Goal: Information Seeking & Learning: Learn about a topic

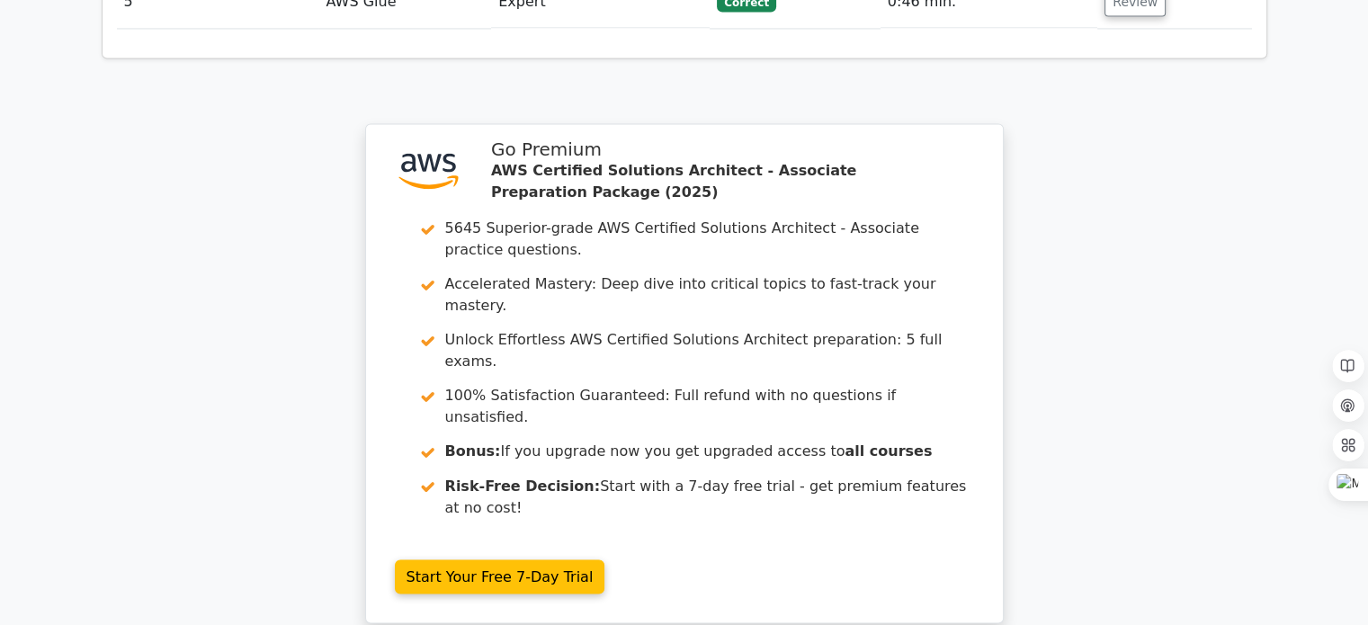
scroll to position [3036, 0]
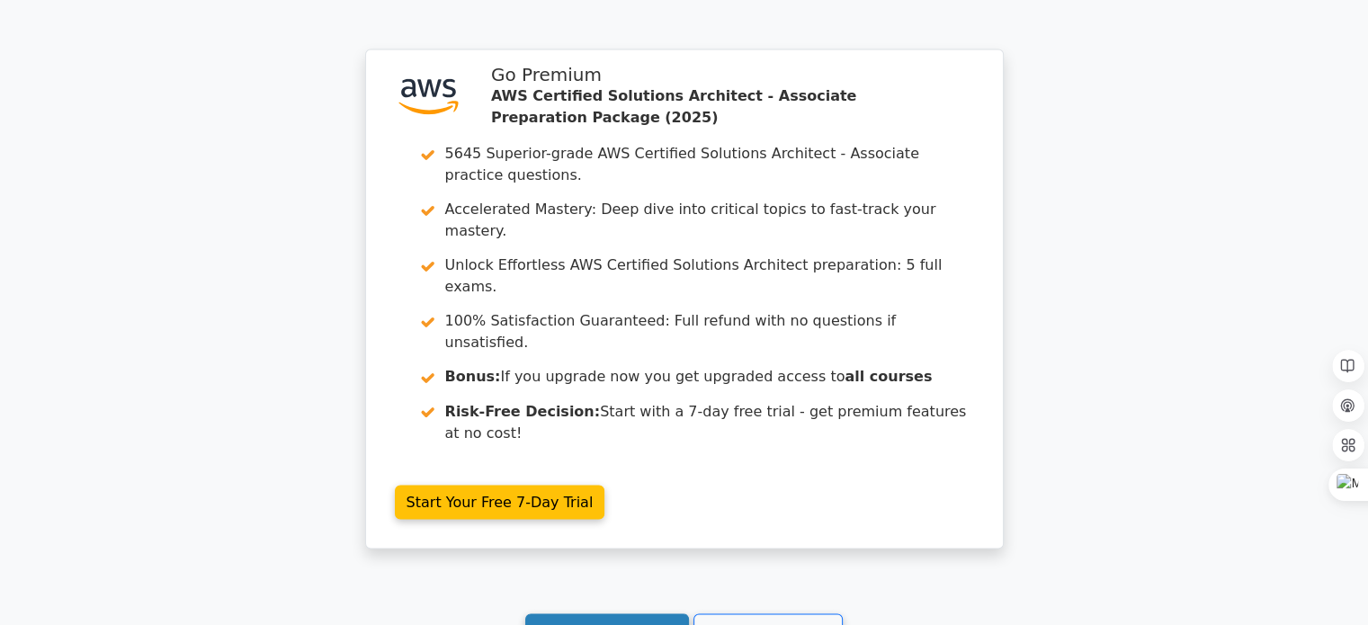
click at [614, 614] on link "Continue practicing" at bounding box center [607, 631] width 165 height 34
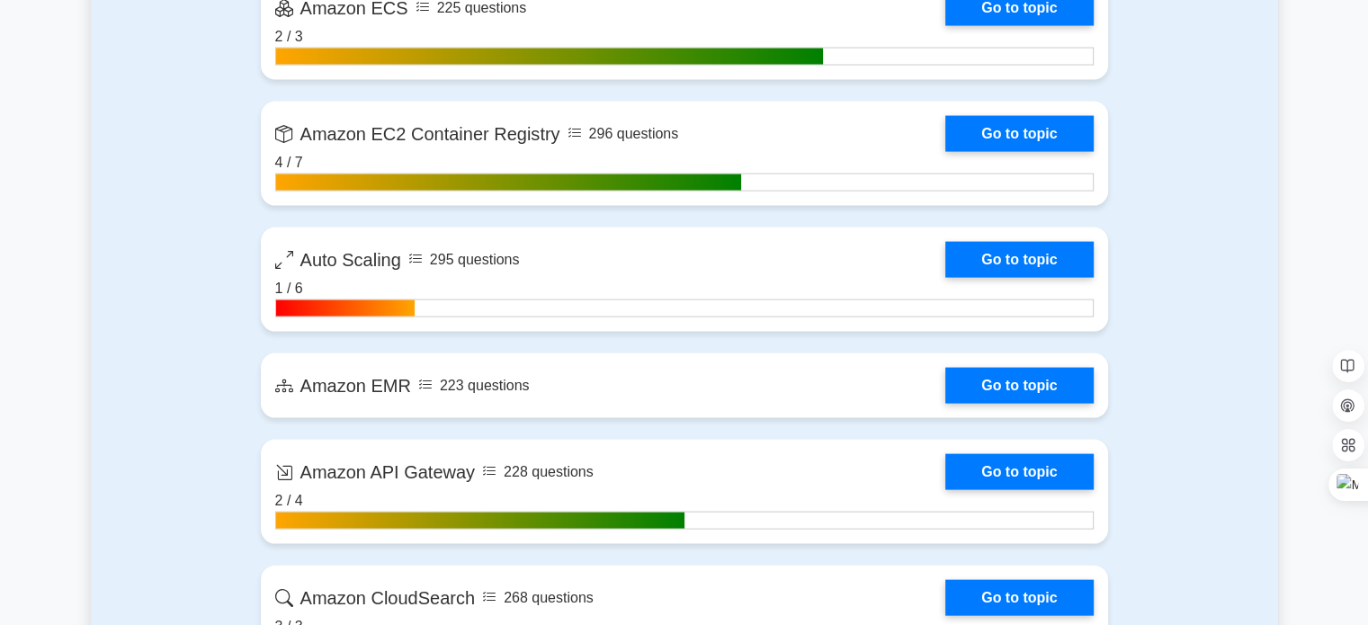
scroll to position [3832, 0]
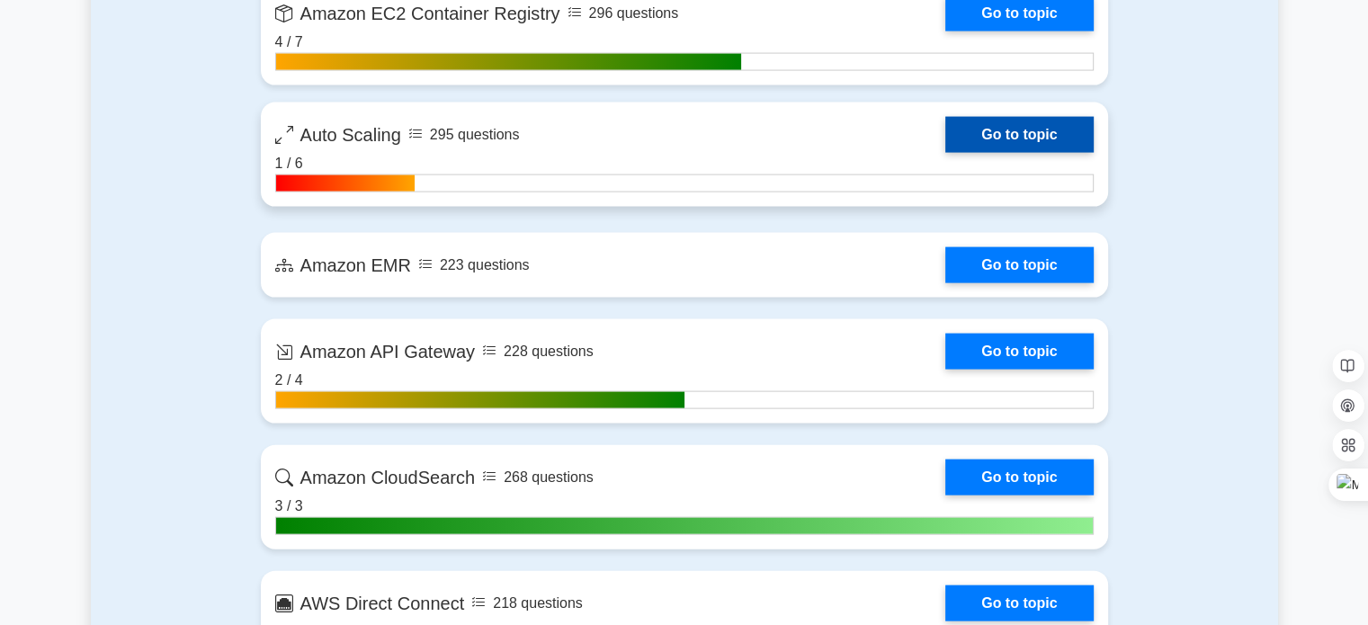
click at [1081, 123] on link "Go to topic" at bounding box center [1020, 135] width 148 height 36
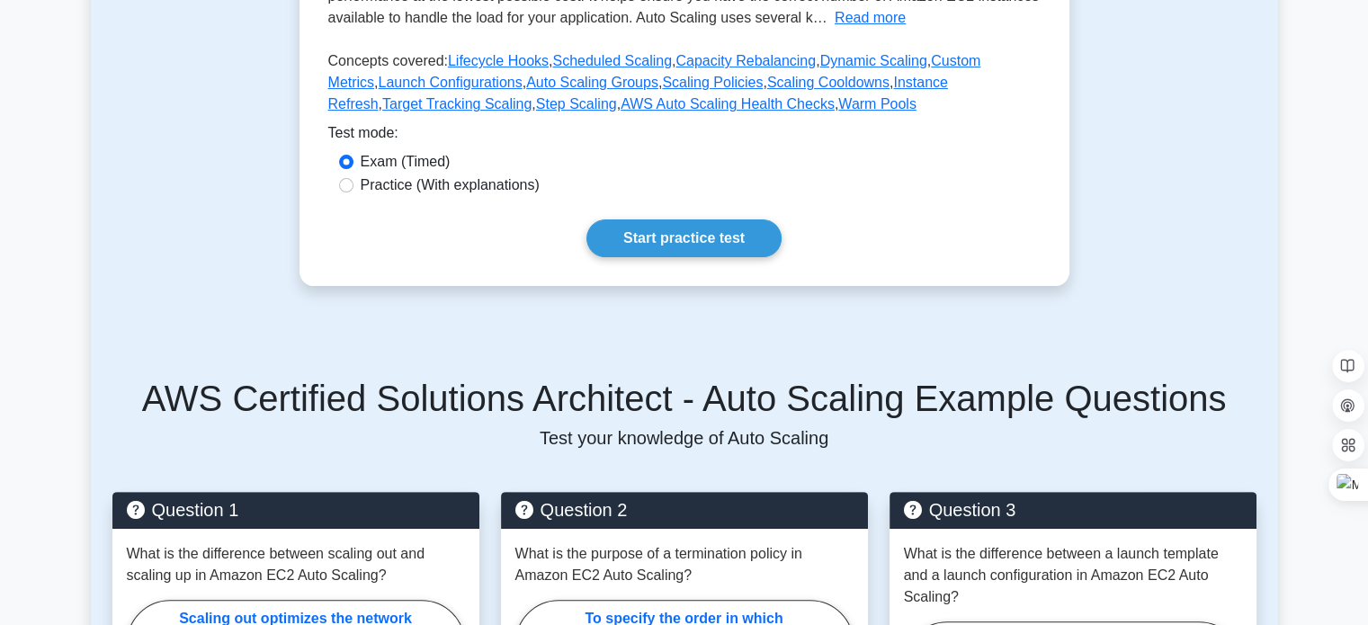
scroll to position [457, 0]
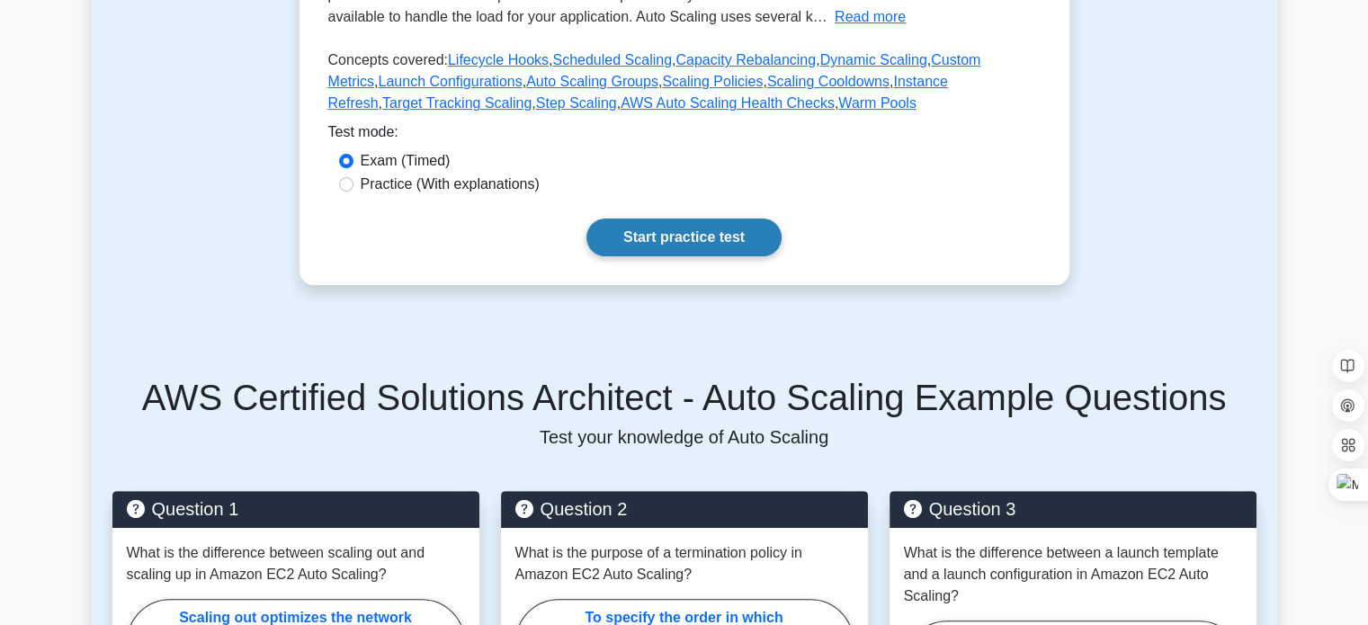
click at [722, 235] on link "Start practice test" at bounding box center [684, 238] width 195 height 38
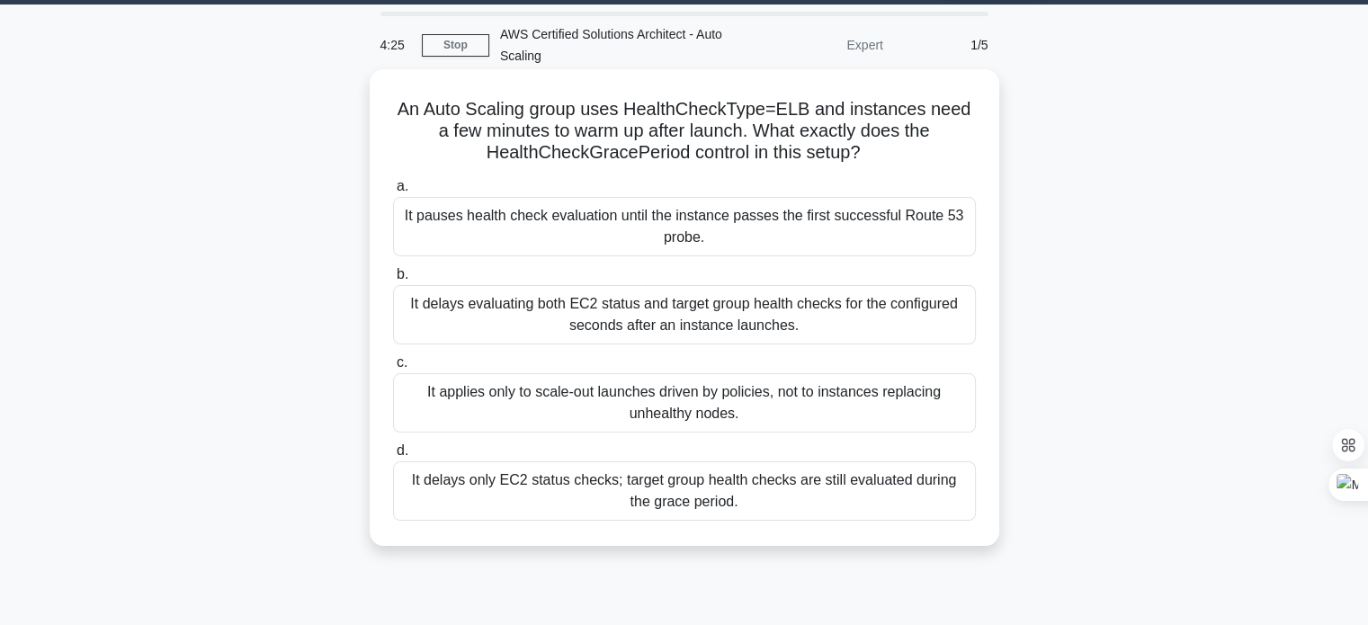
scroll to position [54, 0]
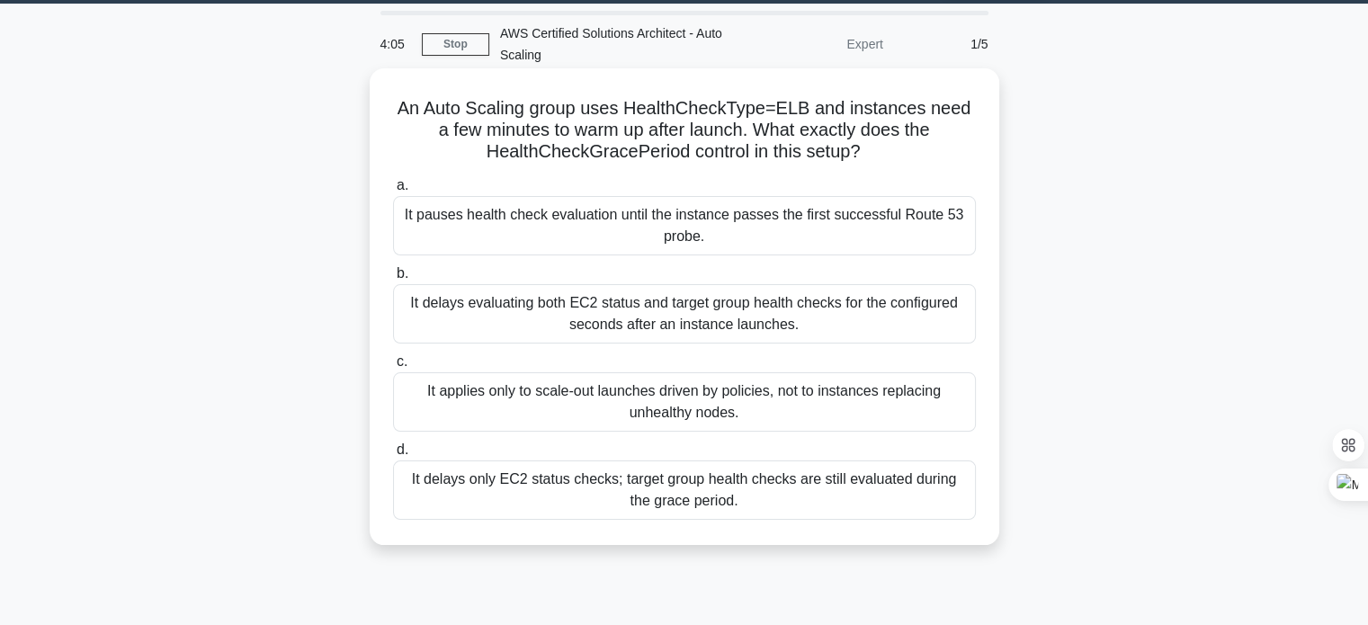
click at [600, 313] on div "It delays evaluating both EC2 status and target group health checks for the con…" at bounding box center [684, 313] width 583 height 59
click at [393, 280] on input "b. It delays evaluating both EC2 status and target group health checks for the …" at bounding box center [393, 274] width 0 height 12
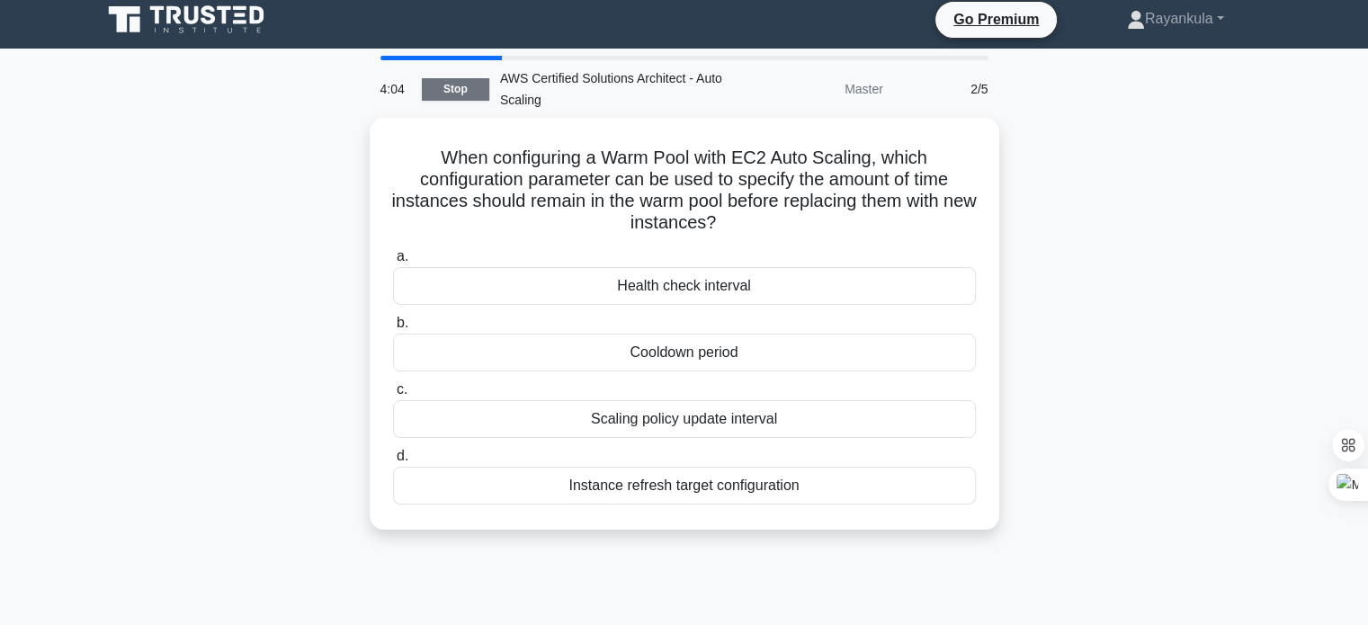
scroll to position [0, 0]
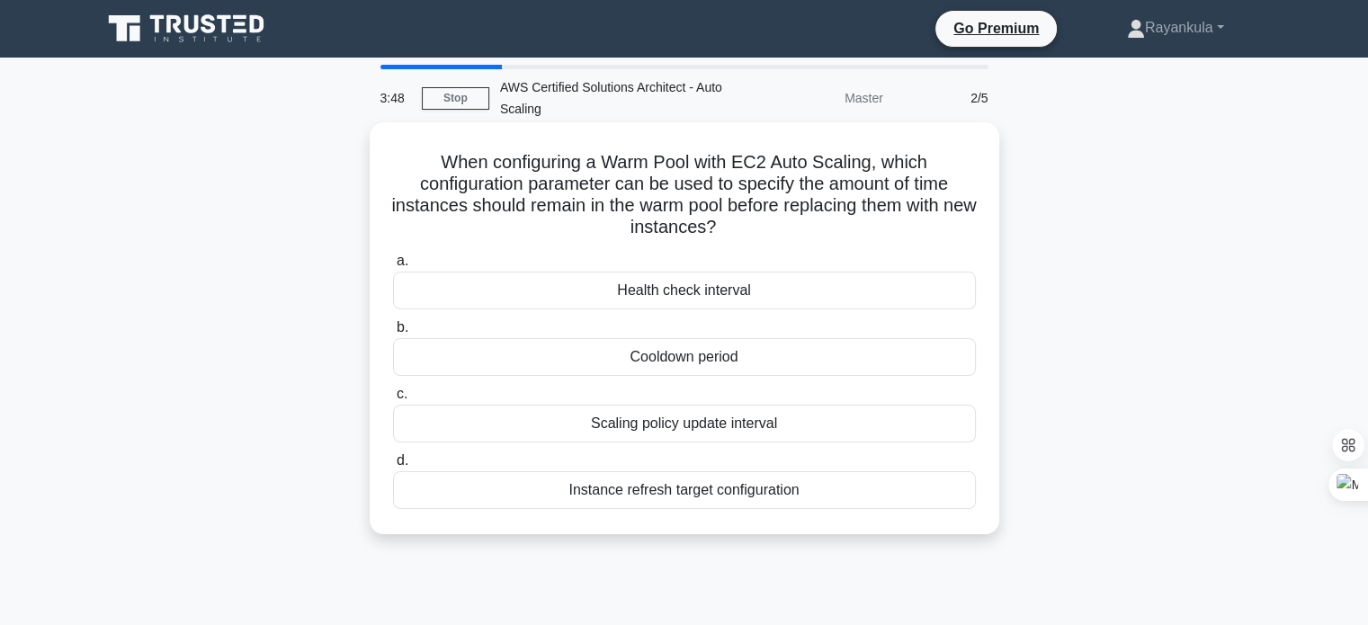
click at [661, 363] on div "Cooldown period" at bounding box center [684, 357] width 583 height 38
click at [393, 334] on input "b. Cooldown period" at bounding box center [393, 328] width 0 height 12
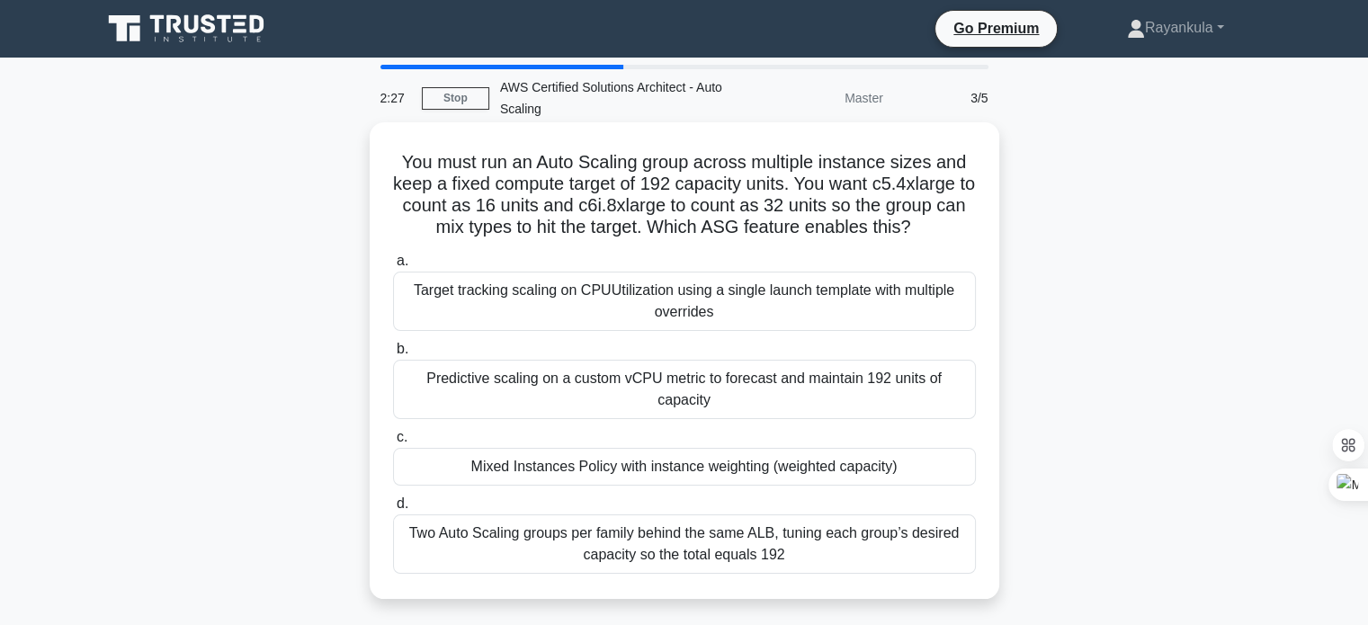
click at [562, 448] on div "Mixed Instances Policy with instance weighting (weighted capacity)" at bounding box center [684, 467] width 583 height 38
click at [393, 444] on input "c. Mixed Instances Policy with instance weighting (weighted capacity)" at bounding box center [393, 438] width 0 height 12
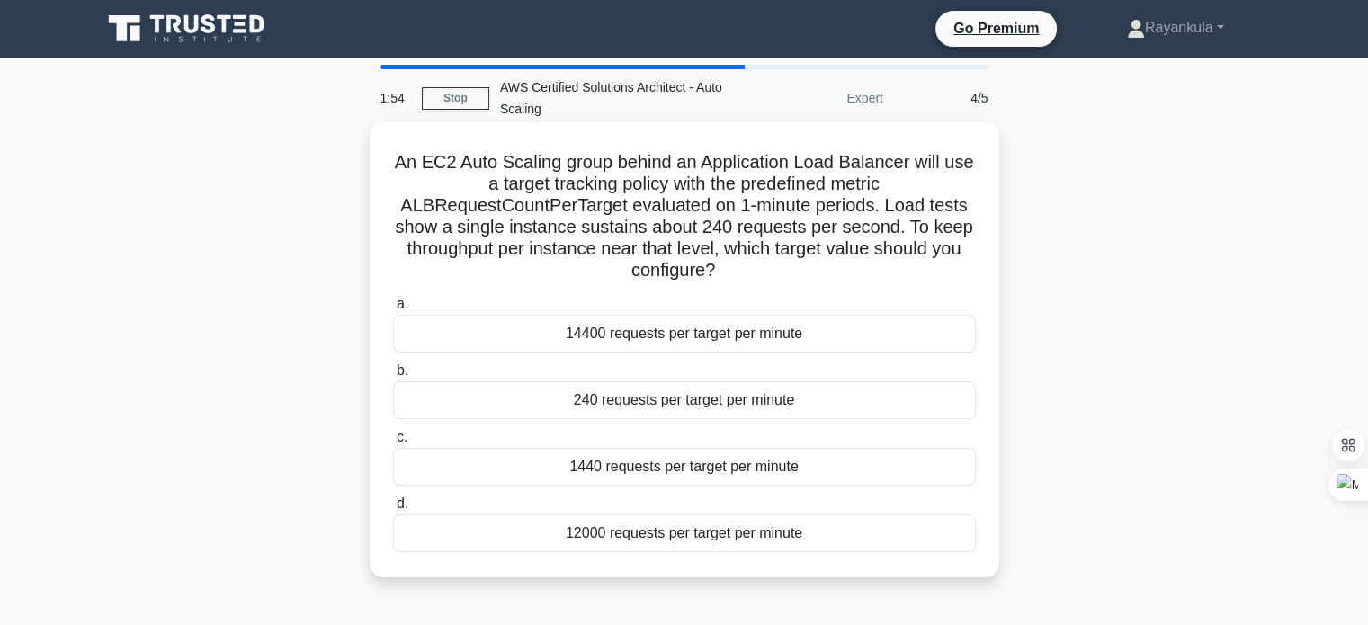
click at [713, 401] on div "240 requests per target per minute" at bounding box center [684, 400] width 583 height 38
click at [393, 377] on input "b. 240 requests per target per minute" at bounding box center [393, 371] width 0 height 12
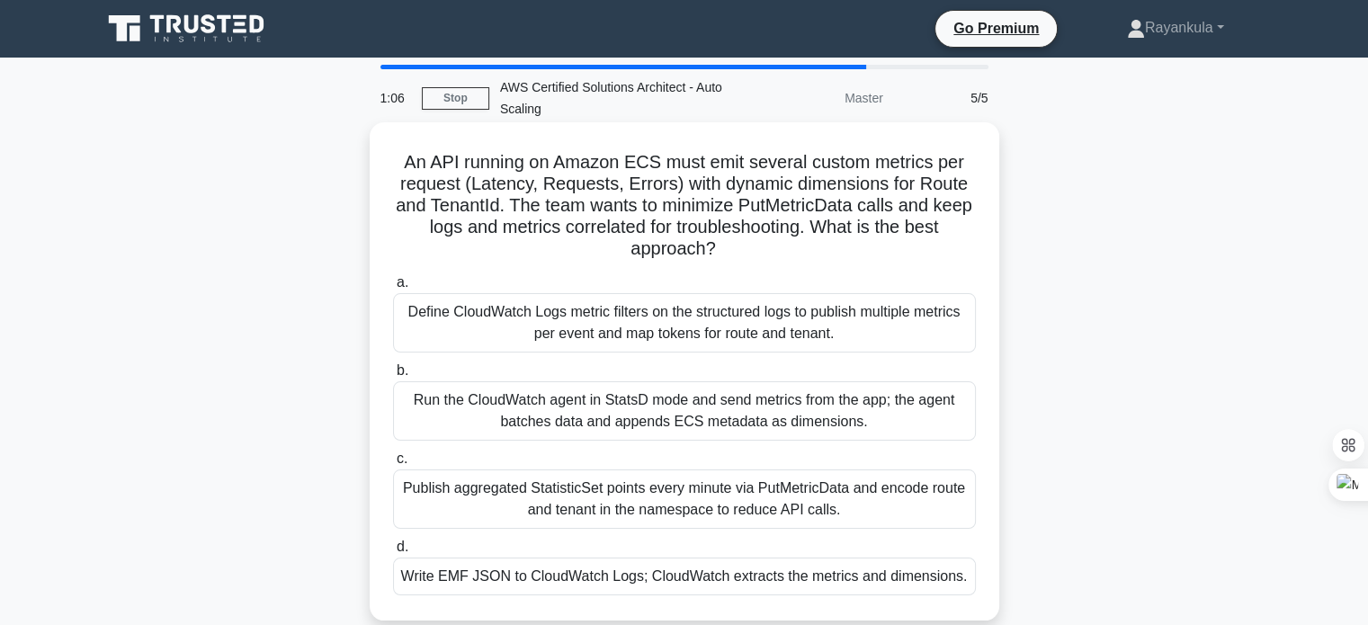
click at [542, 575] on div "Write EMF JSON to CloudWatch Logs; CloudWatch extracts the metrics and dimensio…" at bounding box center [684, 577] width 583 height 38
click at [393, 553] on input "d. Write EMF JSON to CloudWatch Logs; CloudWatch extracts the metrics and dimen…" at bounding box center [393, 548] width 0 height 12
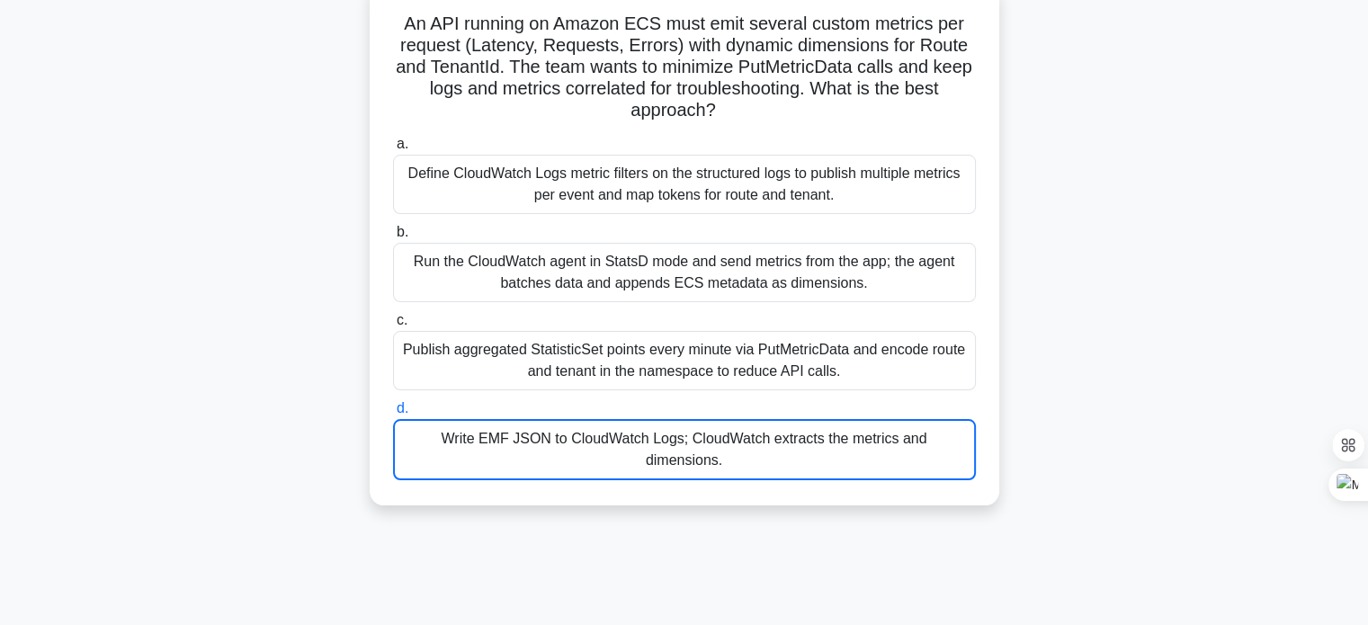
scroll to position [158, 0]
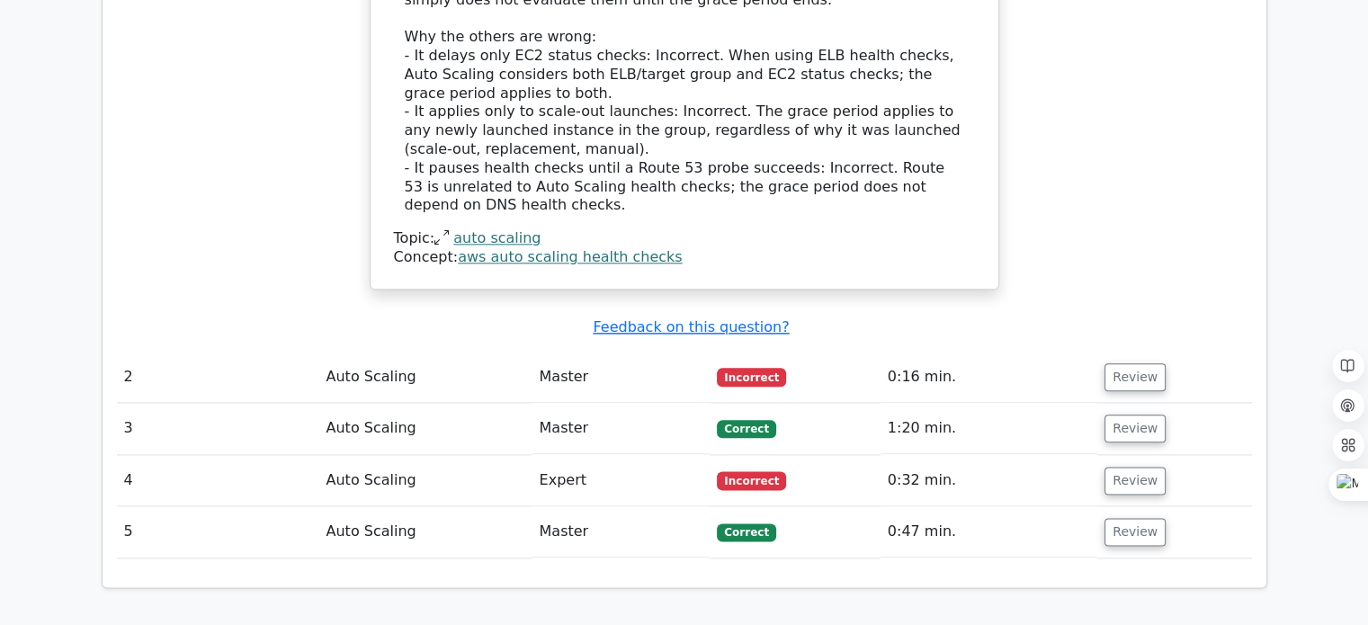
scroll to position [2102, 0]
click at [386, 351] on td "Auto Scaling" at bounding box center [424, 376] width 213 height 51
click at [1113, 363] on button "Review" at bounding box center [1135, 377] width 61 height 28
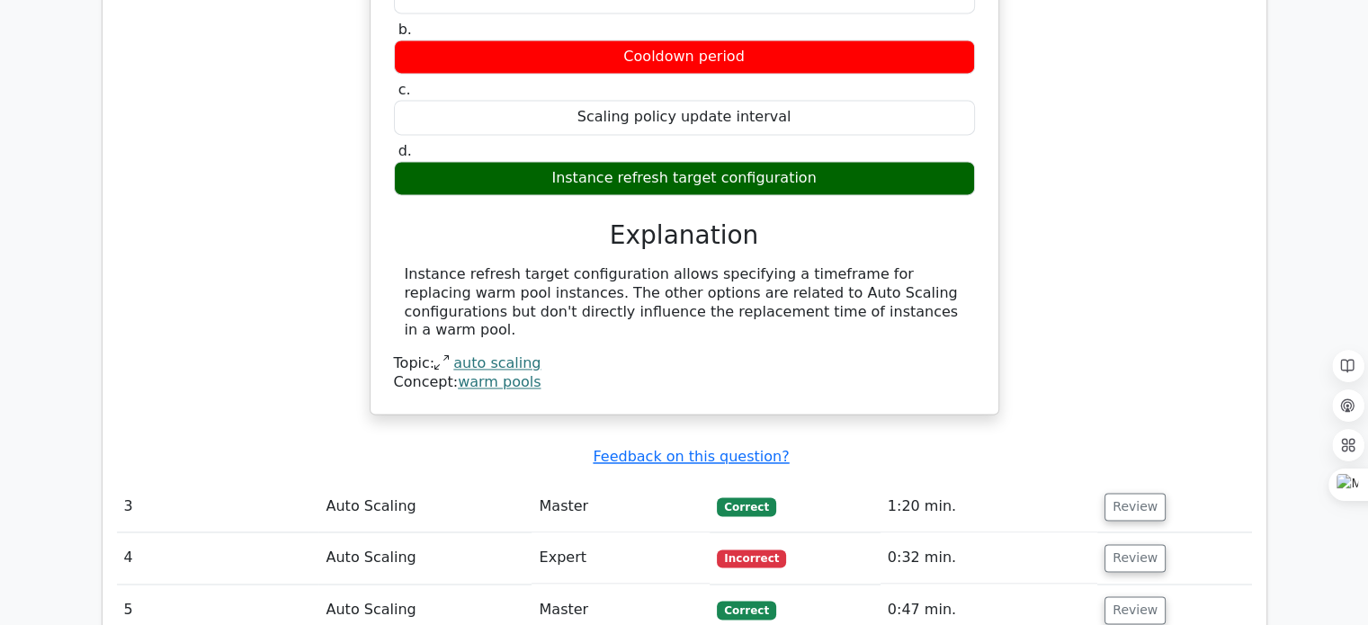
scroll to position [2716, 0]
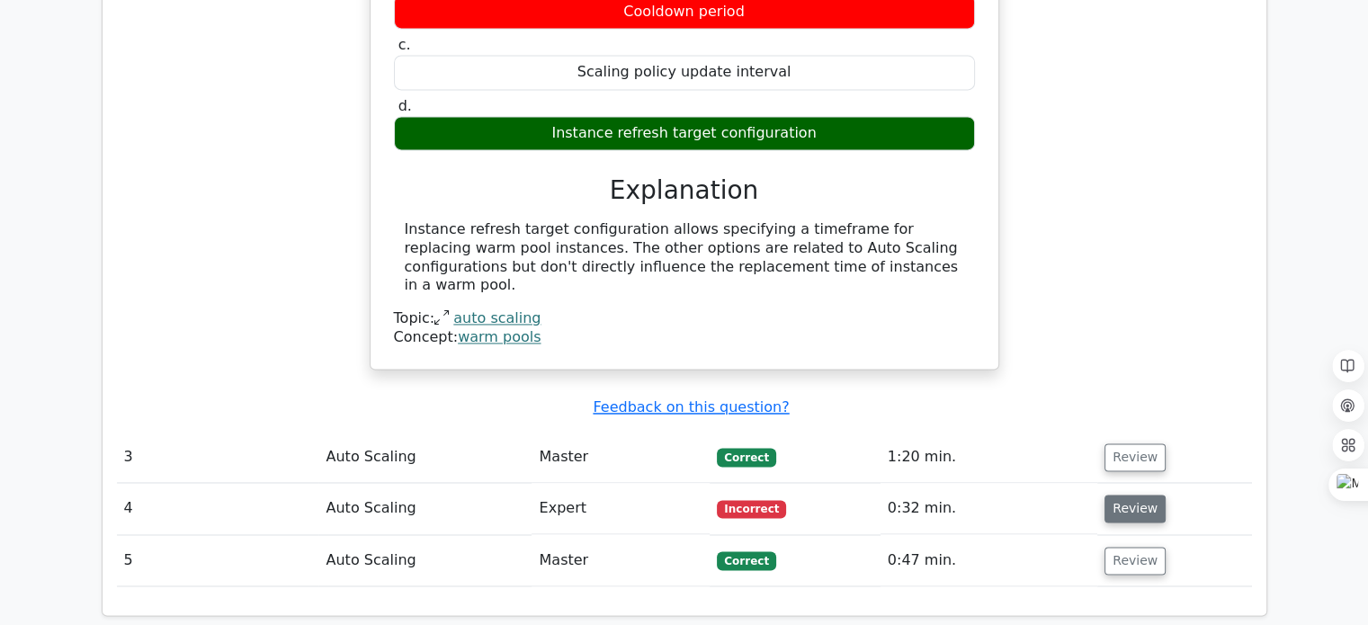
click at [1122, 495] on button "Review" at bounding box center [1135, 509] width 61 height 28
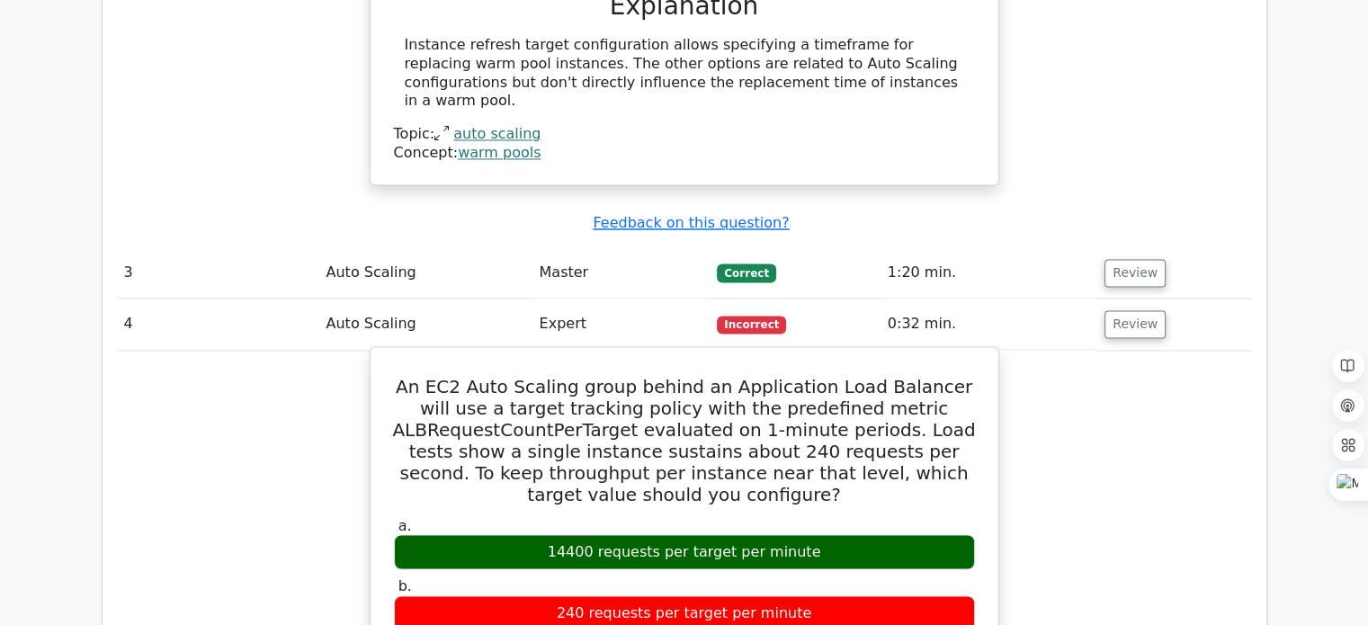
scroll to position [2900, 0]
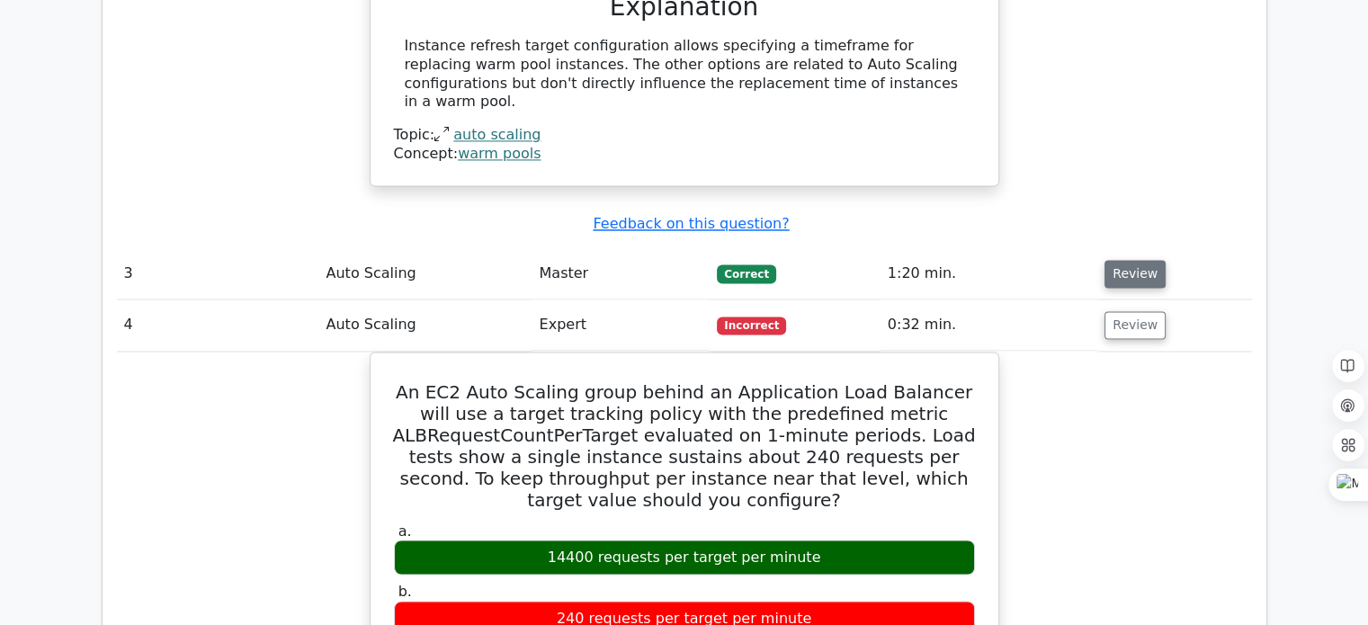
click at [1128, 260] on button "Review" at bounding box center [1135, 274] width 61 height 28
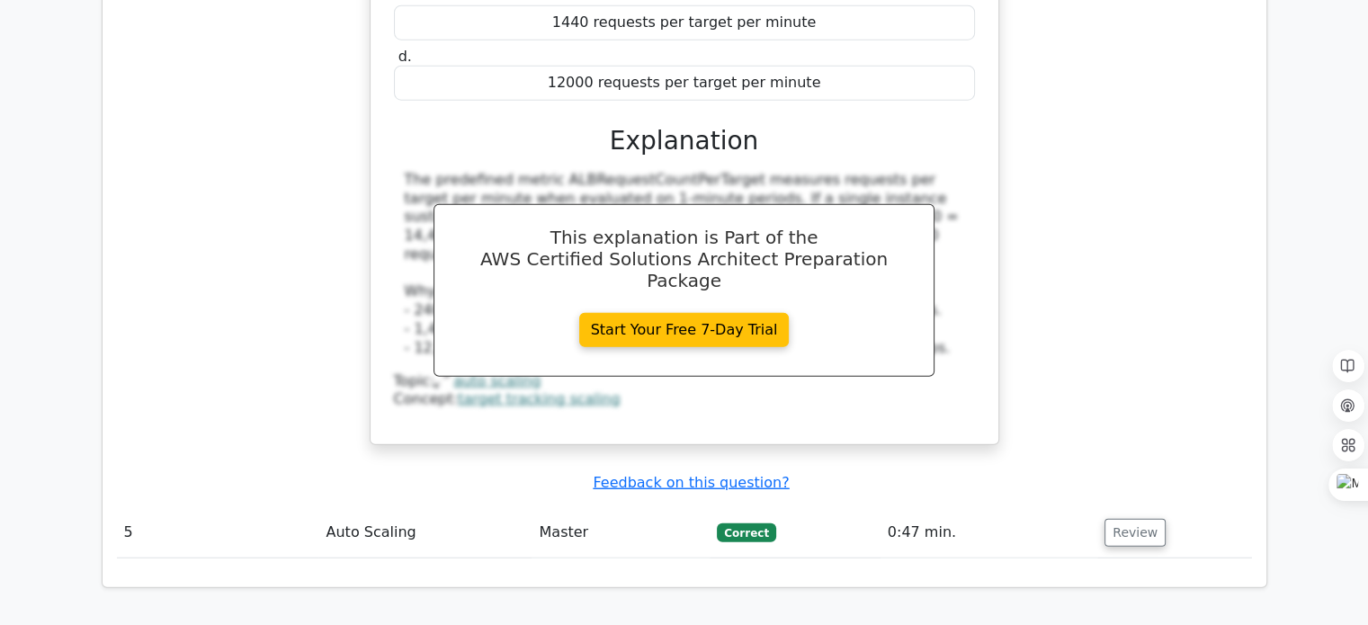
scroll to position [4635, 0]
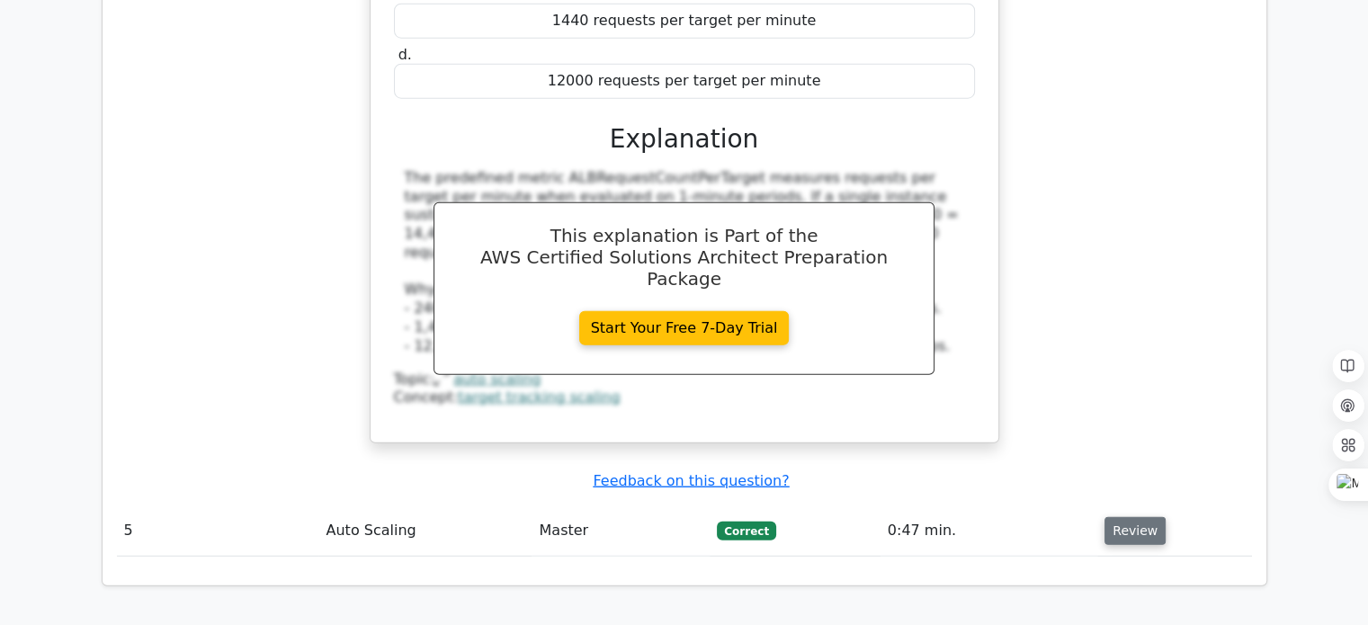
click at [1126, 517] on button "Review" at bounding box center [1135, 531] width 61 height 28
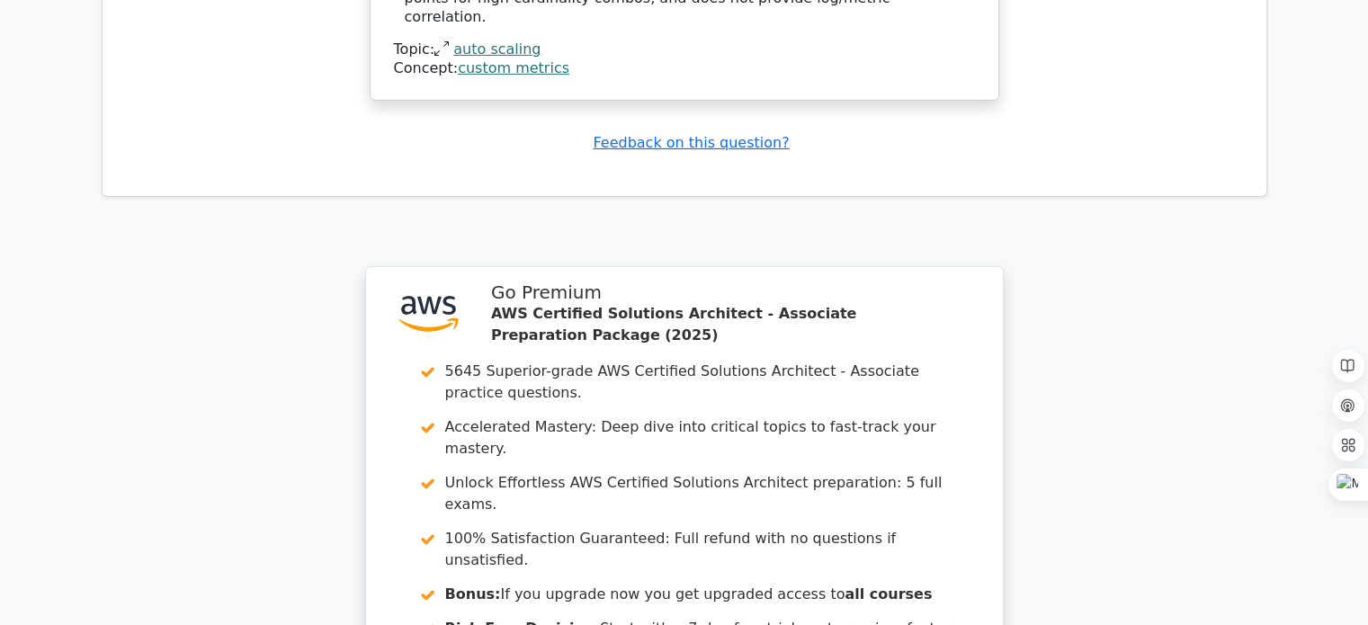
scroll to position [6290, 0]
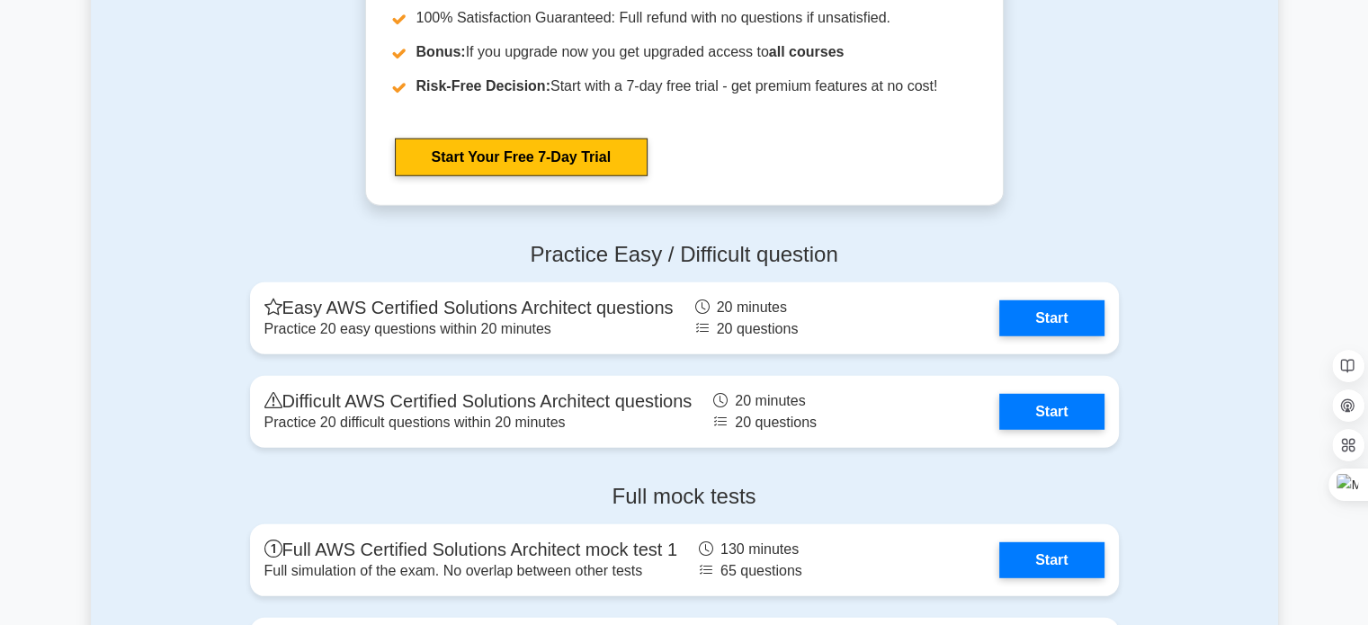
scroll to position [4984, 0]
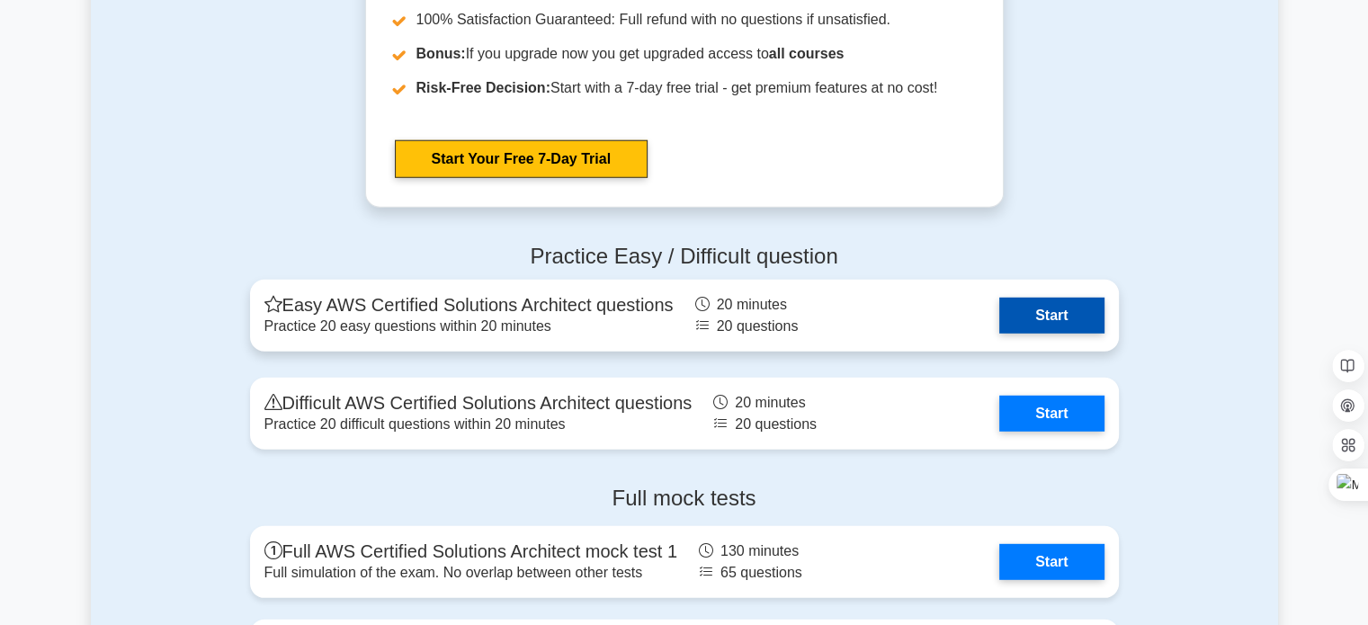
click at [1053, 309] on link "Start" at bounding box center [1051, 316] width 104 height 36
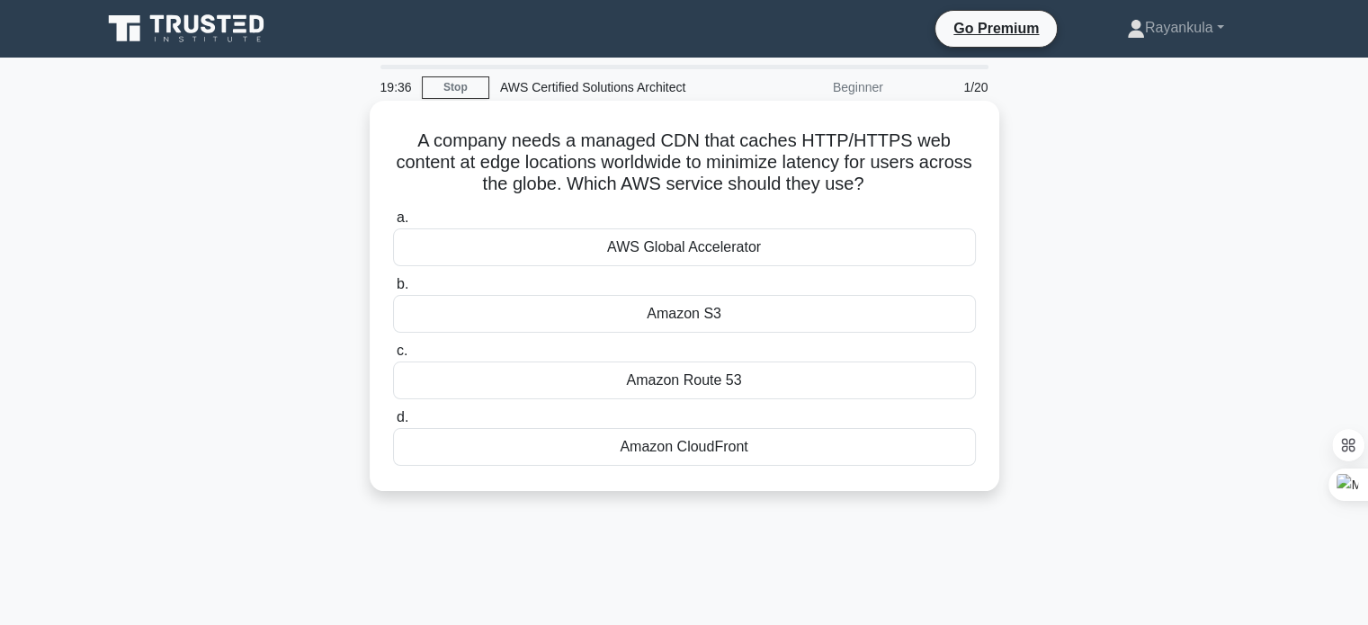
click at [698, 456] on div "Amazon CloudFront" at bounding box center [684, 447] width 583 height 38
click at [393, 424] on input "d. Amazon CloudFront" at bounding box center [393, 418] width 0 height 12
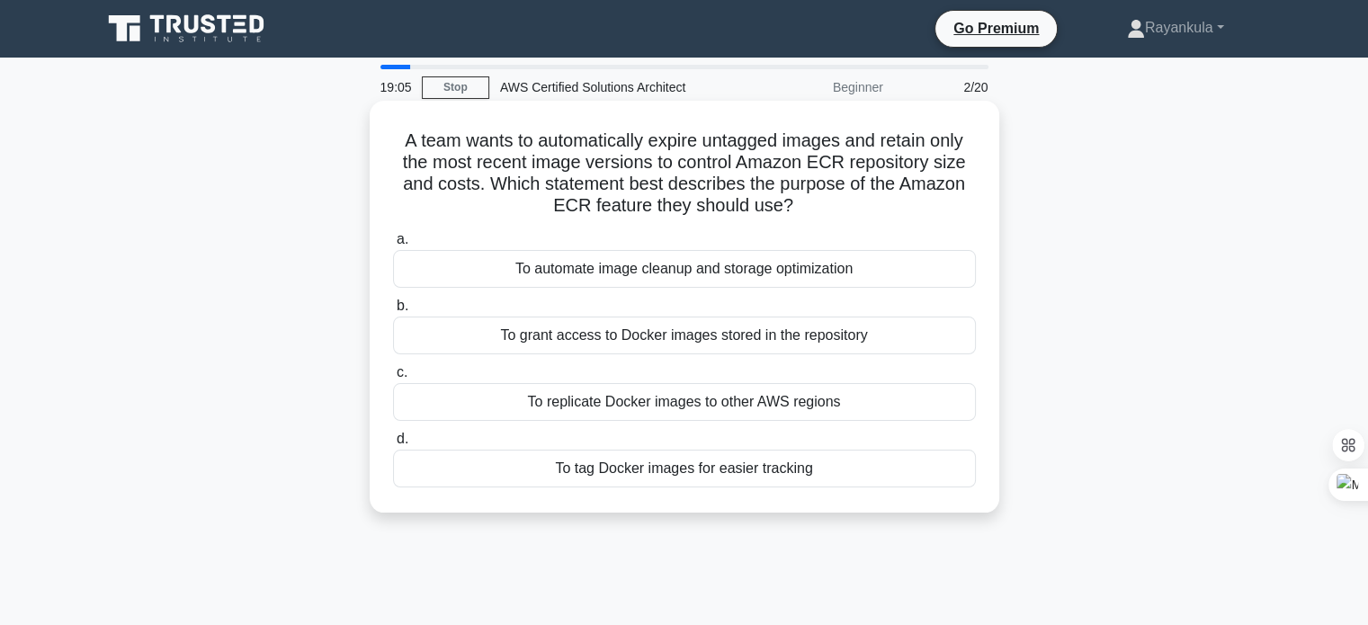
click at [613, 275] on div "To automate image cleanup and storage optimization" at bounding box center [684, 269] width 583 height 38
click at [393, 246] on input "a. To automate image cleanup and storage optimization" at bounding box center [393, 240] width 0 height 12
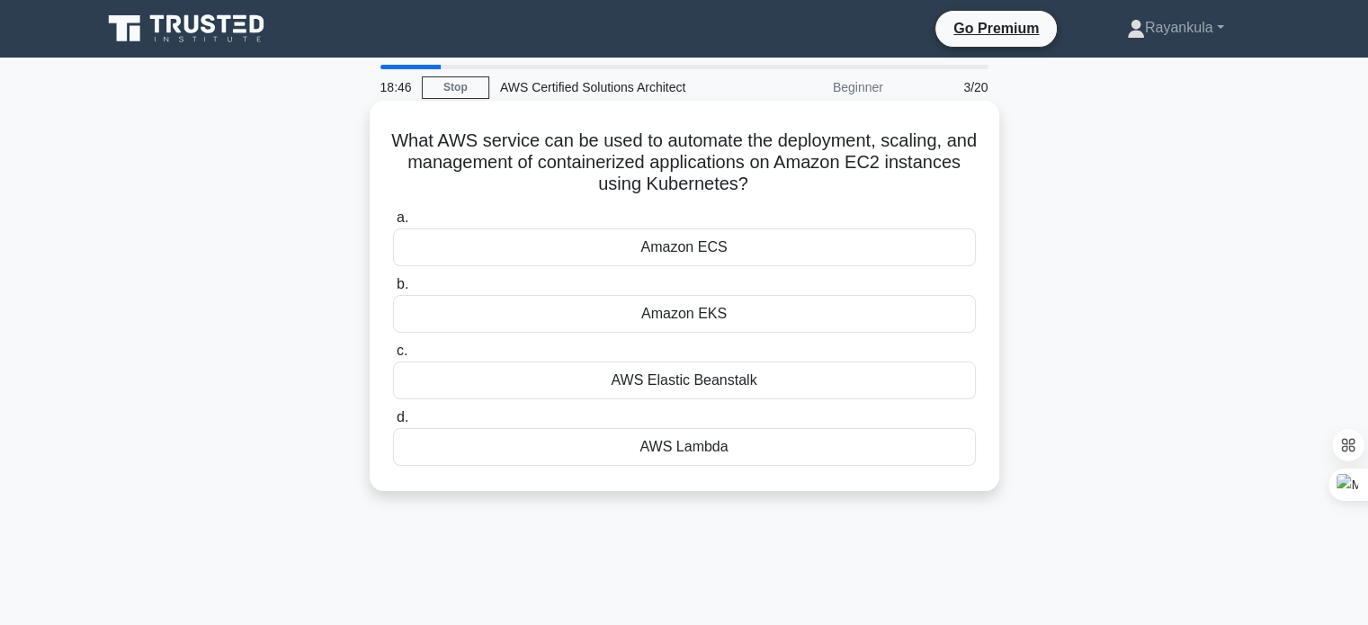
click at [711, 319] on div "Amazon EKS" at bounding box center [684, 314] width 583 height 38
click at [393, 291] on input "b. Amazon EKS" at bounding box center [393, 285] width 0 height 12
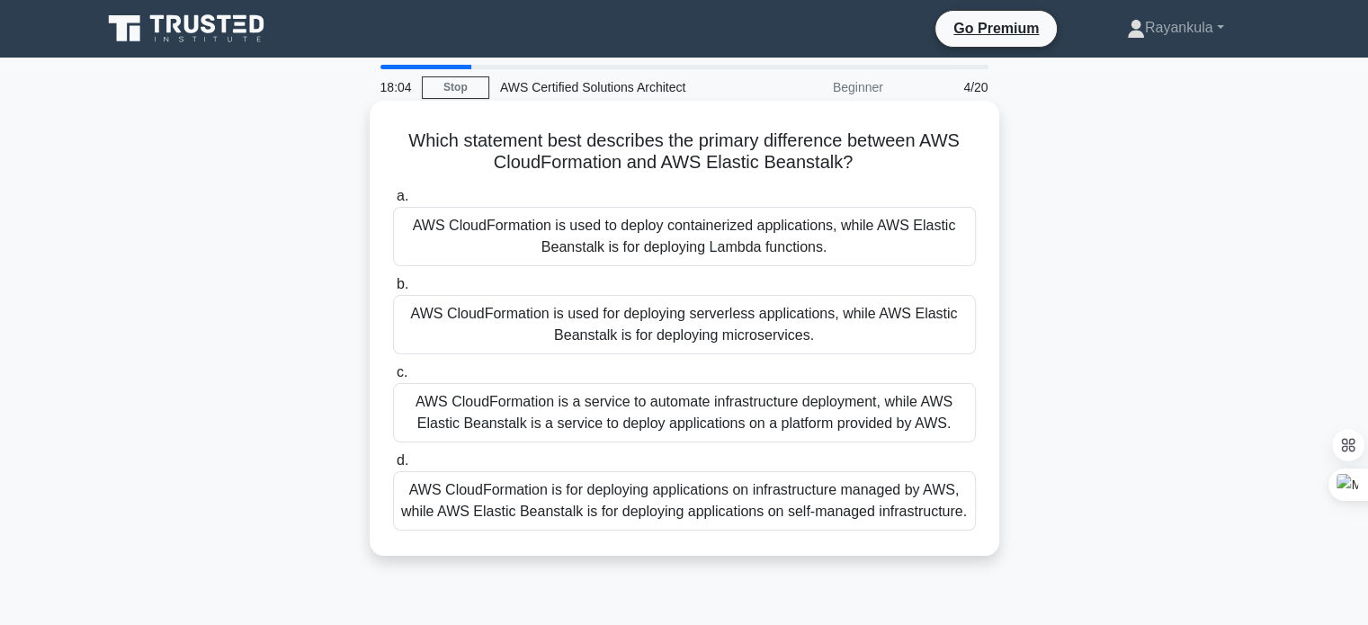
click at [729, 413] on div "AWS CloudFormation is a service to automate infrastructure deployment, while AW…" at bounding box center [684, 412] width 583 height 59
click at [393, 379] on input "c. AWS CloudFormation is a service to automate infrastructure deployment, while…" at bounding box center [393, 373] width 0 height 12
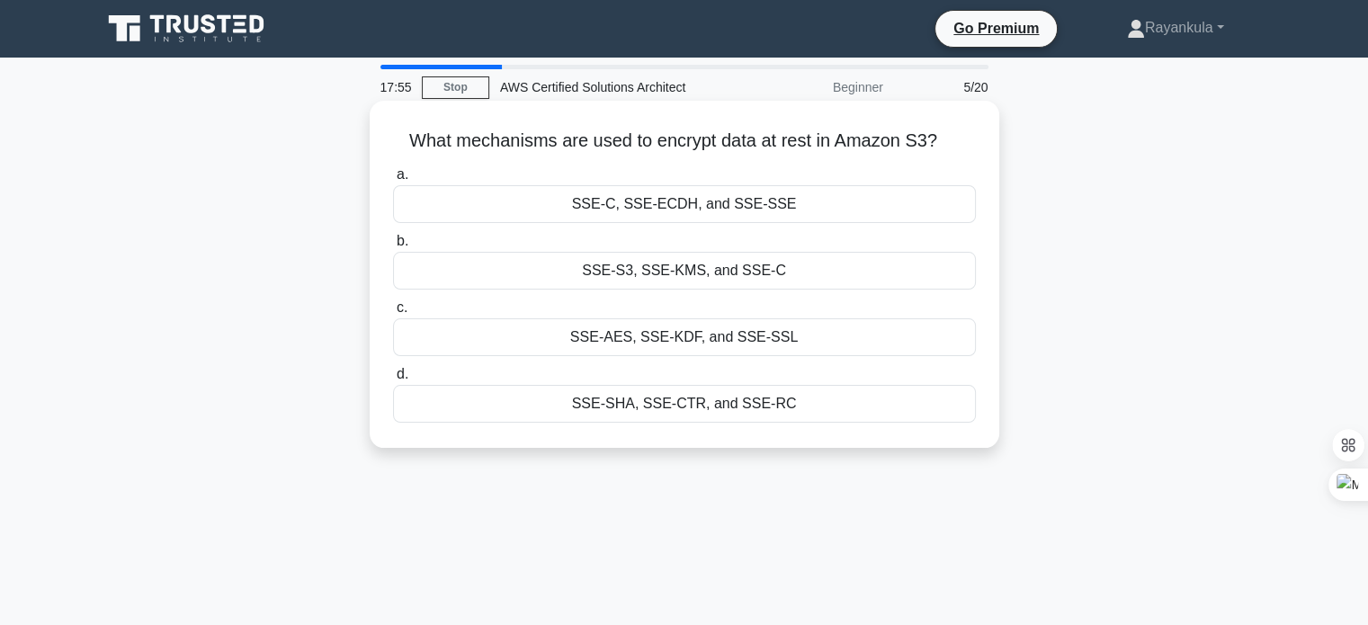
click at [684, 269] on div "SSE-S3, SSE-KMS, and SSE-C" at bounding box center [684, 271] width 583 height 38
click at [393, 247] on input "b. SSE-S3, SSE-KMS, and SSE-C" at bounding box center [393, 242] width 0 height 12
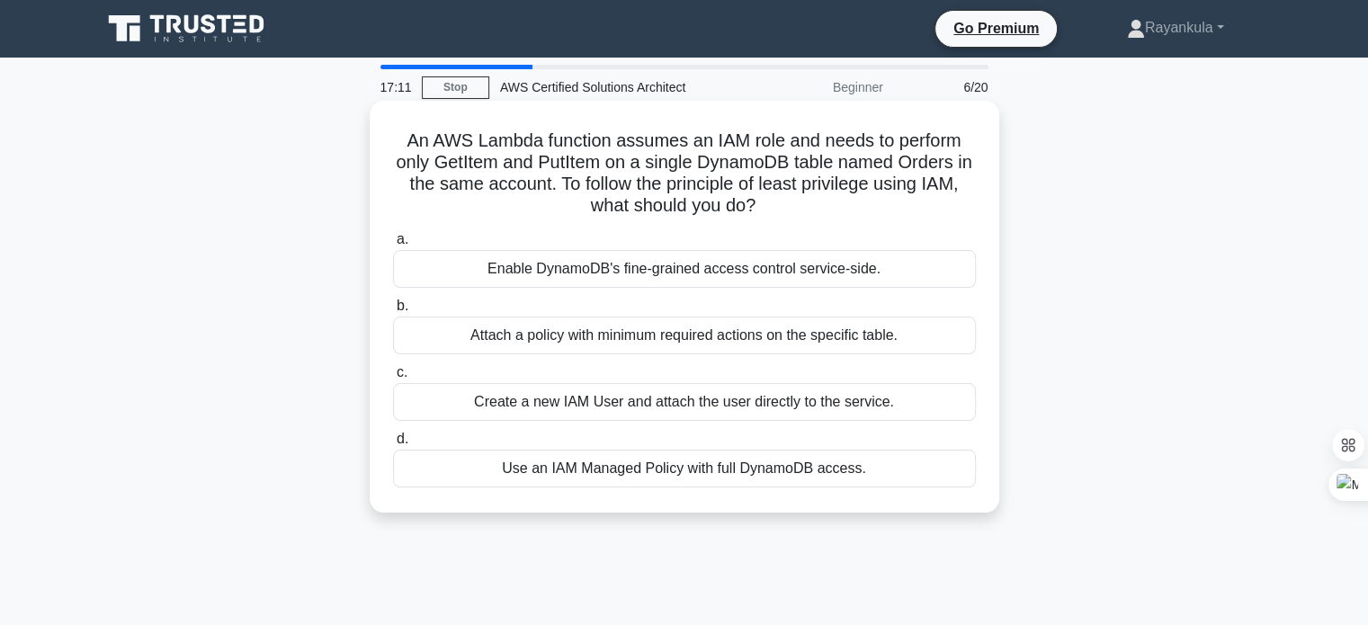
click at [650, 336] on div "Attach a policy with minimum required actions on the specific table." at bounding box center [684, 336] width 583 height 38
click at [393, 312] on input "b. Attach a policy with minimum required actions on the specific table." at bounding box center [393, 306] width 0 height 12
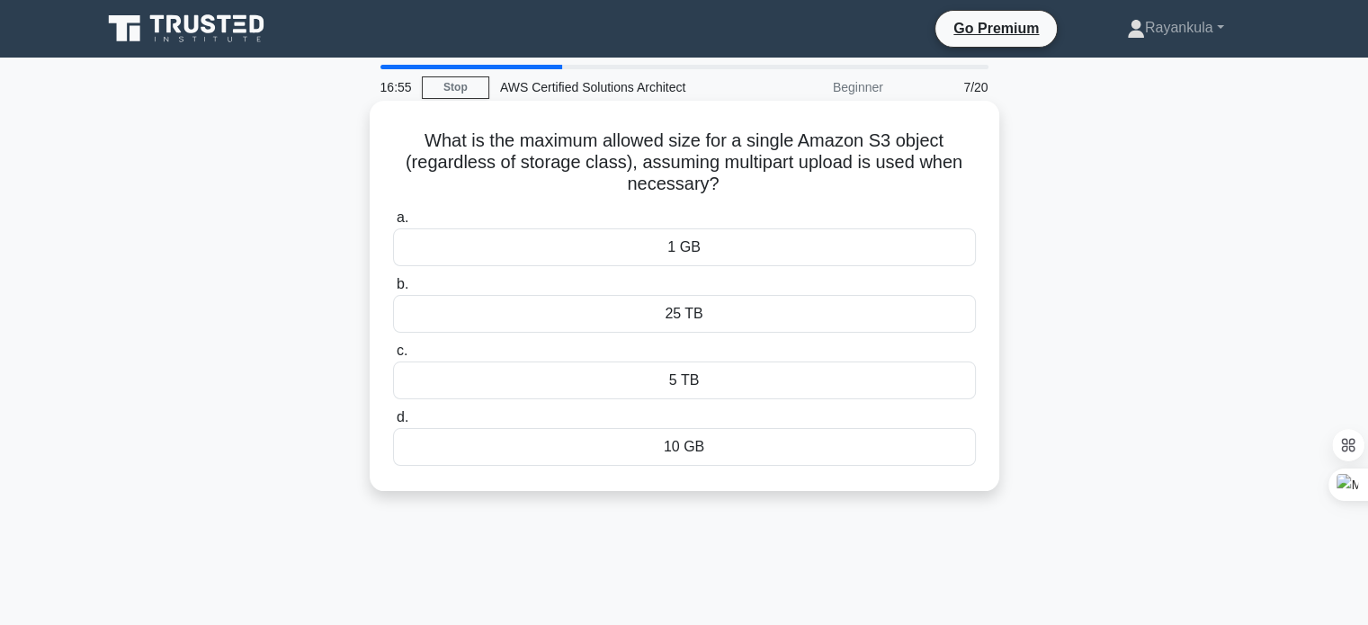
click at [713, 243] on div "1 GB" at bounding box center [684, 248] width 583 height 38
click at [393, 224] on input "a. 1 GB" at bounding box center [393, 218] width 0 height 12
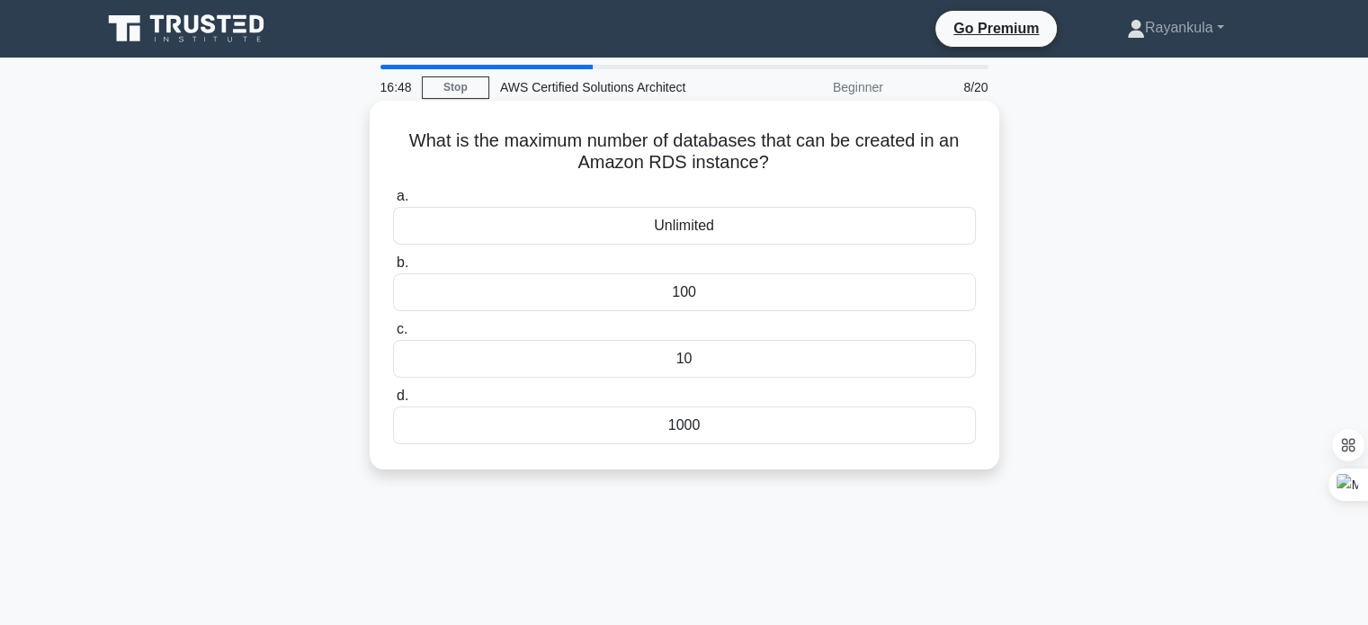
click at [727, 225] on div "Unlimited" at bounding box center [684, 226] width 583 height 38
click at [393, 202] on input "a. Unlimited" at bounding box center [393, 197] width 0 height 12
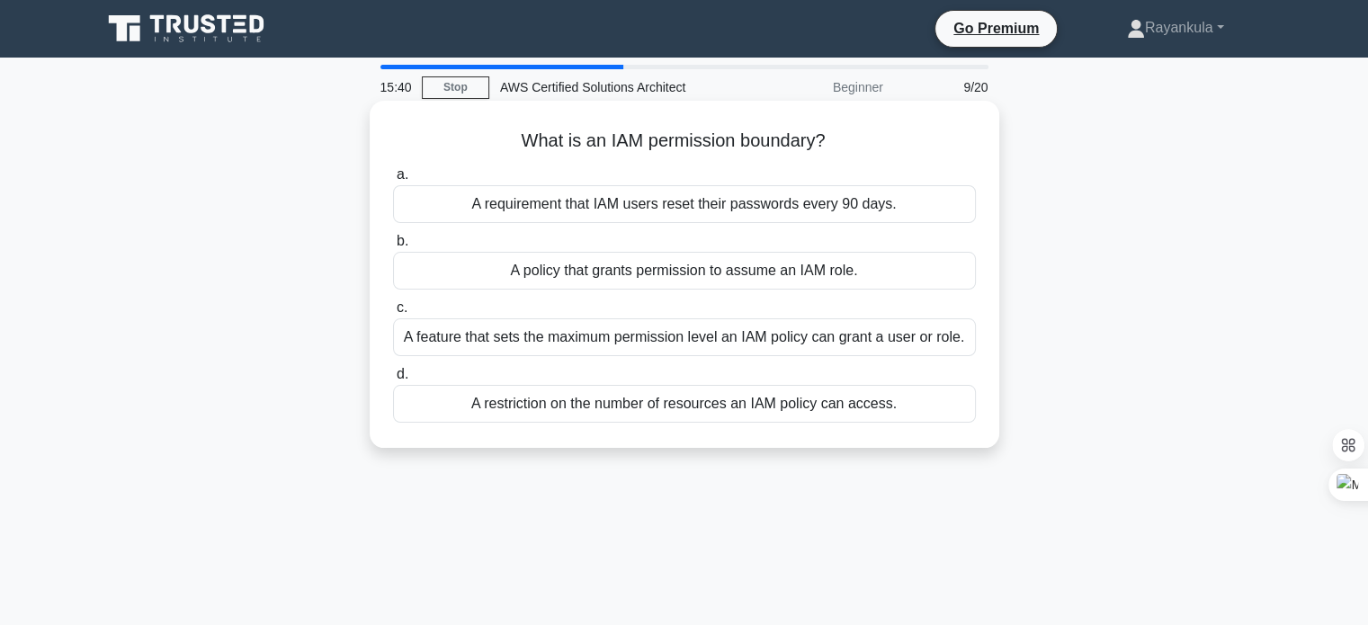
click at [561, 340] on div "A feature that sets the maximum permission level an IAM policy can grant a user…" at bounding box center [684, 337] width 583 height 38
click at [393, 314] on input "c. A feature that sets the maximum permission level an IAM policy can grant a u…" at bounding box center [393, 308] width 0 height 12
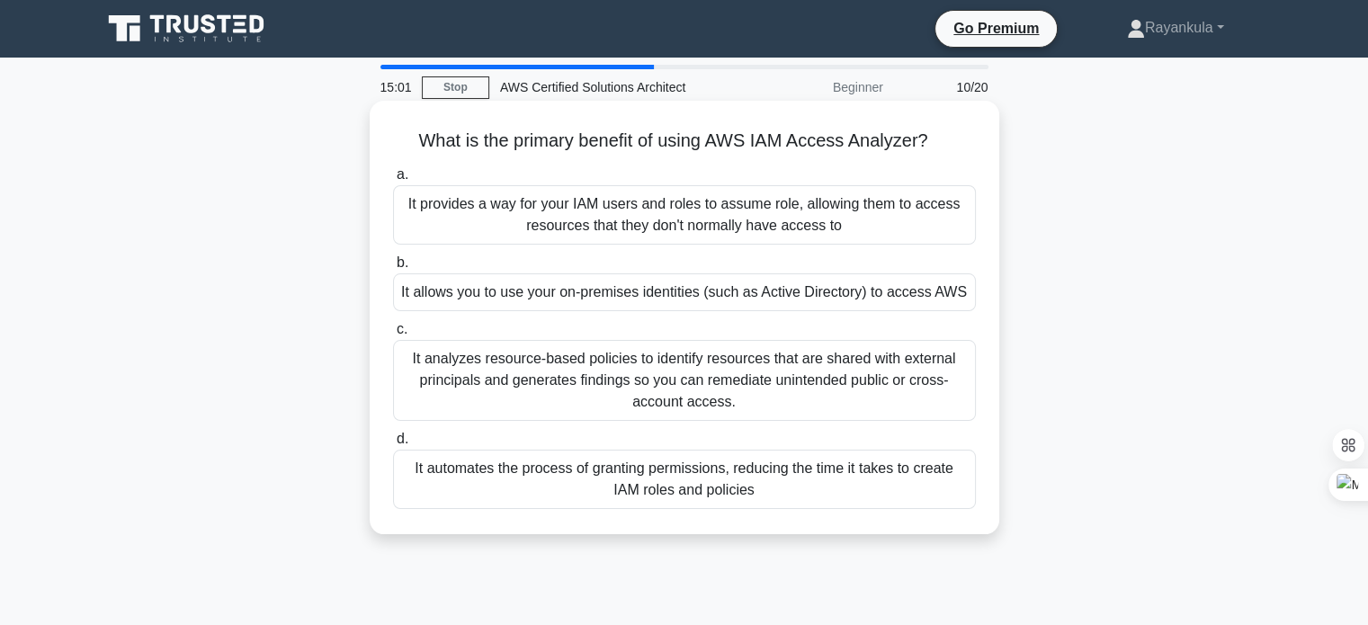
click at [711, 482] on div "It automates the process of granting permissions, reducing the time it takes to…" at bounding box center [684, 479] width 583 height 59
click at [393, 445] on input "d. It automates the process of granting permissions, reducing the time it takes…" at bounding box center [393, 440] width 0 height 12
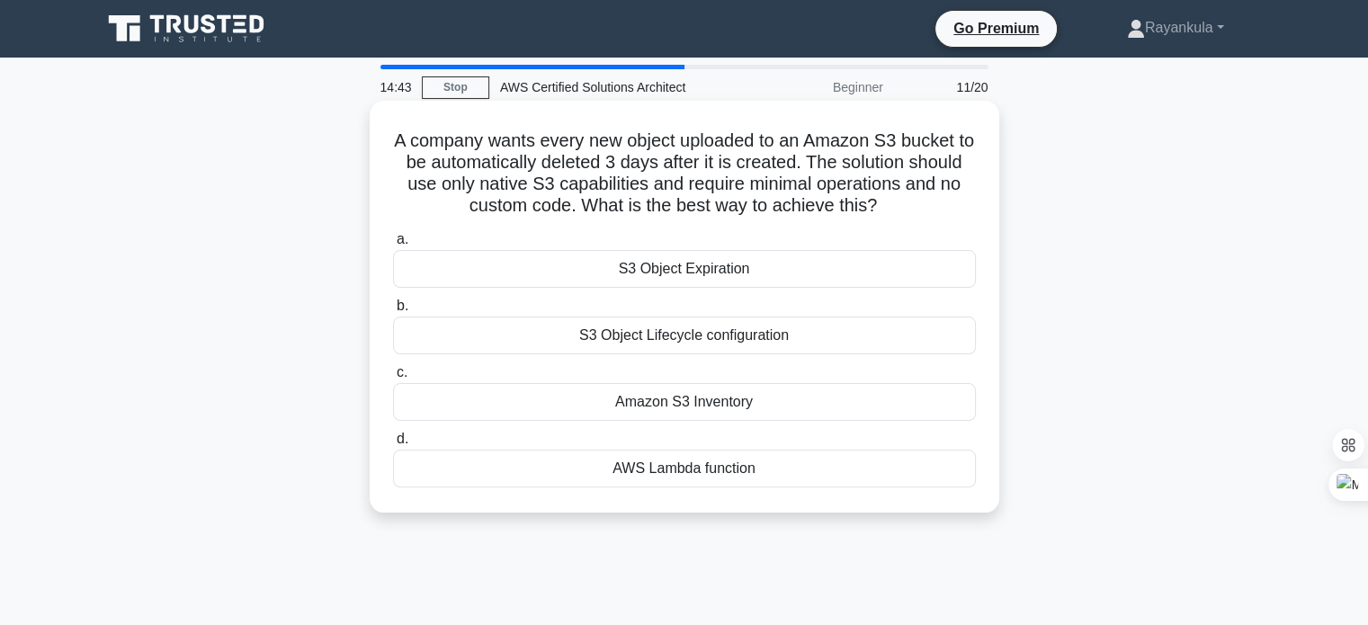
click at [649, 341] on div "S3 Object Lifecycle configuration" at bounding box center [684, 336] width 583 height 38
click at [393, 312] on input "b. S3 Object Lifecycle configuration" at bounding box center [393, 306] width 0 height 12
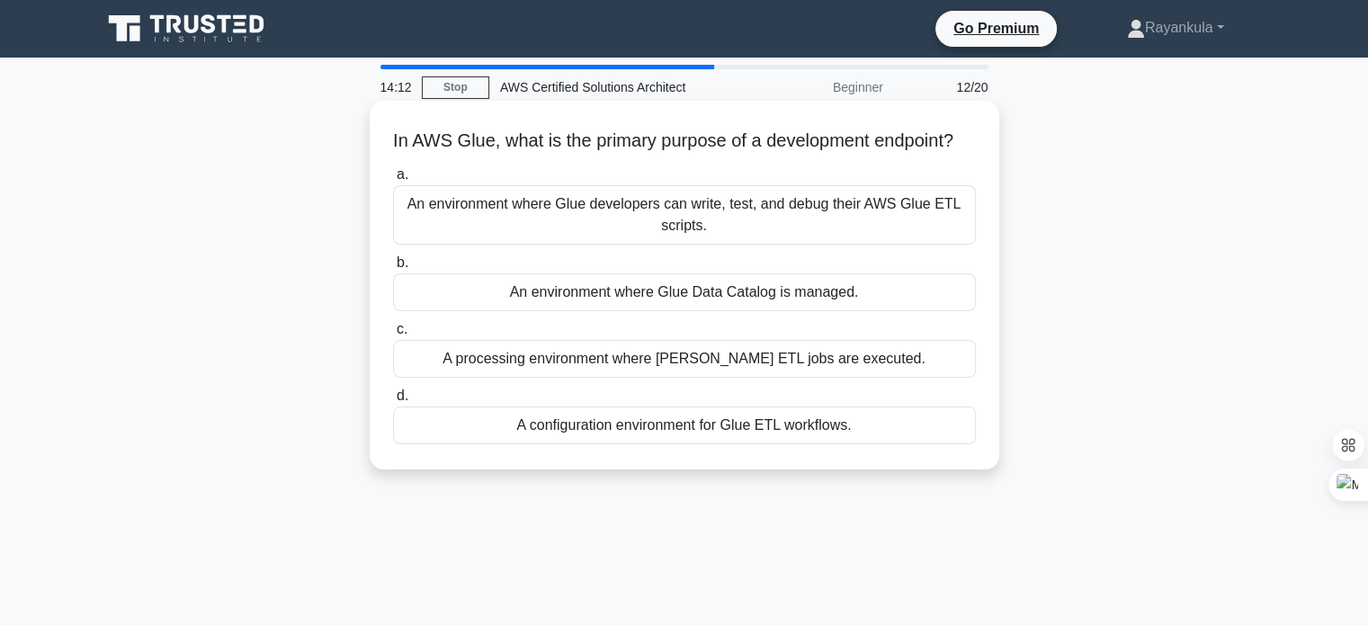
click at [716, 311] on div "An environment where Glue Data Catalog is managed." at bounding box center [684, 292] width 583 height 38
click at [393, 269] on input "b. An environment where Glue Data Catalog is managed." at bounding box center [393, 263] width 0 height 12
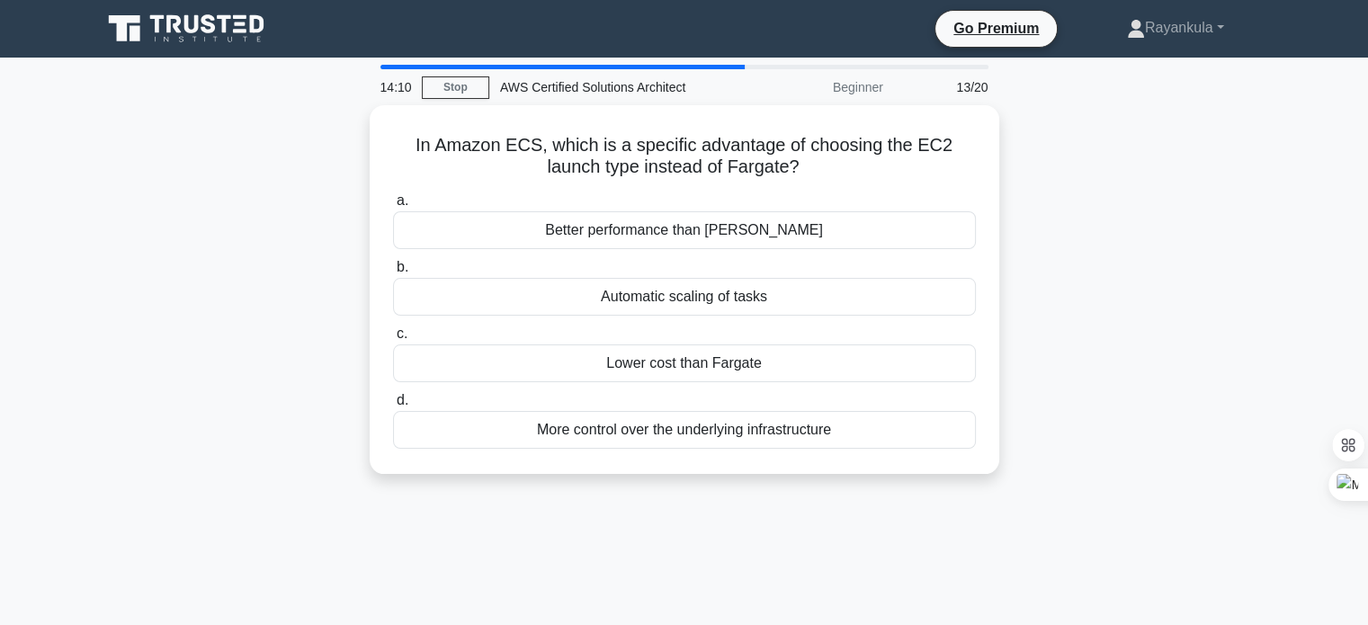
click at [247, 337] on div "In Amazon ECS, which is a specific advantage of choosing the EC2 launch type in…" at bounding box center [685, 300] width 1188 height 390
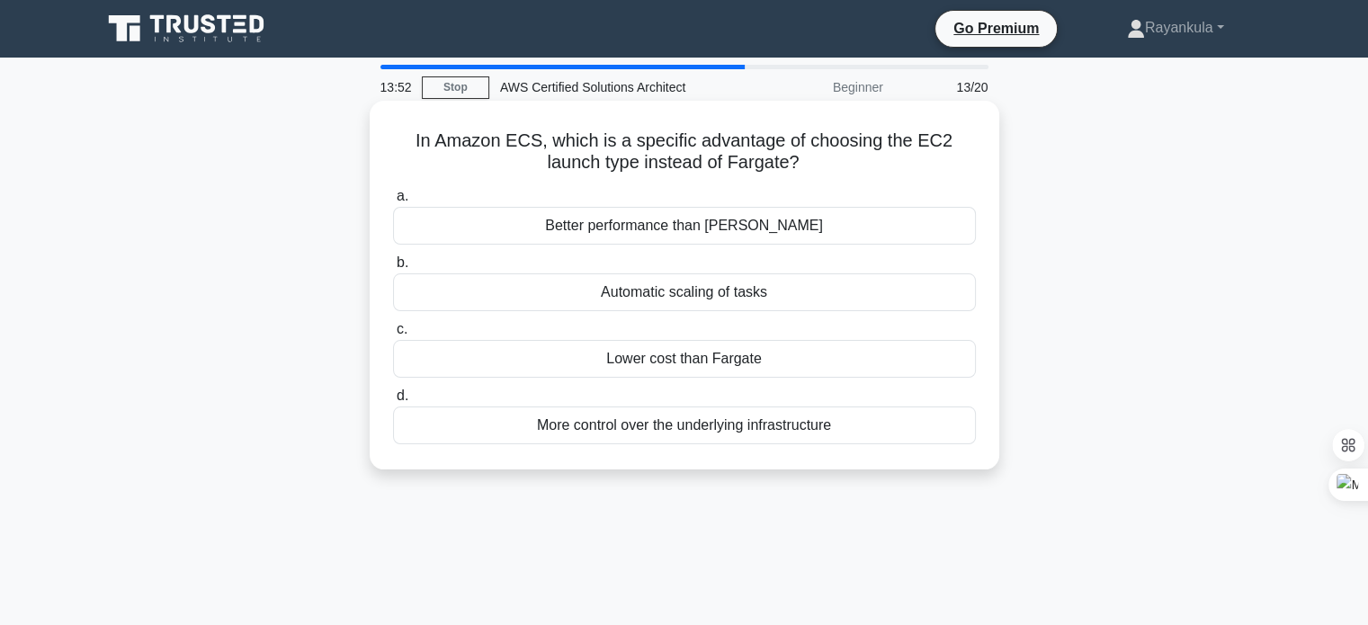
click at [577, 425] on div "More control over the underlying infrastructure" at bounding box center [684, 426] width 583 height 38
click at [393, 402] on input "d. More control over the underlying infrastructure" at bounding box center [393, 396] width 0 height 12
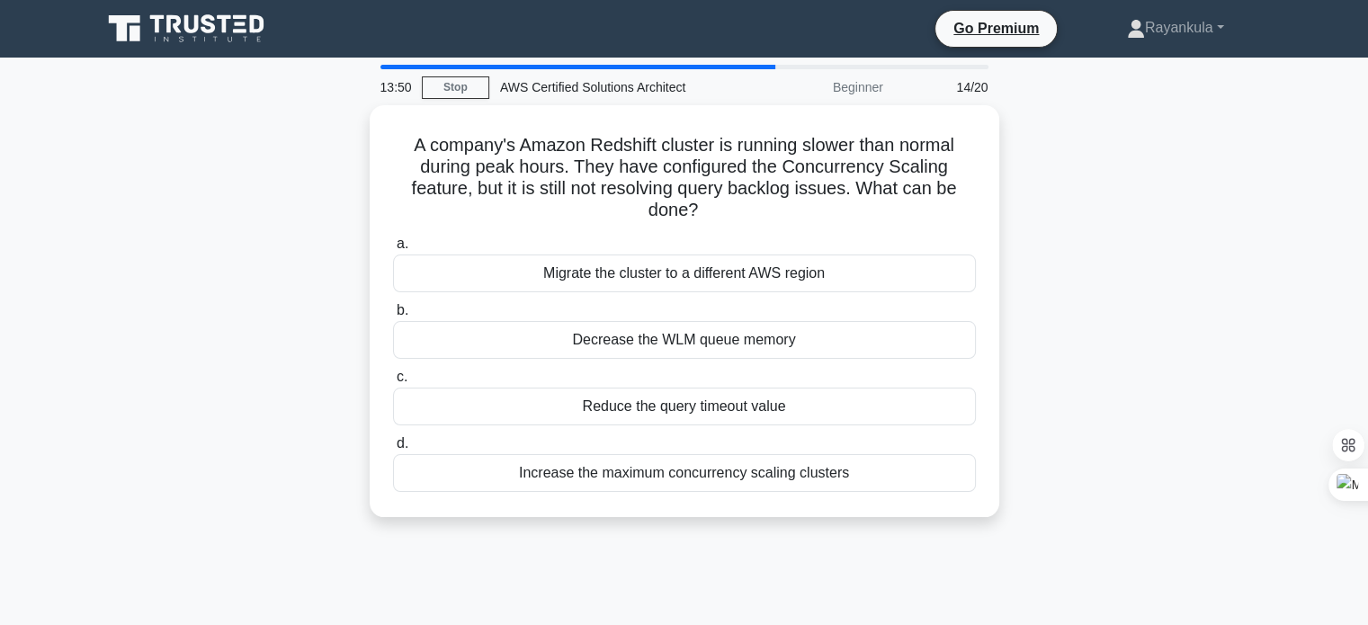
click at [247, 284] on div "A company's Amazon Redshift cluster is running slower than normal during peak h…" at bounding box center [685, 322] width 1188 height 434
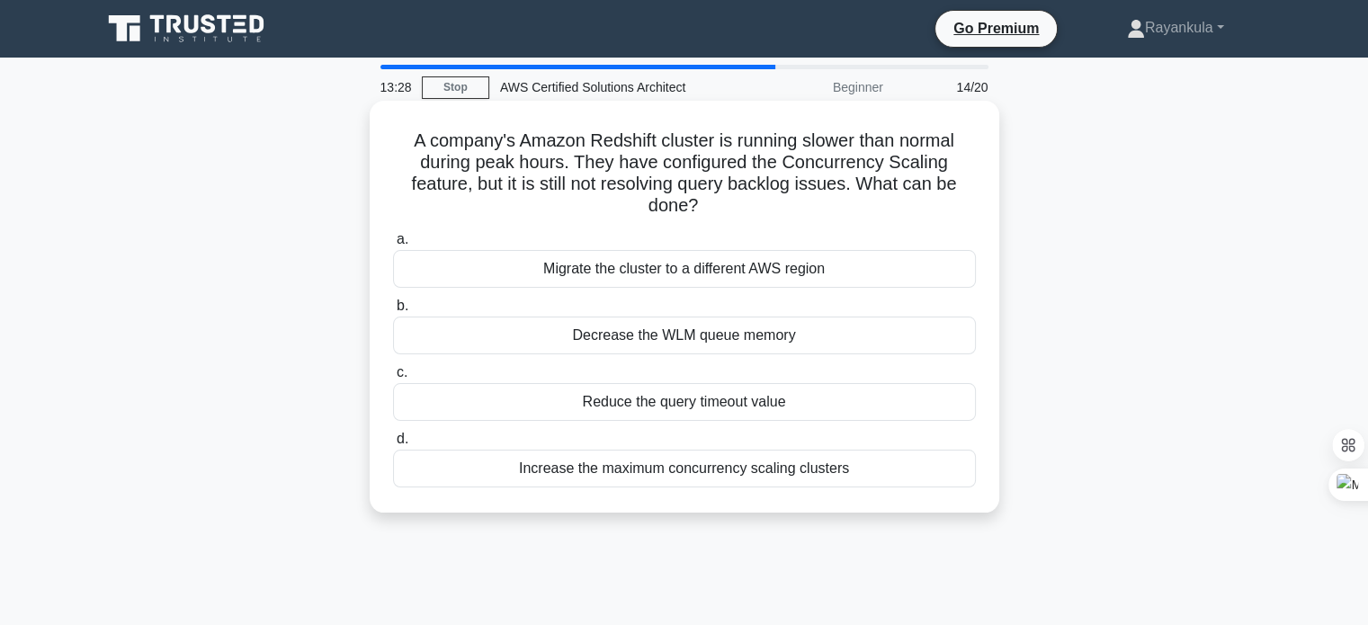
click at [632, 337] on div "Decrease the WLM queue memory" at bounding box center [684, 336] width 583 height 38
click at [393, 312] on input "b. Decrease the WLM queue memory" at bounding box center [393, 306] width 0 height 12
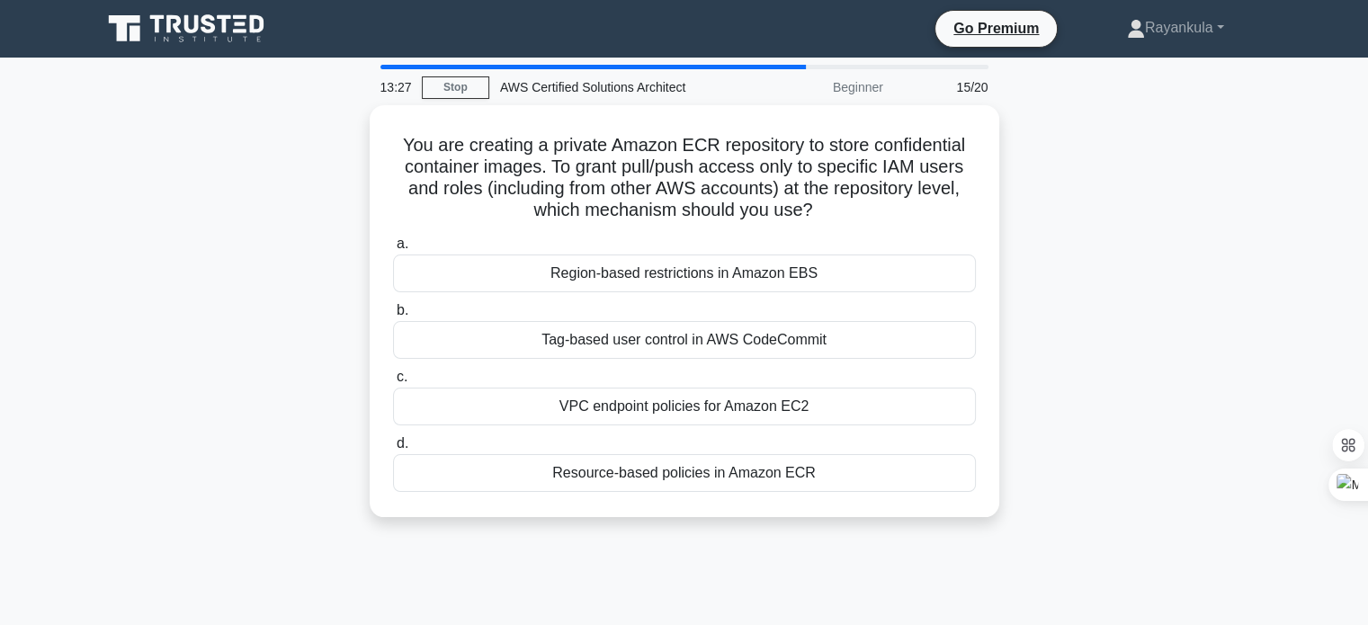
click at [229, 359] on div "You are creating a private Amazon ECR repository to store confidential containe…" at bounding box center [685, 322] width 1188 height 434
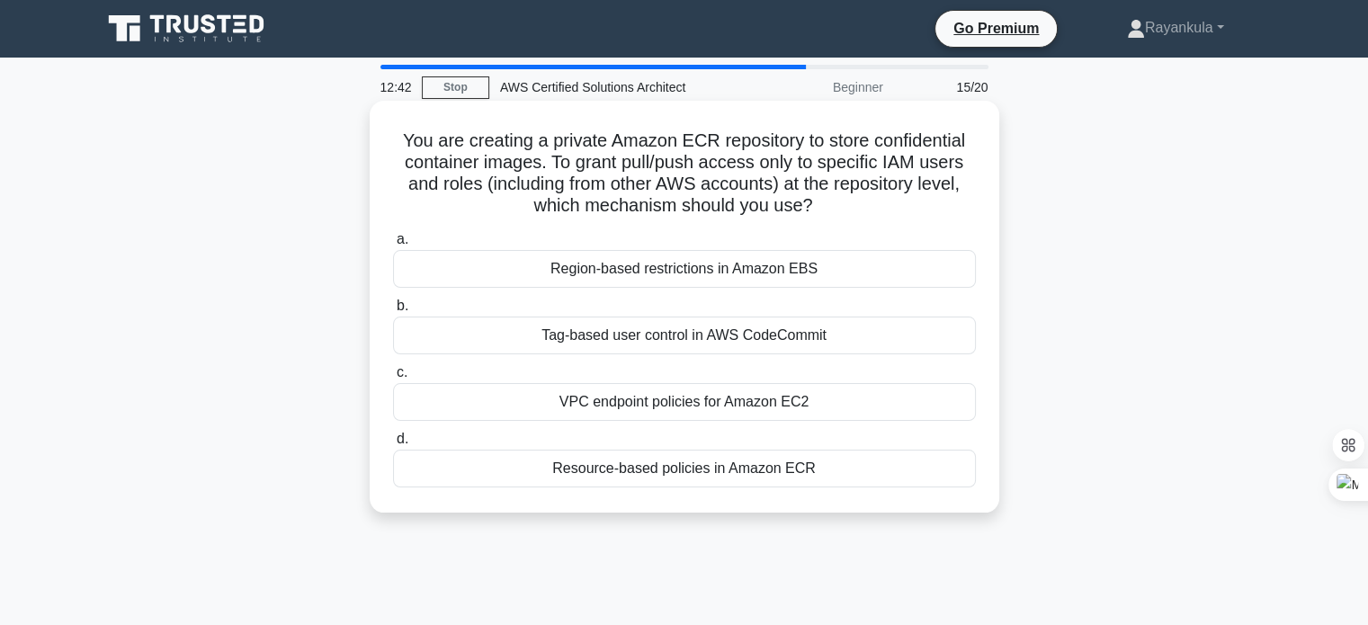
click at [670, 469] on div "Resource-based policies in Amazon ECR" at bounding box center [684, 469] width 583 height 38
click at [393, 445] on input "d. Resource-based policies in Amazon ECR" at bounding box center [393, 440] width 0 height 12
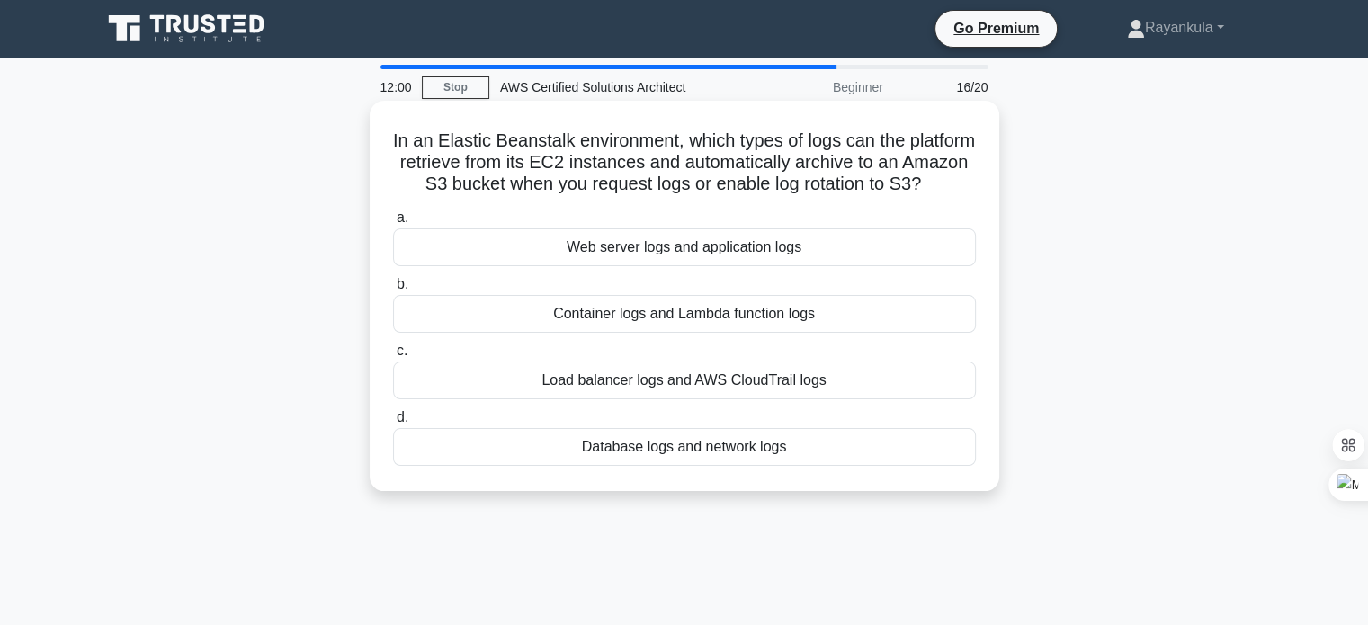
click at [667, 266] on div "Web server logs and application logs" at bounding box center [684, 248] width 583 height 38
click at [393, 224] on input "a. Web server logs and application logs" at bounding box center [393, 218] width 0 height 12
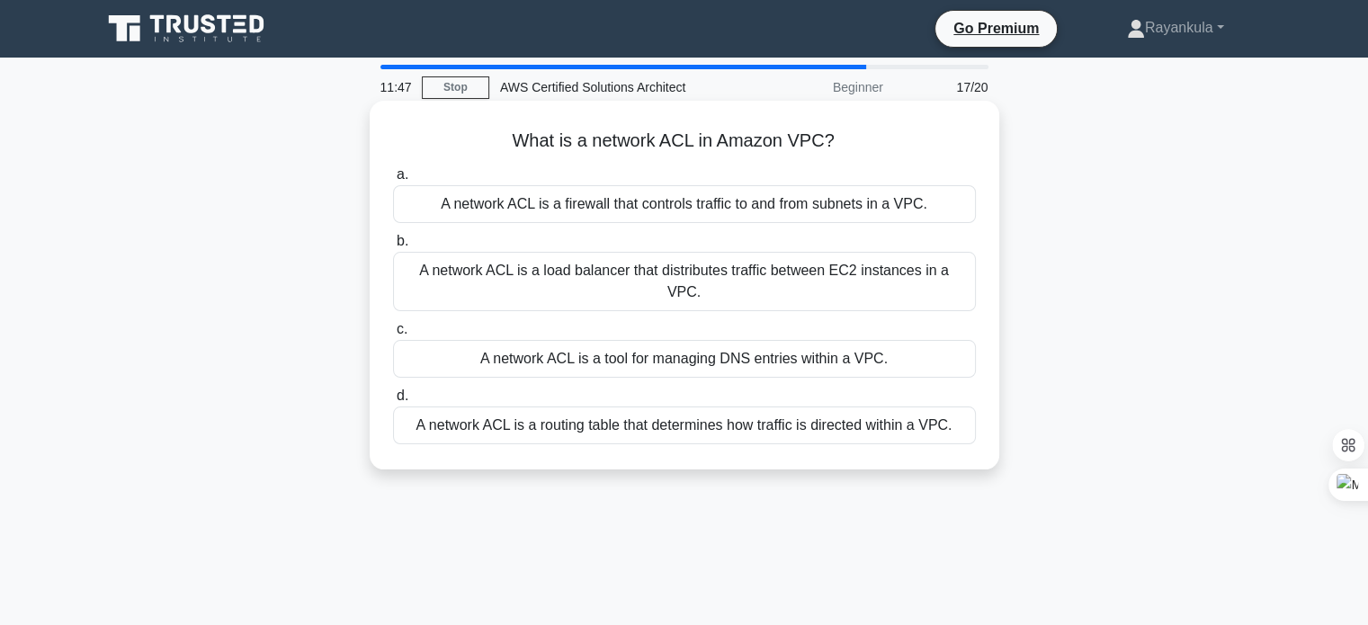
click at [698, 208] on div "A network ACL is a firewall that controls traffic to and from subnets in a VPC." at bounding box center [684, 204] width 583 height 38
click at [393, 181] on input "a. A network ACL is a firewall that controls traffic to and from subnets in a V…" at bounding box center [393, 175] width 0 height 12
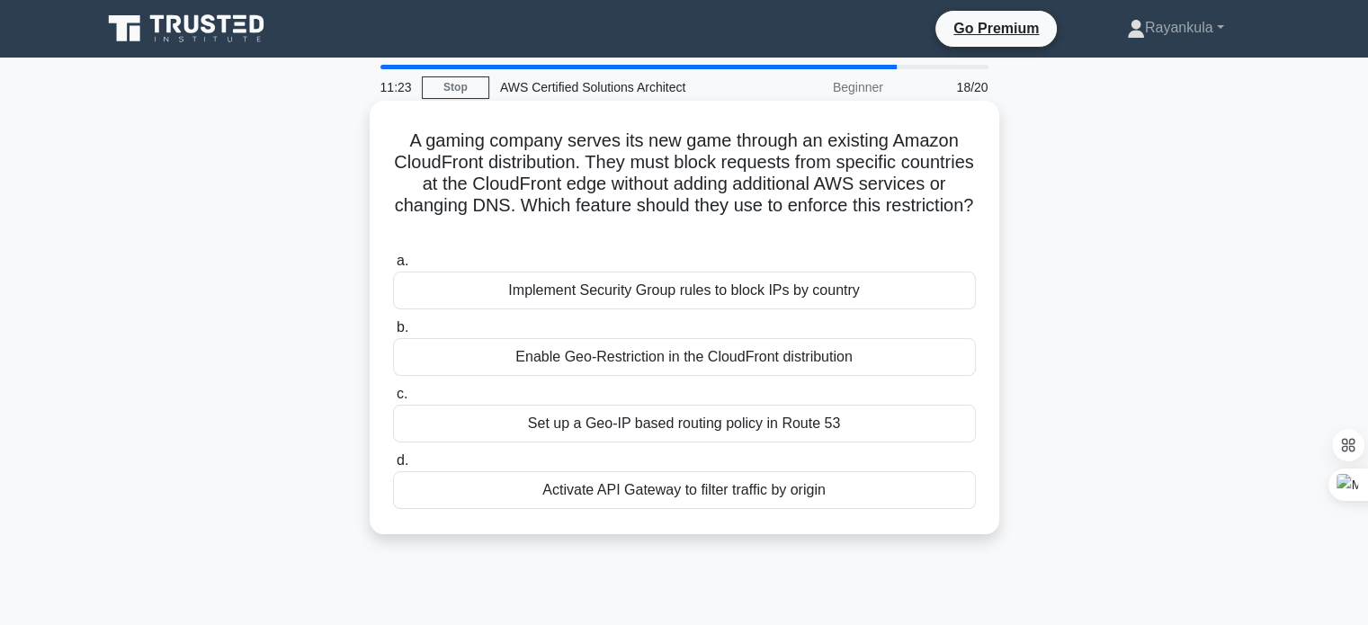
click at [614, 358] on div "Enable Geo-Restriction in the CloudFront distribution" at bounding box center [684, 357] width 583 height 38
click at [393, 334] on input "b. Enable Geo-Restriction in the CloudFront distribution" at bounding box center [393, 328] width 0 height 12
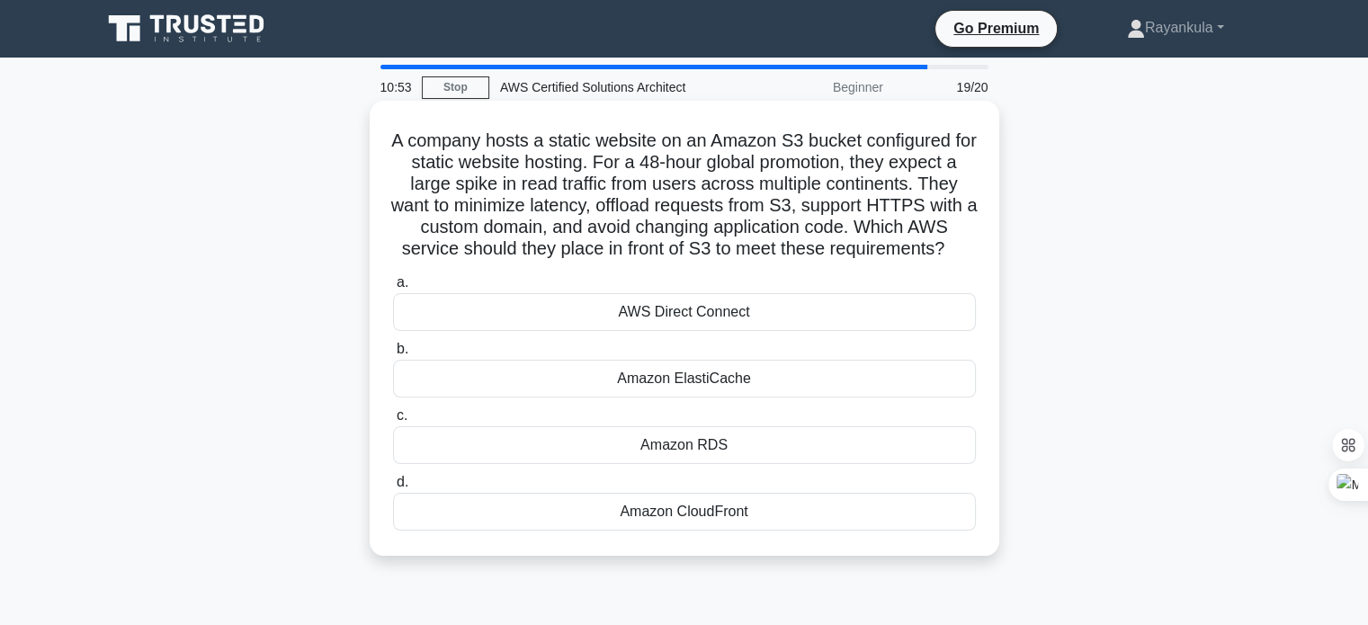
click at [680, 529] on div "Amazon CloudFront" at bounding box center [684, 512] width 583 height 38
click at [393, 488] on input "d. Amazon CloudFront" at bounding box center [393, 483] width 0 height 12
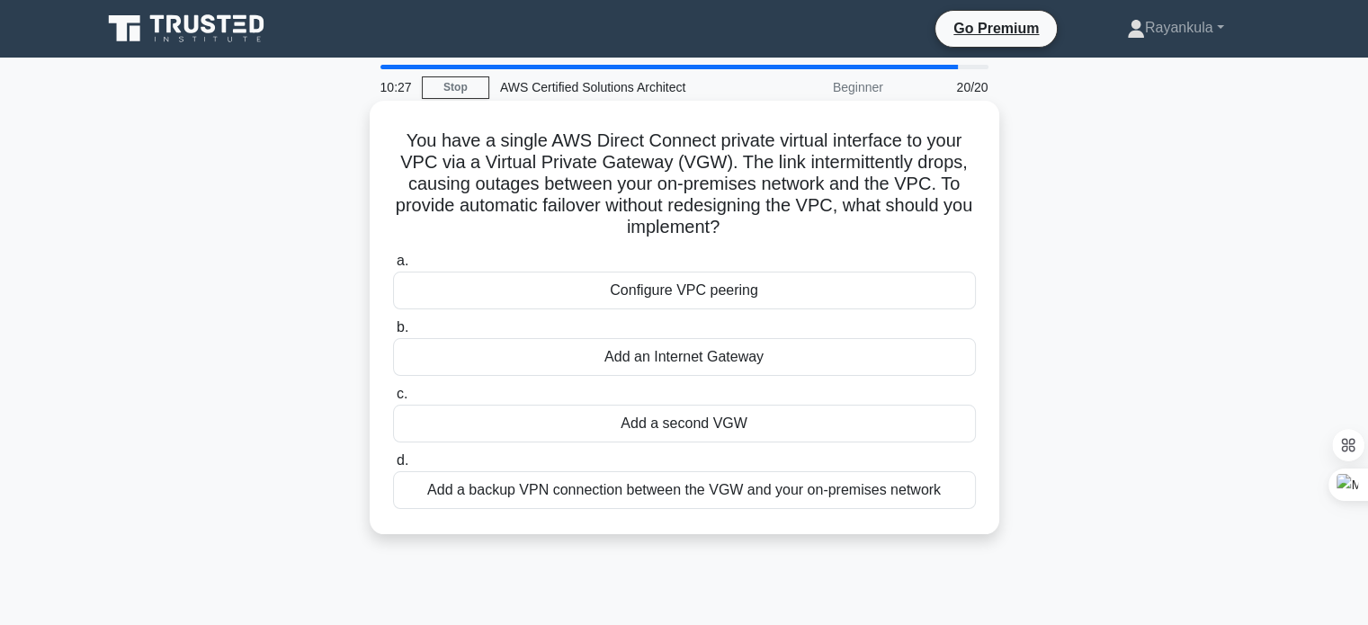
click at [569, 496] on div "Add a backup VPN connection between the VGW and your on-premises network" at bounding box center [684, 490] width 583 height 38
click at [393, 467] on input "d. Add a backup VPN connection between the VGW and your on-premises network" at bounding box center [393, 461] width 0 height 12
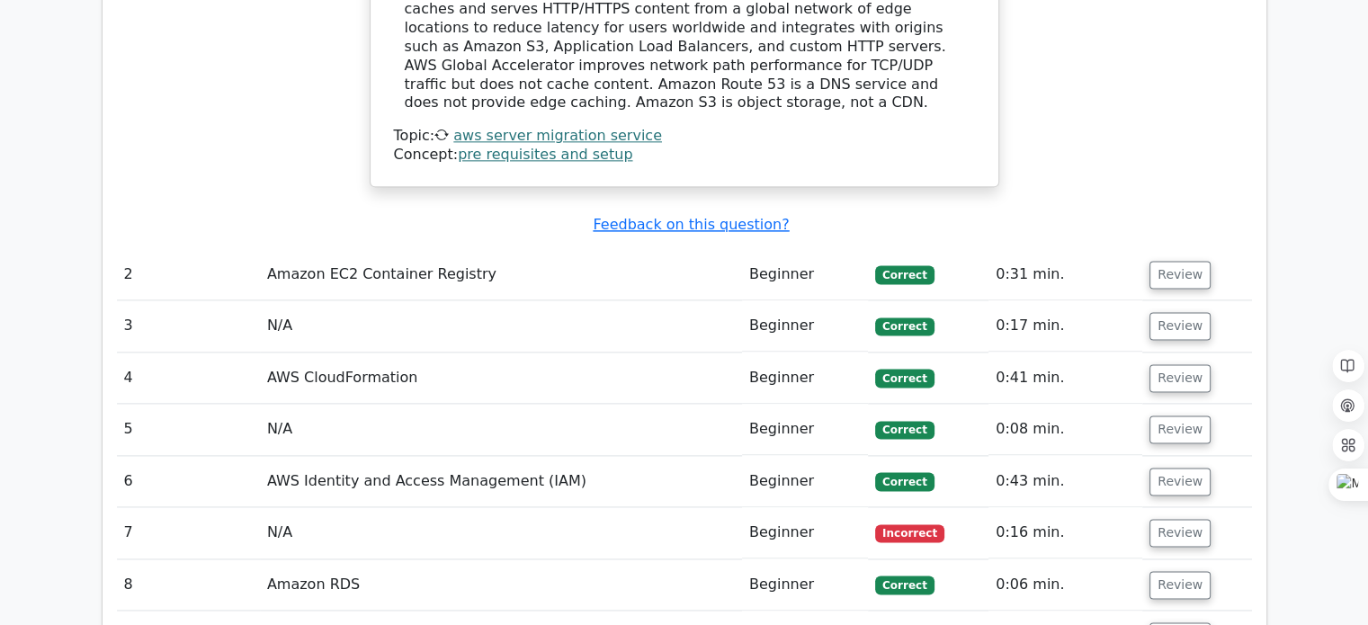
scroll to position [2359, 0]
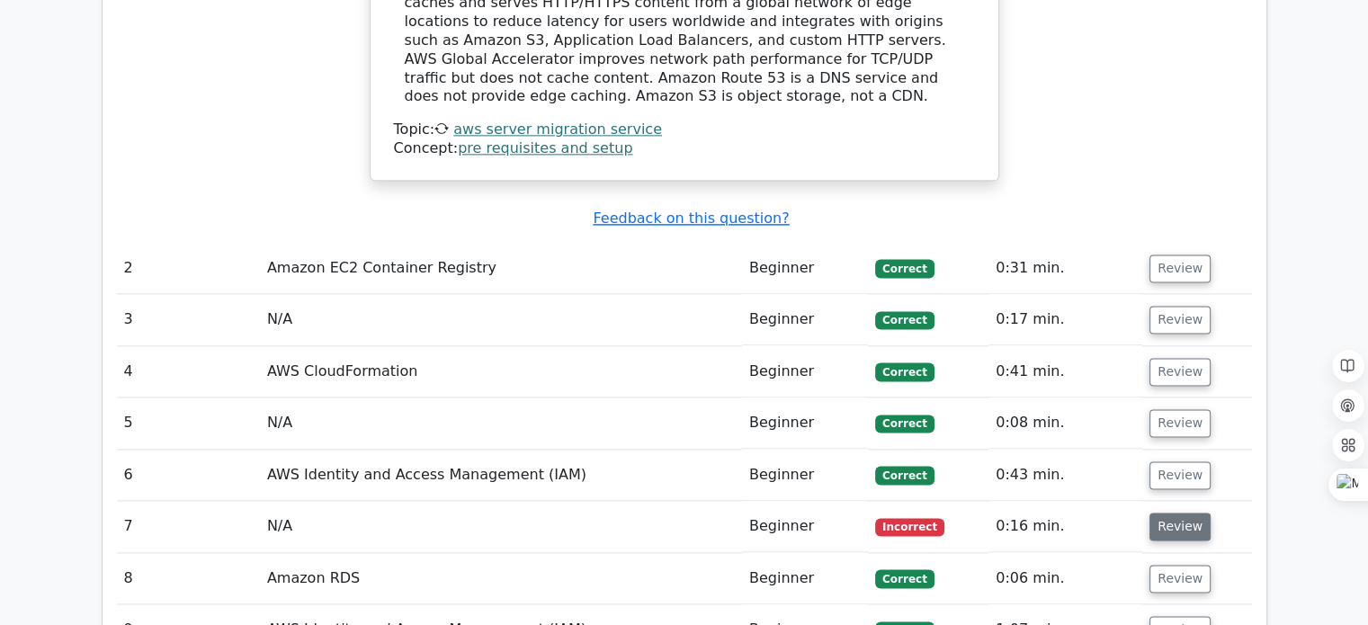
click at [1177, 513] on button "Review" at bounding box center [1180, 527] width 61 height 28
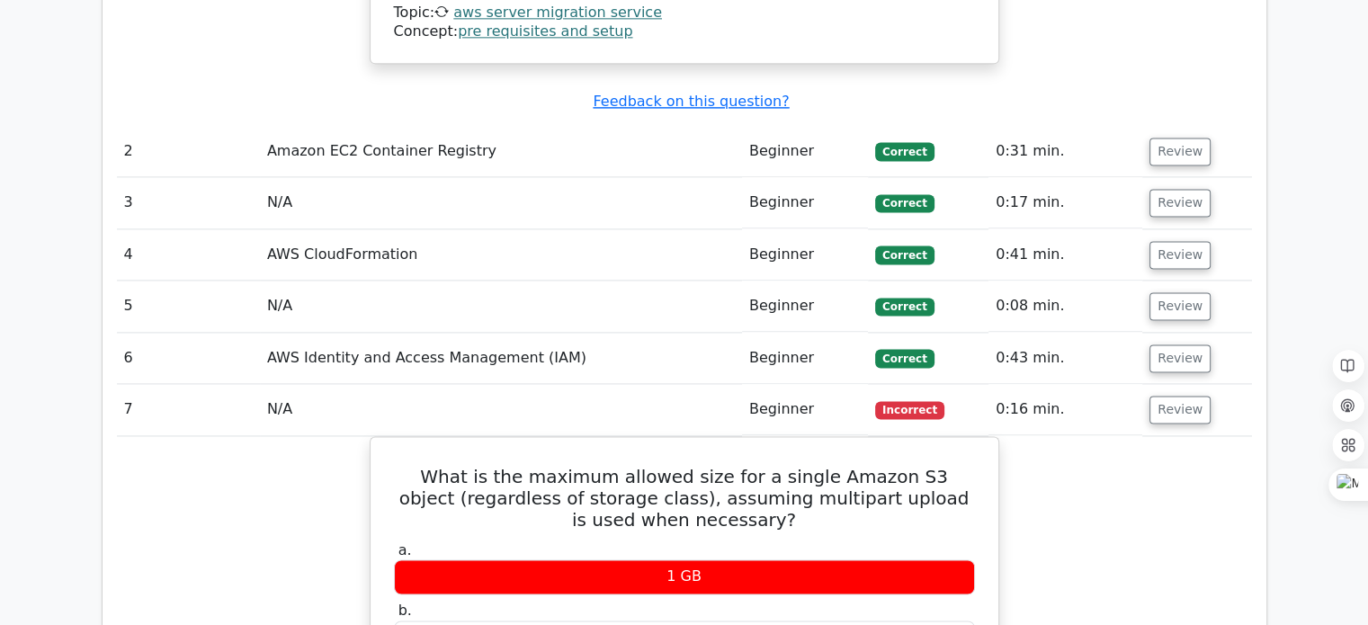
scroll to position [2535, 0]
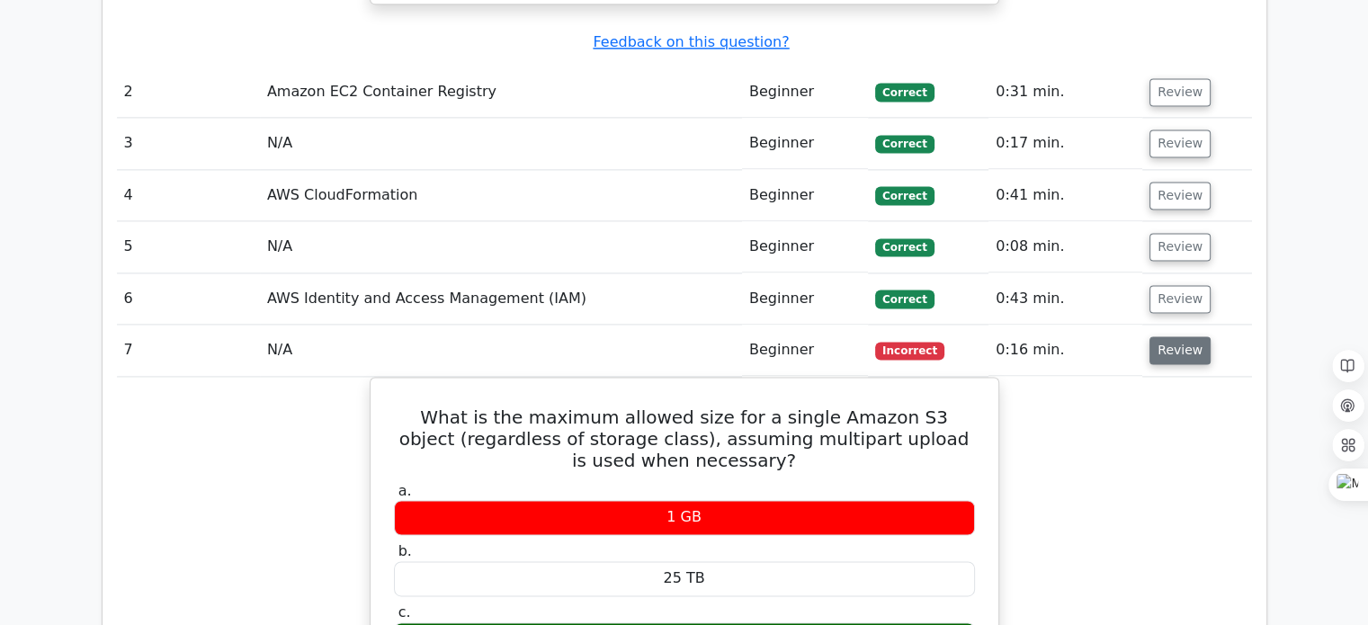
click at [1182, 336] on button "Review" at bounding box center [1180, 350] width 61 height 28
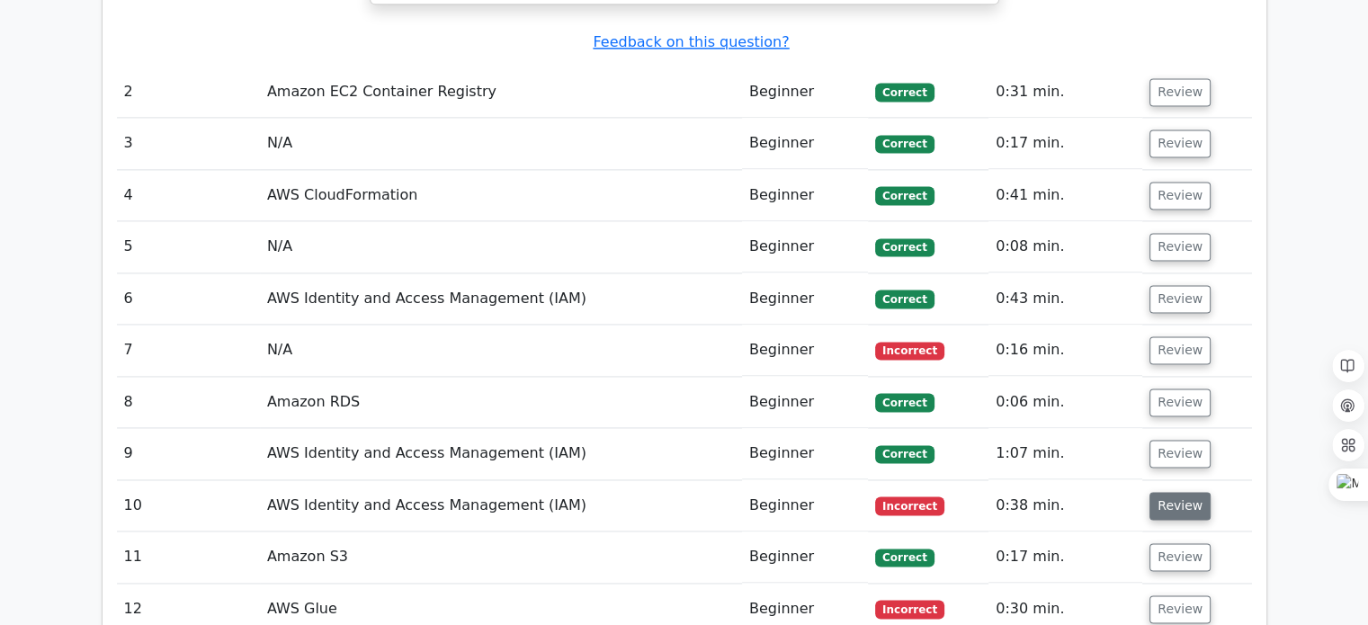
click at [1180, 492] on button "Review" at bounding box center [1180, 506] width 61 height 28
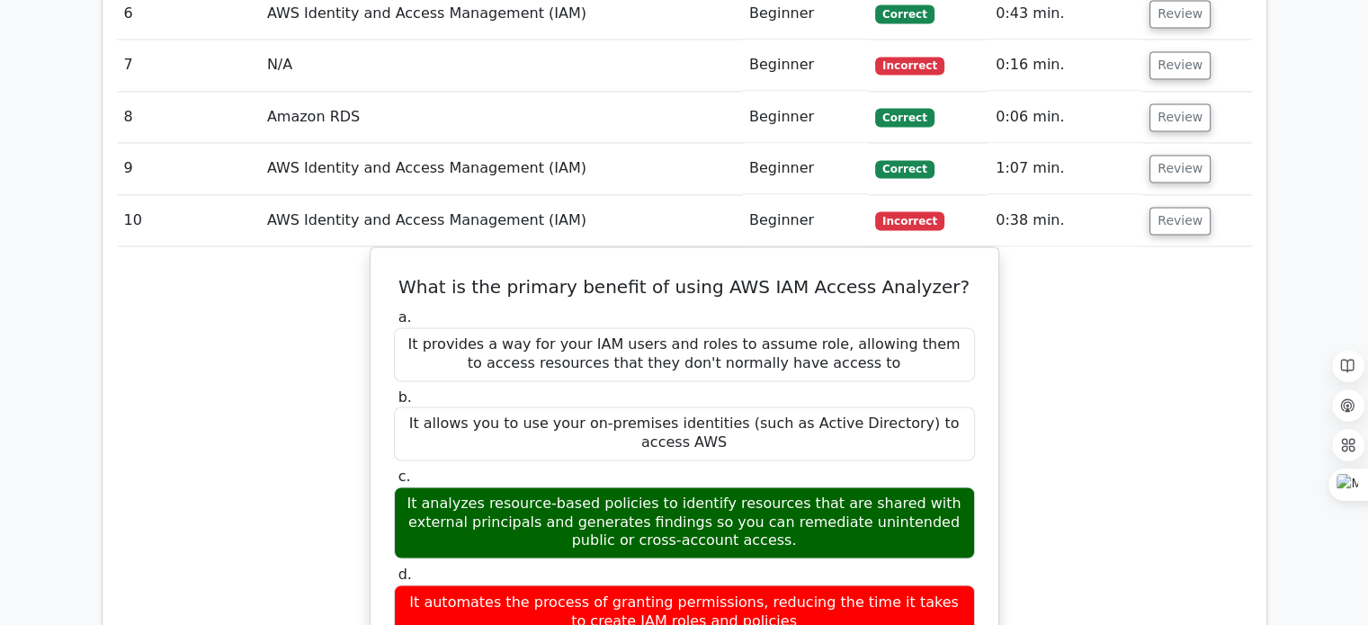
scroll to position [2821, 0]
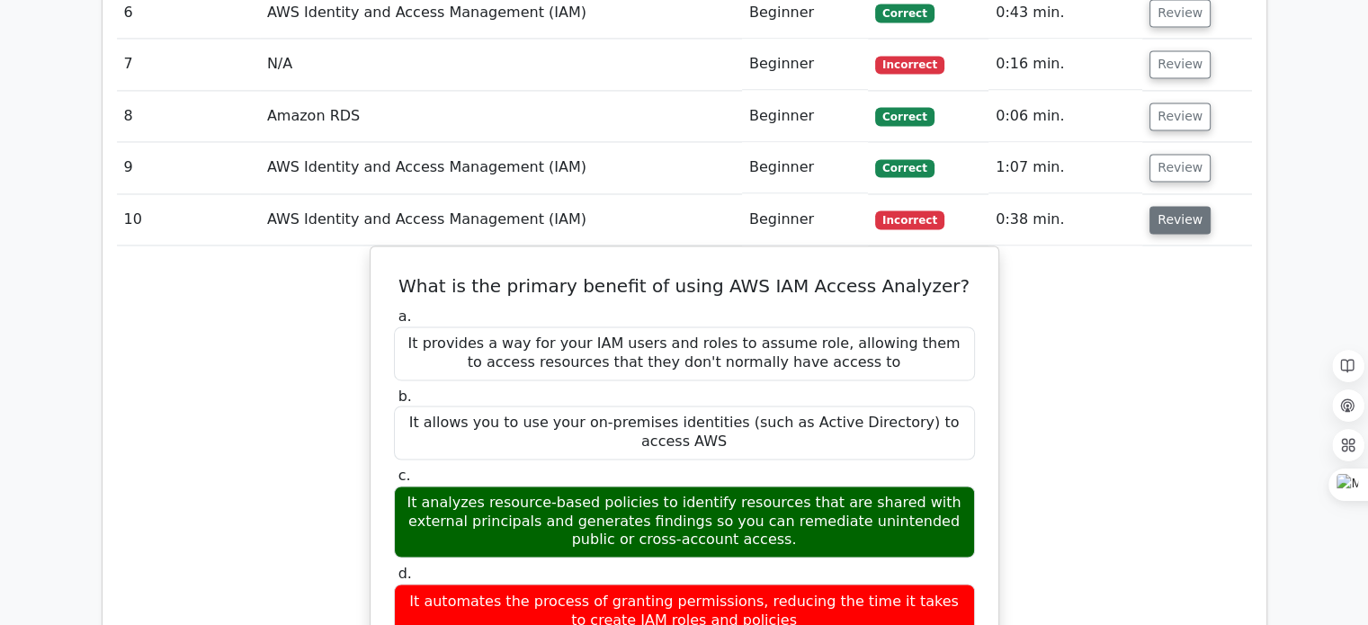
click at [1172, 206] on button "Review" at bounding box center [1180, 220] width 61 height 28
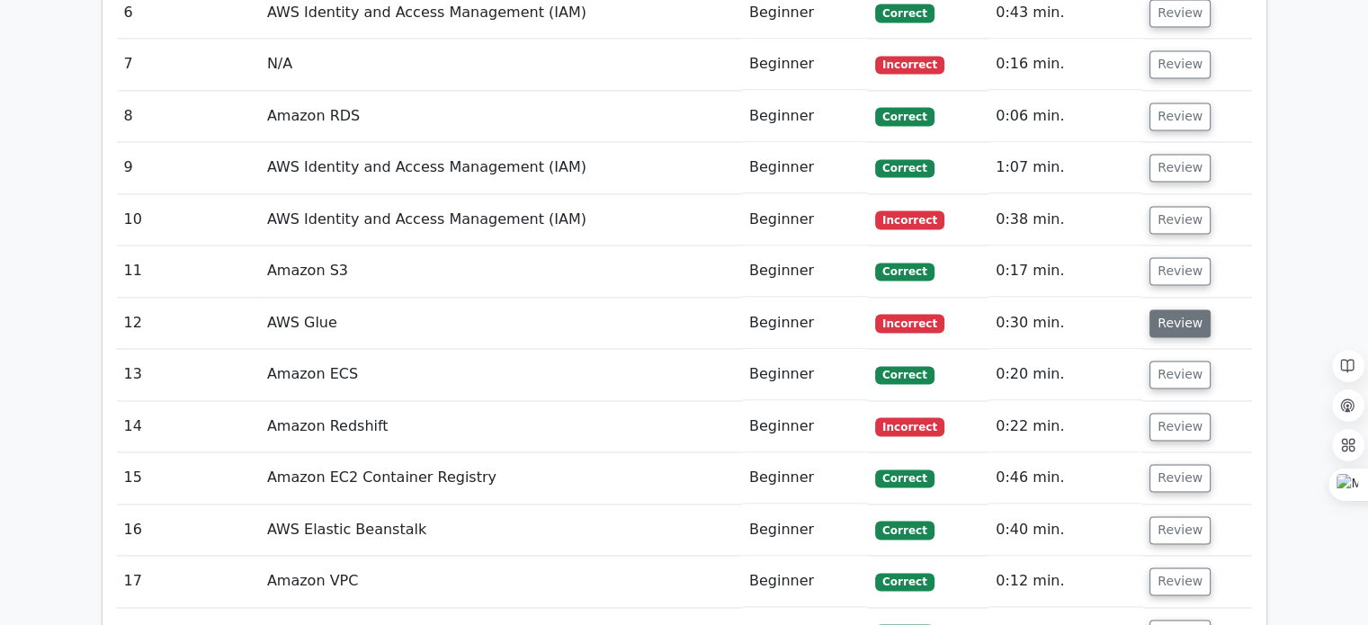
click at [1161, 309] on button "Review" at bounding box center [1180, 323] width 61 height 28
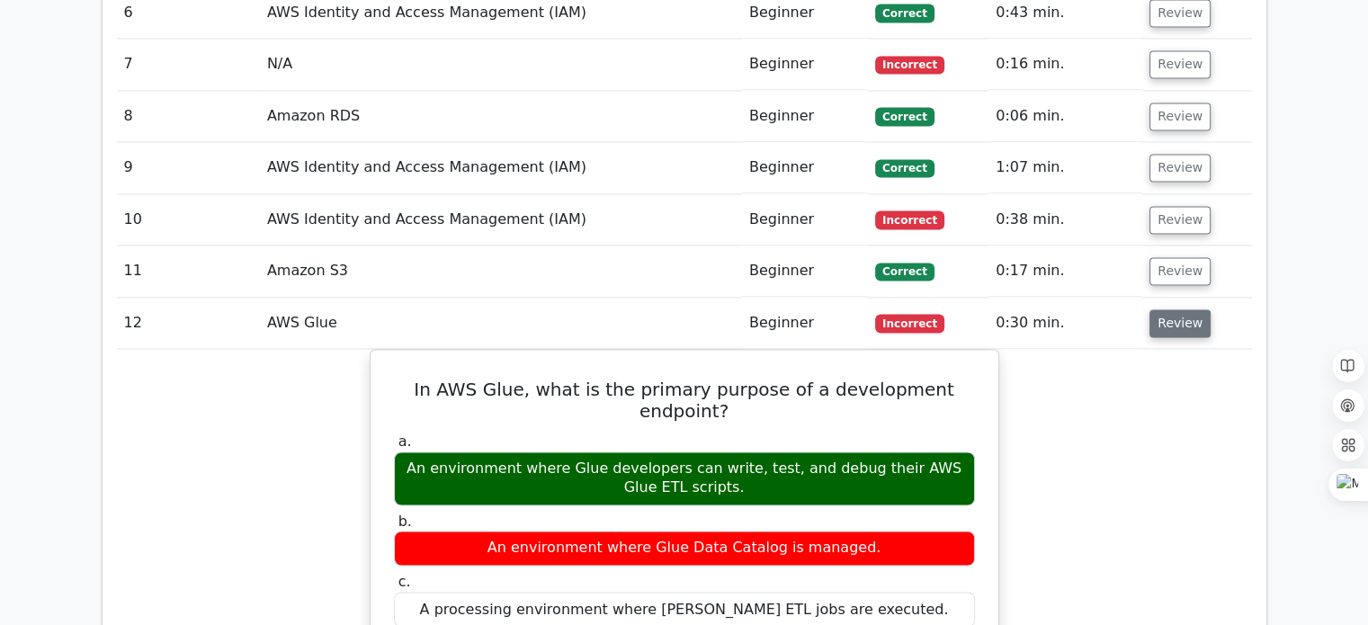
click at [1170, 309] on button "Review" at bounding box center [1180, 323] width 61 height 28
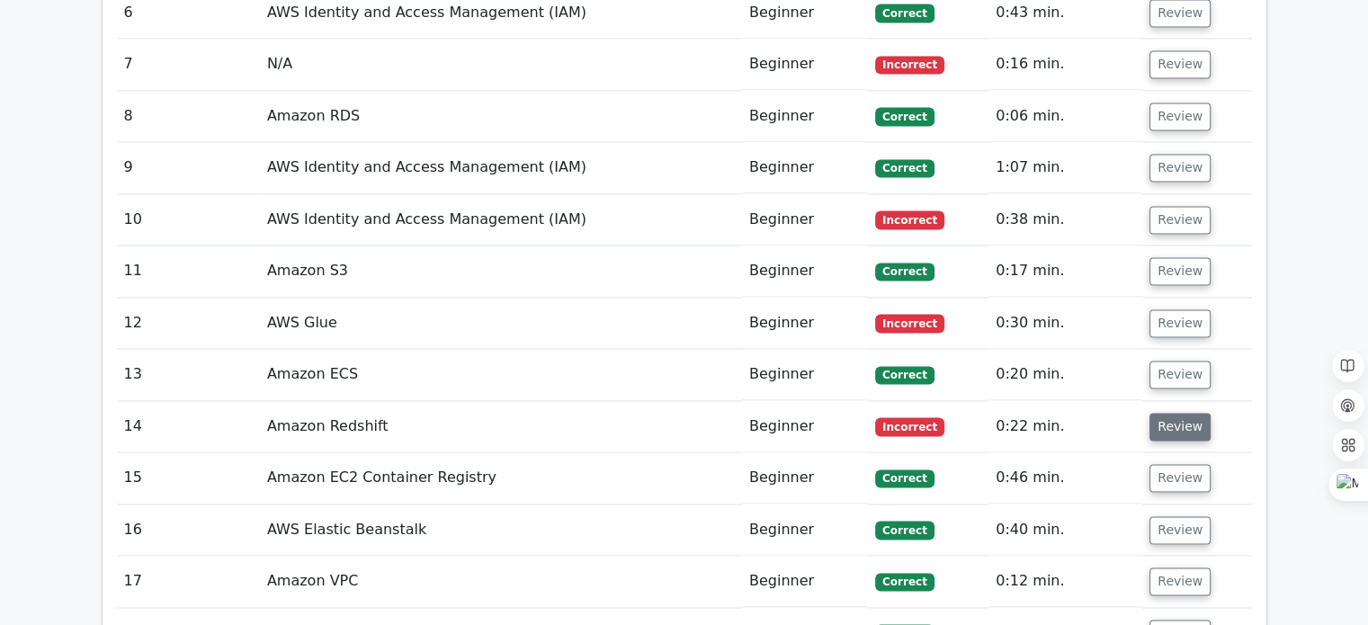
click at [1162, 413] on button "Review" at bounding box center [1180, 427] width 61 height 28
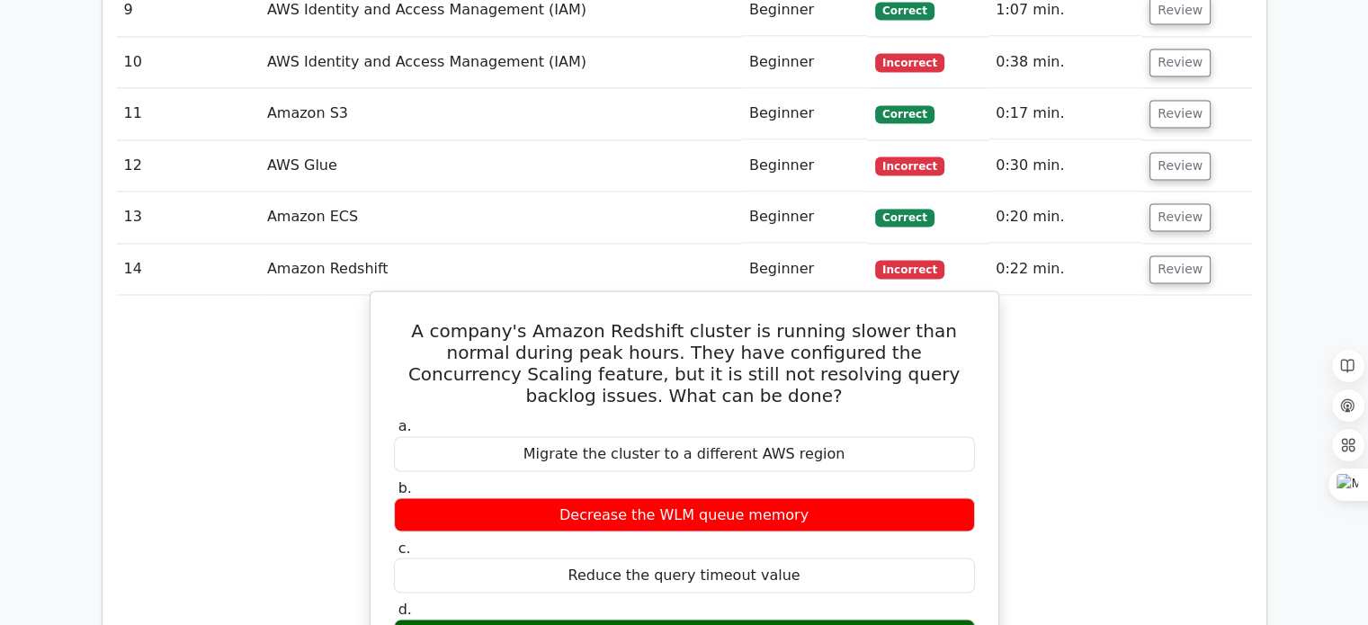
scroll to position [2978, 0]
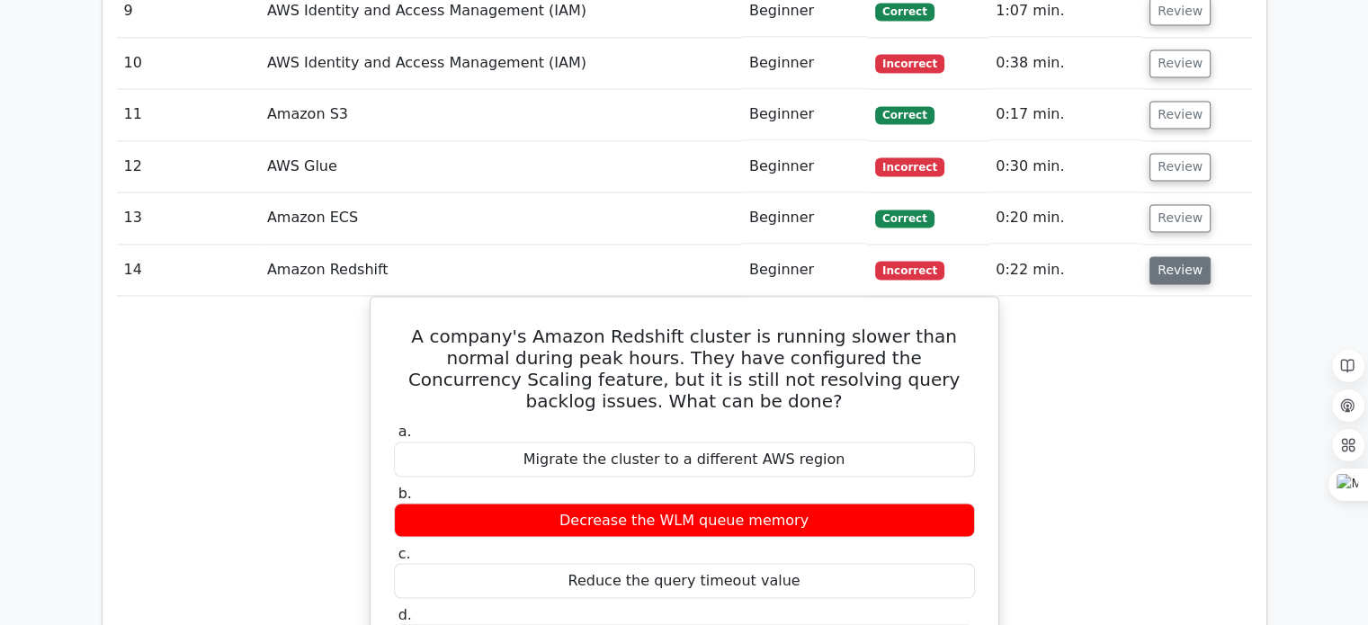
click at [1156, 256] on button "Review" at bounding box center [1180, 270] width 61 height 28
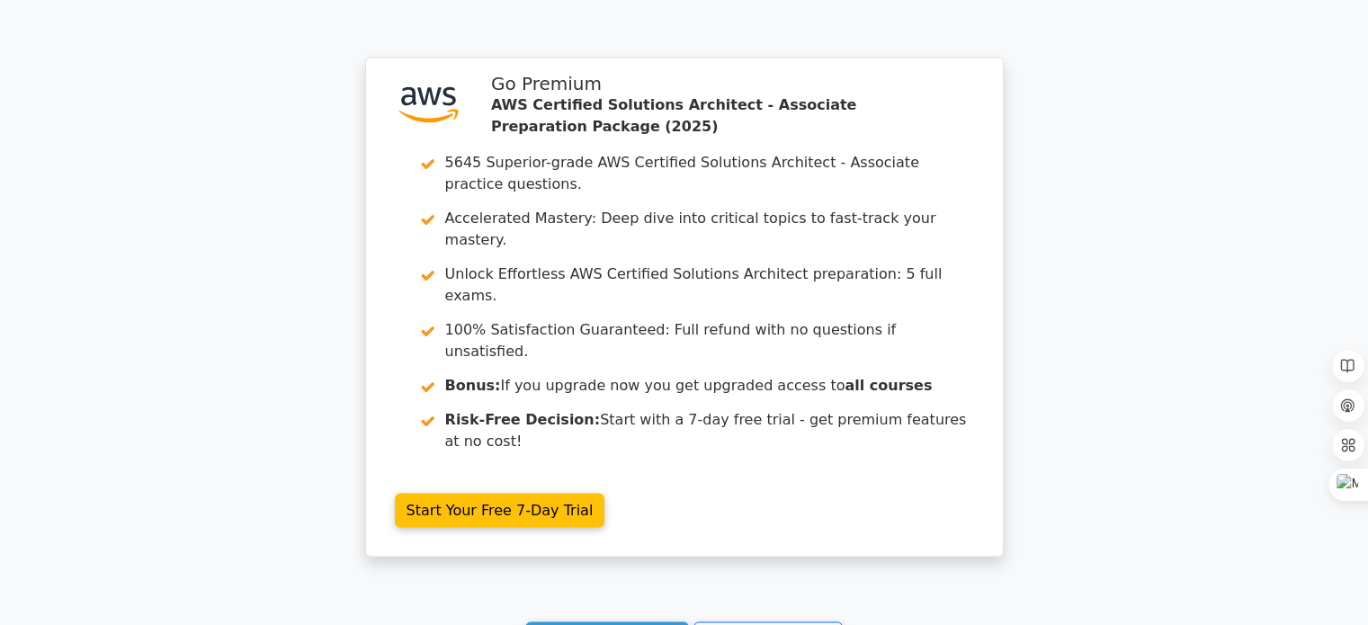
scroll to position [3724, 0]
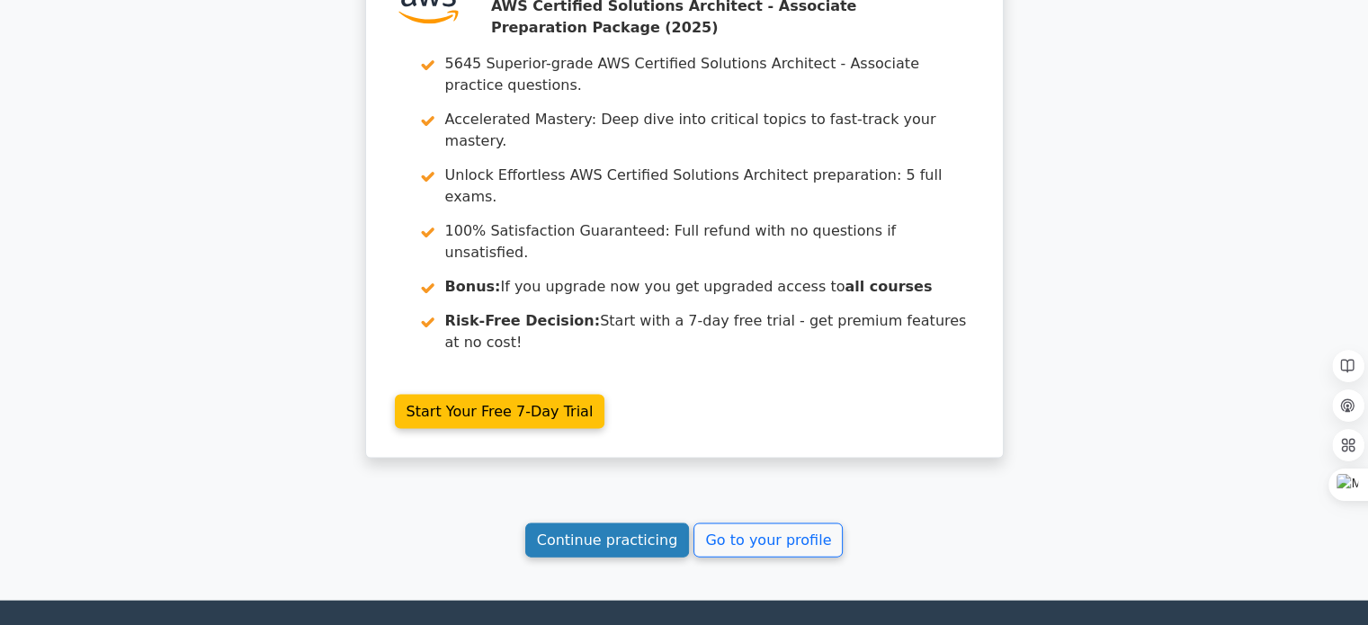
click at [602, 524] on link "Continue practicing" at bounding box center [607, 541] width 165 height 34
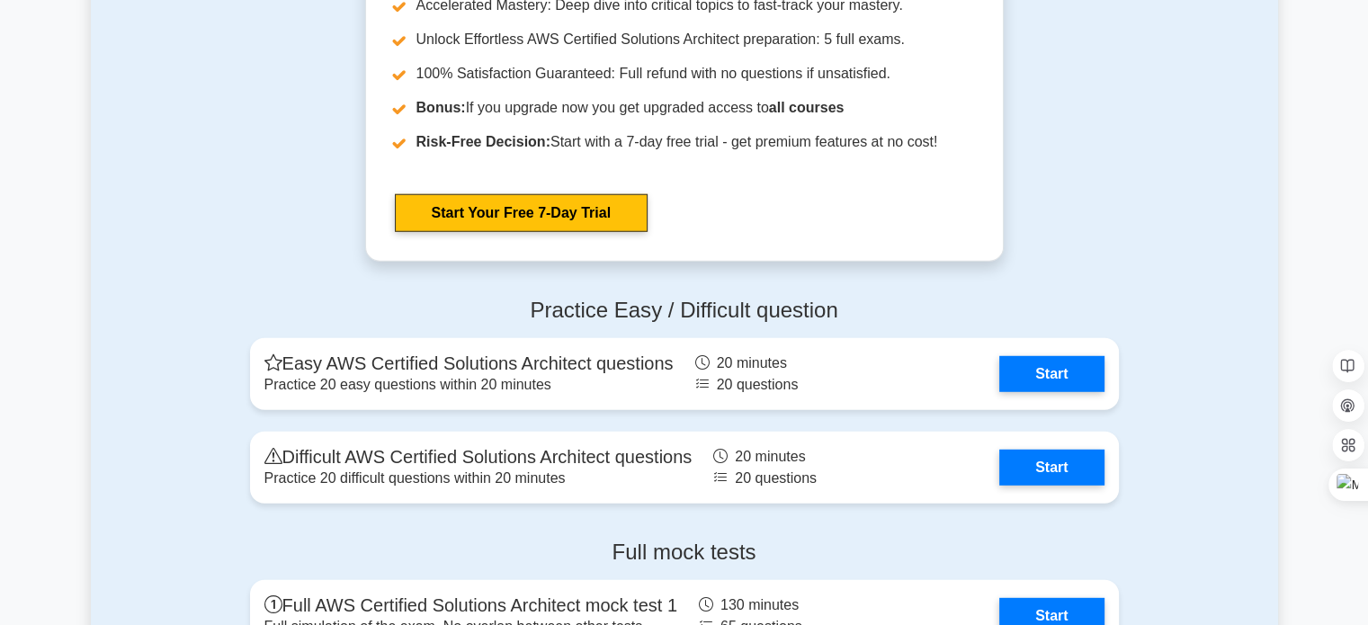
scroll to position [4923, 0]
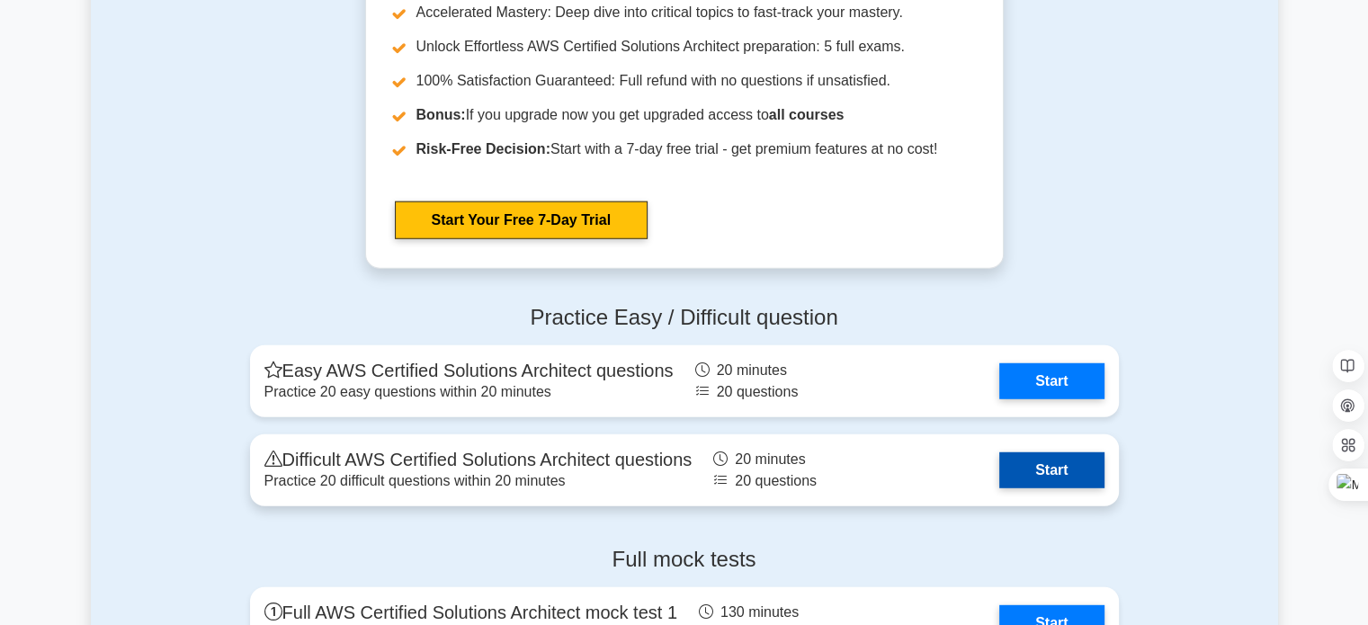
click at [1026, 471] on link "Start" at bounding box center [1051, 471] width 104 height 36
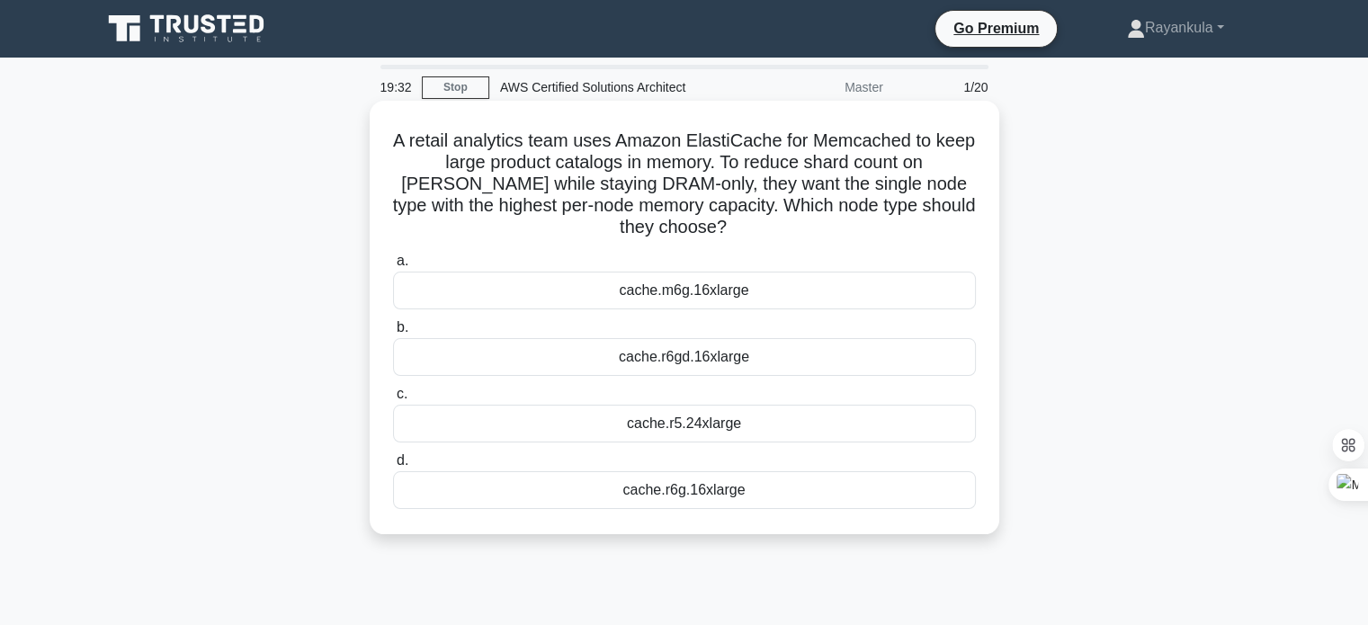
click at [667, 297] on div "cache.m6g.16xlarge" at bounding box center [684, 291] width 583 height 38
click at [393, 267] on input "a. cache.m6g.16xlarge" at bounding box center [393, 261] width 0 height 12
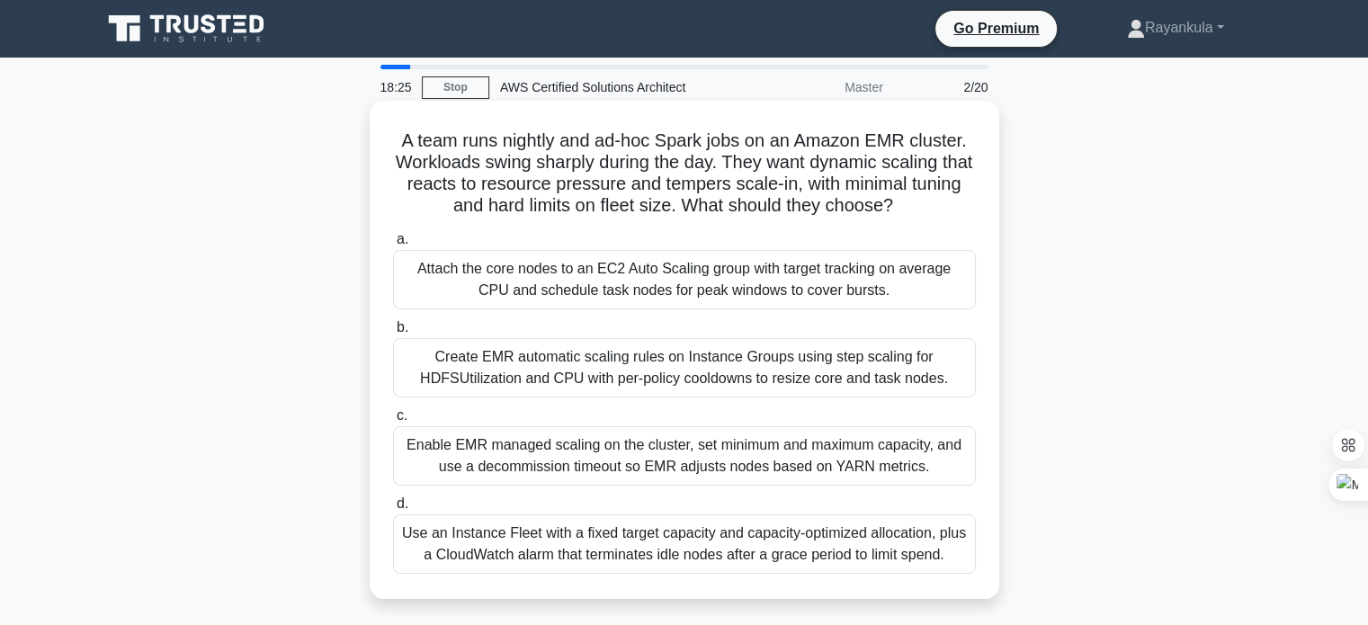
click at [639, 375] on div "Create EMR automatic scaling rules on Instance Groups using step scaling for HD…" at bounding box center [684, 367] width 583 height 59
click at [393, 334] on input "b. Create EMR automatic scaling rules on Instance Groups using step scaling for…" at bounding box center [393, 328] width 0 height 12
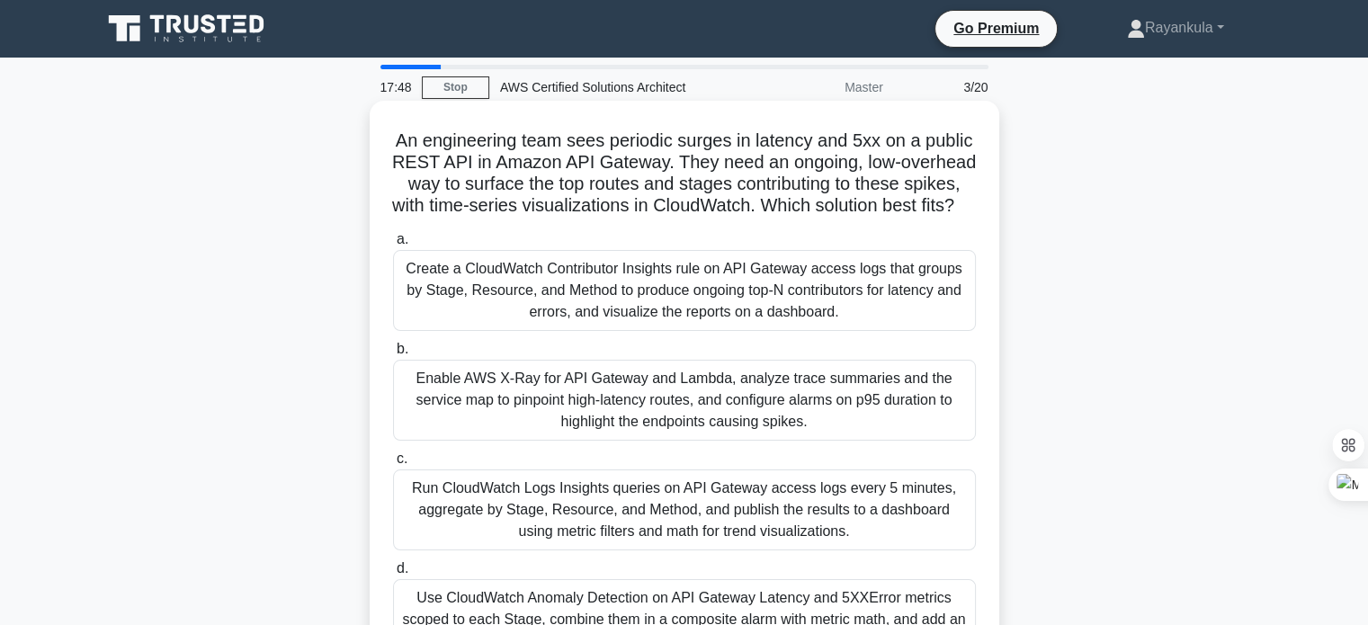
click at [527, 438] on div "Enable AWS X-Ray for API Gateway and Lambda, analyze trace summaries and the se…" at bounding box center [684, 400] width 583 height 81
click at [393, 355] on input "b. Enable AWS X-Ray for API Gateway and Lambda, analyze trace summaries and the…" at bounding box center [393, 350] width 0 height 12
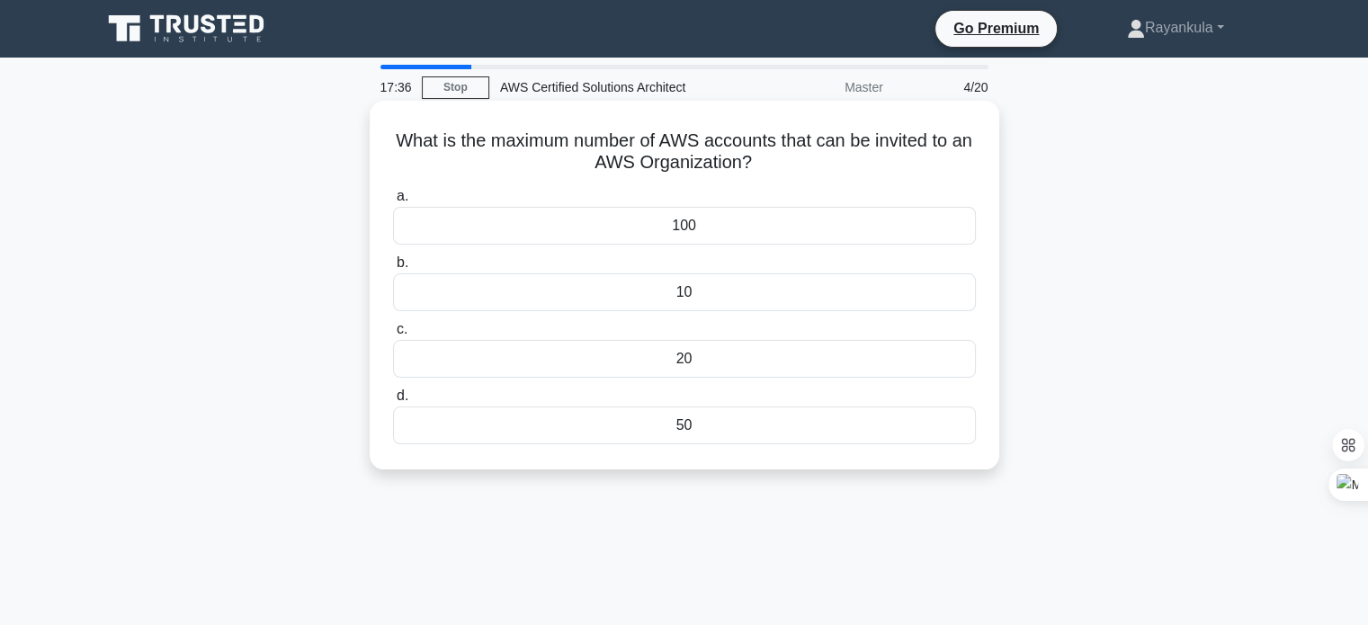
click at [657, 291] on div "10" at bounding box center [684, 292] width 583 height 38
click at [393, 269] on input "b. 10" at bounding box center [393, 263] width 0 height 12
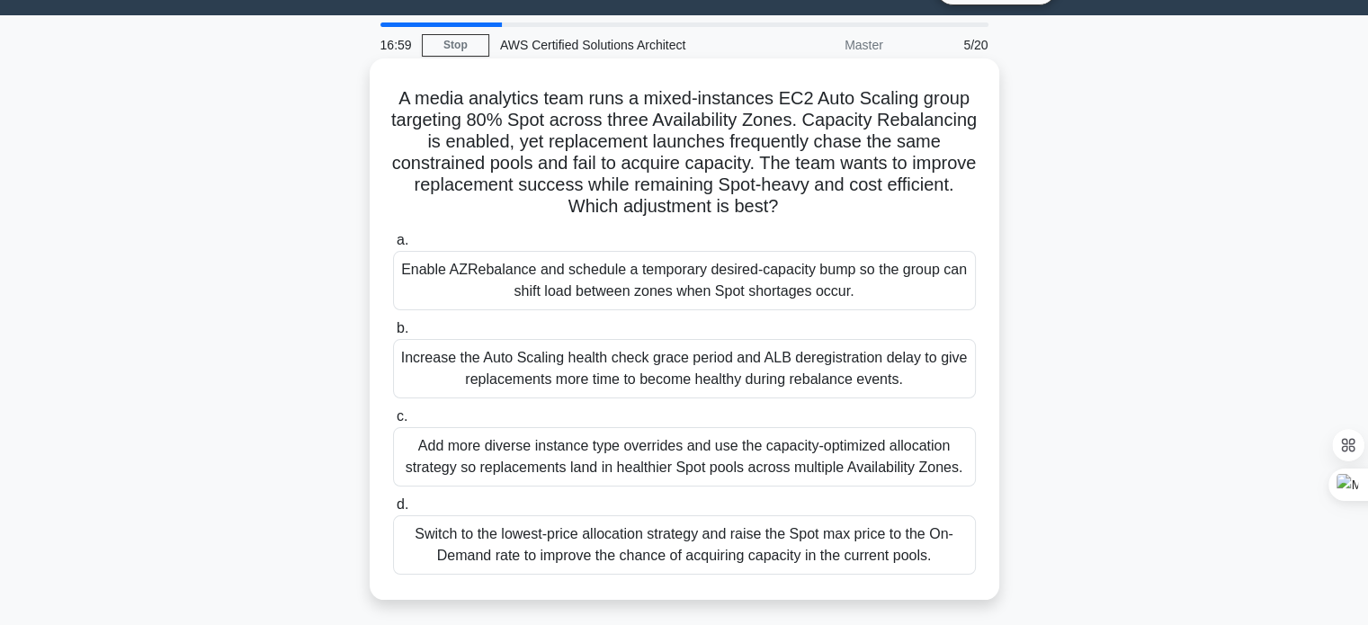
scroll to position [63, 0]
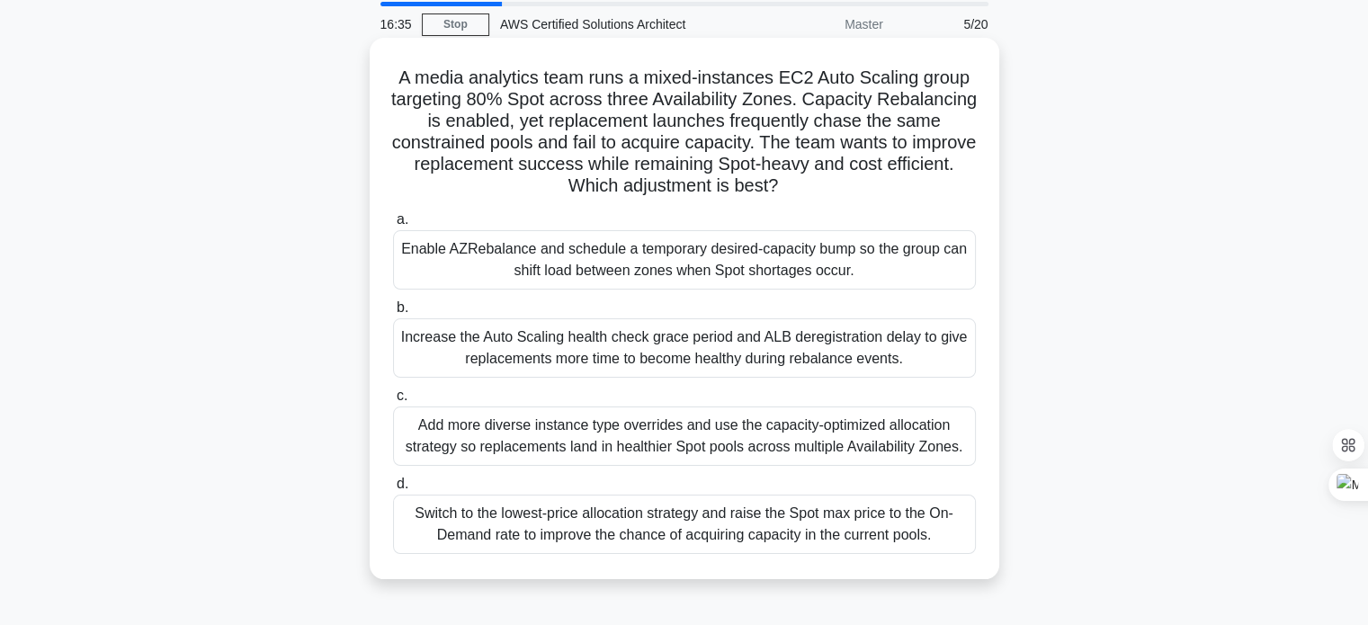
click at [645, 452] on div "Add more diverse instance type overrides and use the capacity-optimized allocat…" at bounding box center [684, 436] width 583 height 59
click at [393, 402] on input "c. Add more diverse instance type overrides and use the capacity-optimized allo…" at bounding box center [393, 396] width 0 height 12
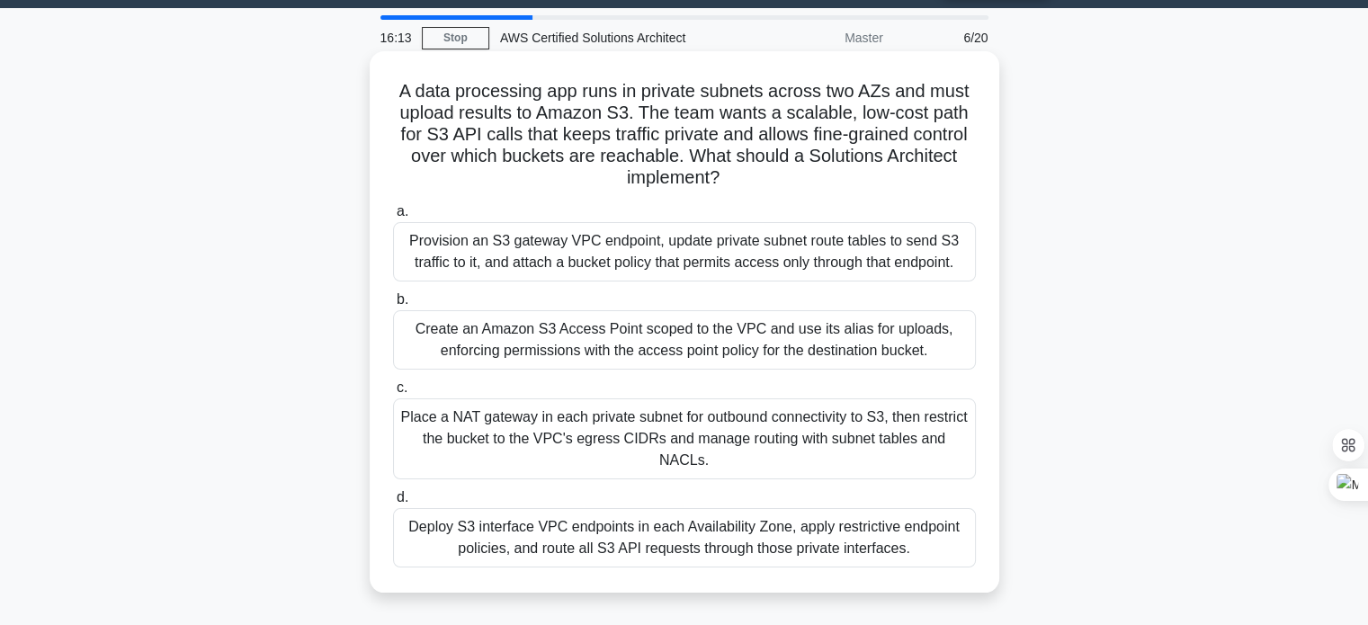
scroll to position [52, 0]
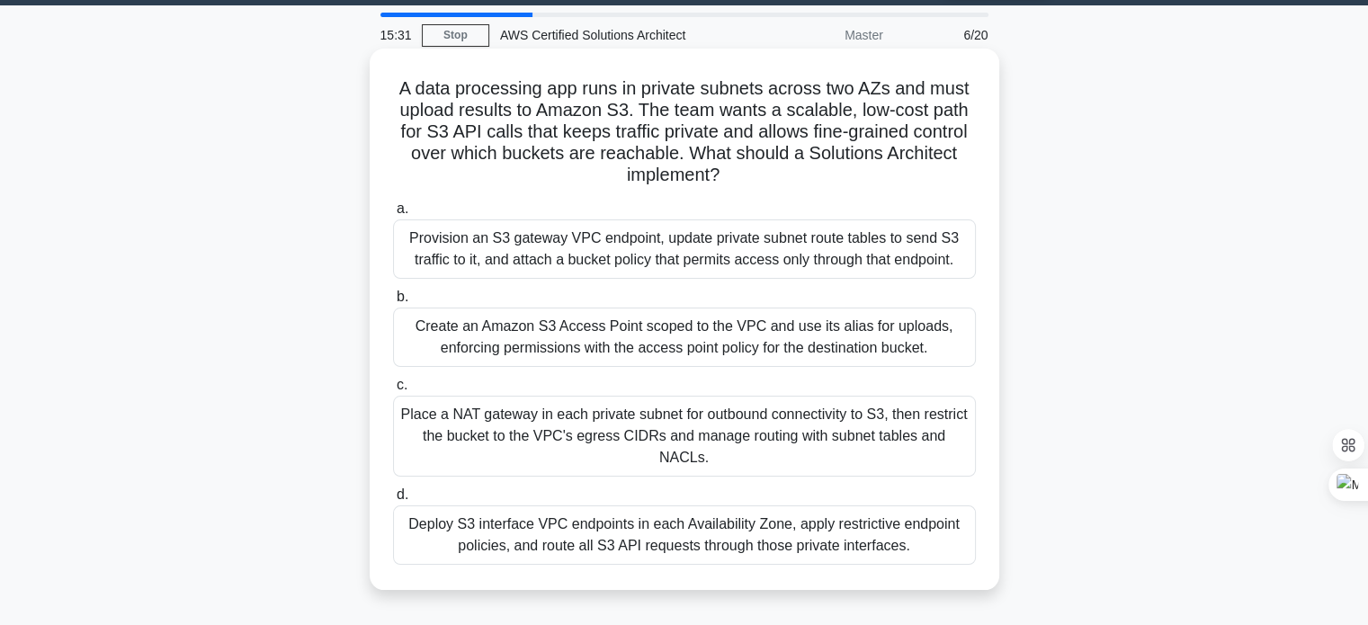
click at [716, 436] on div "Place a NAT gateway in each private subnet for outbound connectivity to S3, the…" at bounding box center [684, 436] width 583 height 81
click at [393, 391] on input "c. Place a NAT gateway in each private subnet for outbound connectivity to S3, …" at bounding box center [393, 386] width 0 height 12
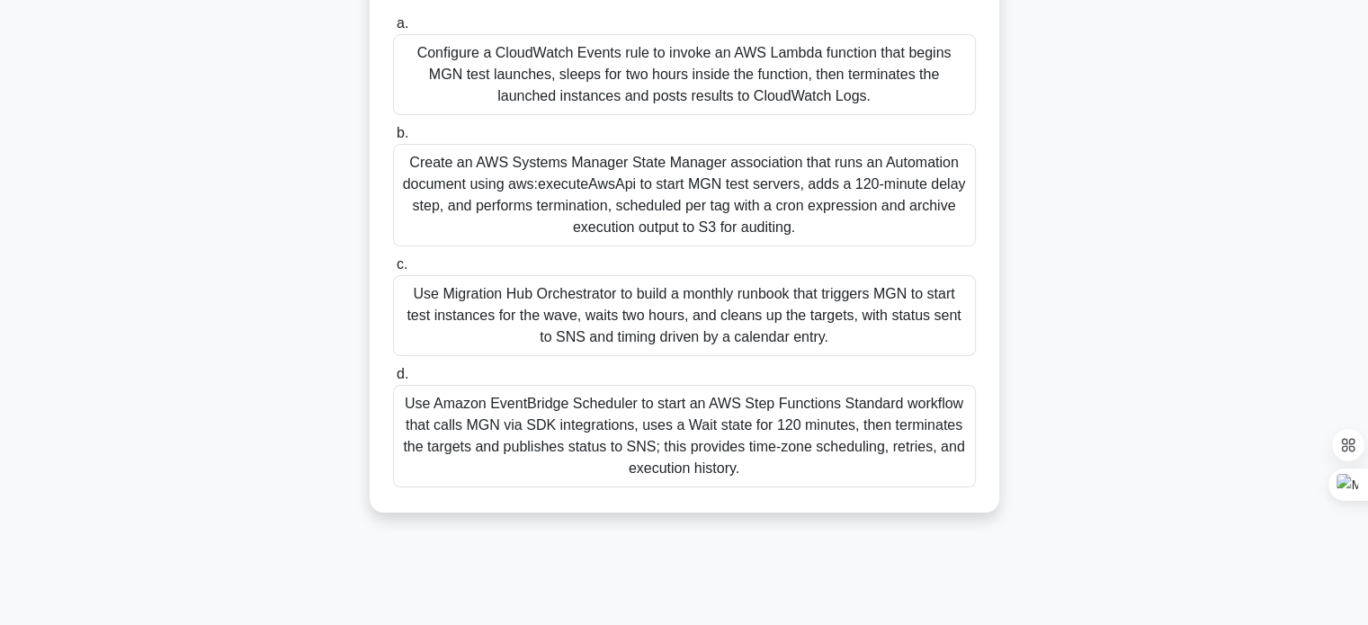
scroll to position [261, 0]
click at [847, 467] on div "Use Amazon EventBridge Scheduler to start an AWS Step Functions Standard workfl…" at bounding box center [684, 434] width 583 height 103
click at [393, 379] on input "d. Use Amazon EventBridge Scheduler to start an AWS Step Functions Standard wor…" at bounding box center [393, 373] width 0 height 12
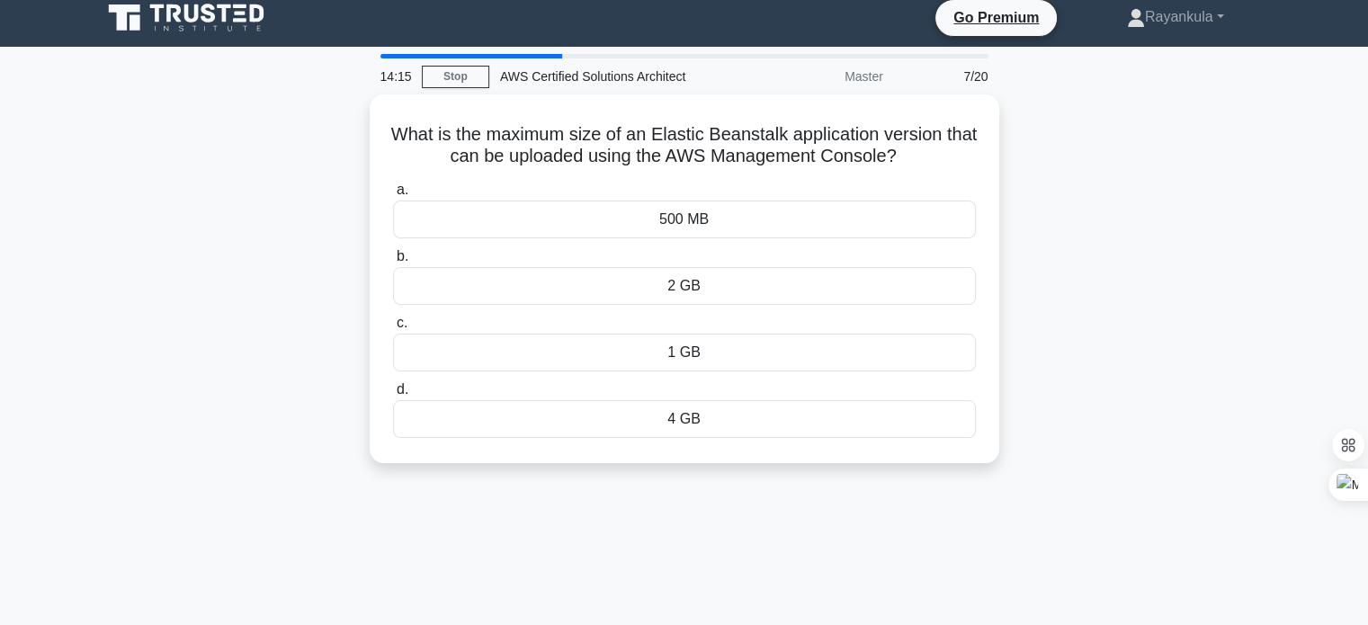
scroll to position [0, 0]
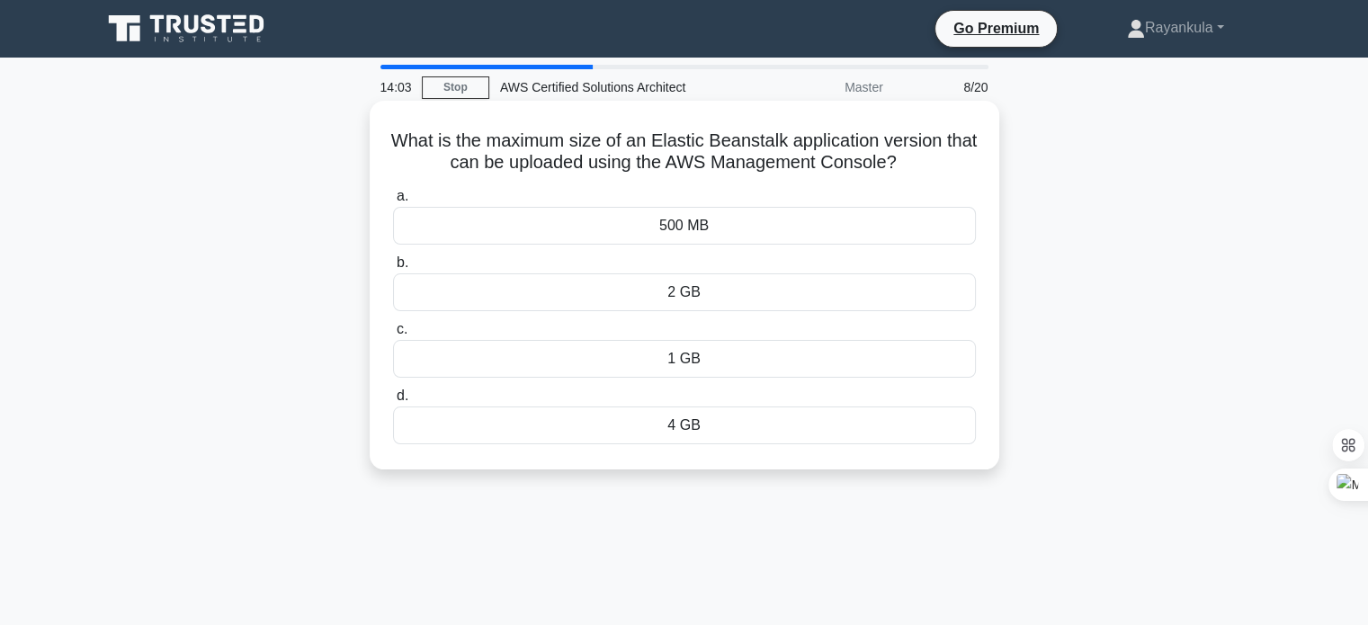
click at [716, 288] on div "2 GB" at bounding box center [684, 292] width 583 height 38
click at [393, 269] on input "b. 2 GB" at bounding box center [393, 263] width 0 height 12
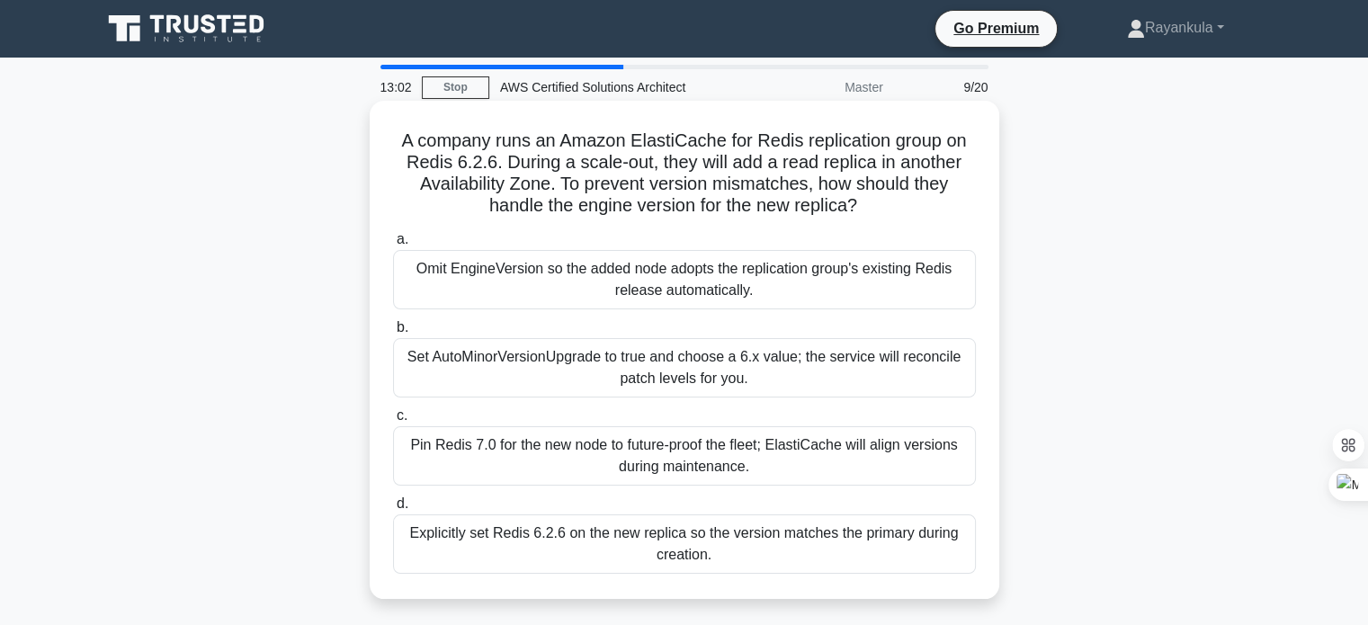
click at [536, 362] on div "Set AutoMinorVersionUpgrade to true and choose a 6.x value; the service will re…" at bounding box center [684, 367] width 583 height 59
click at [393, 334] on input "b. Set AutoMinorVersionUpgrade to true and choose a 6.x value; the service will…" at bounding box center [393, 328] width 0 height 12
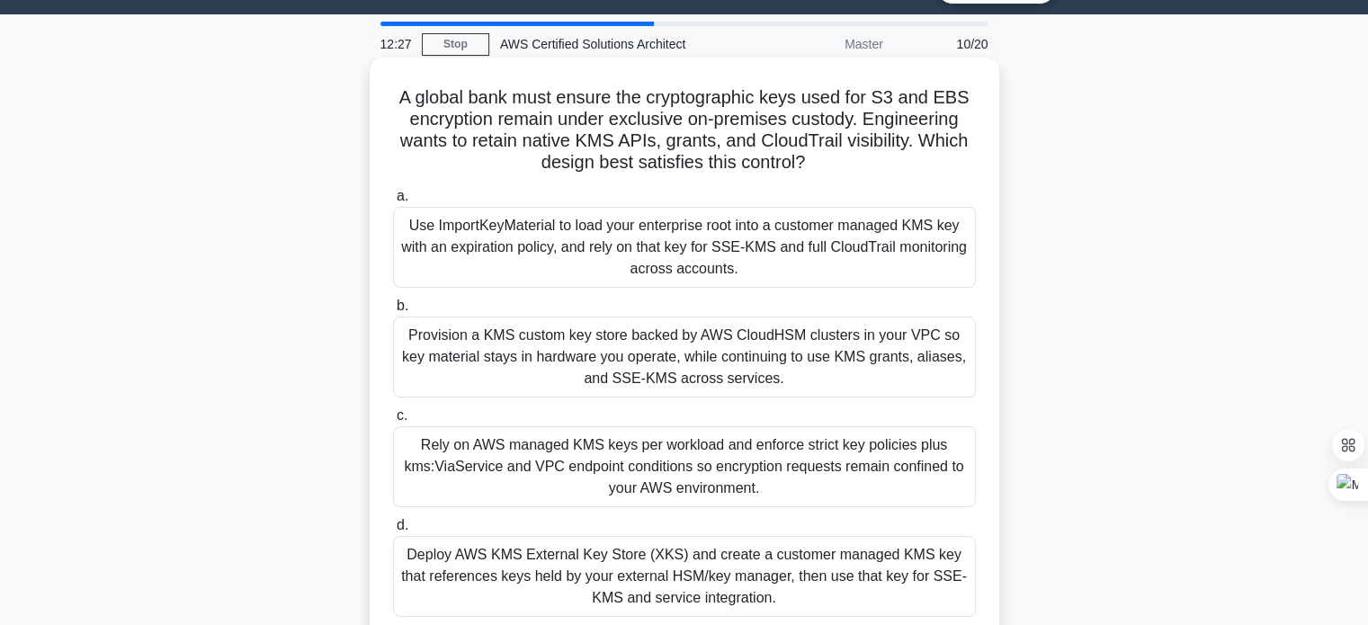
scroll to position [90, 0]
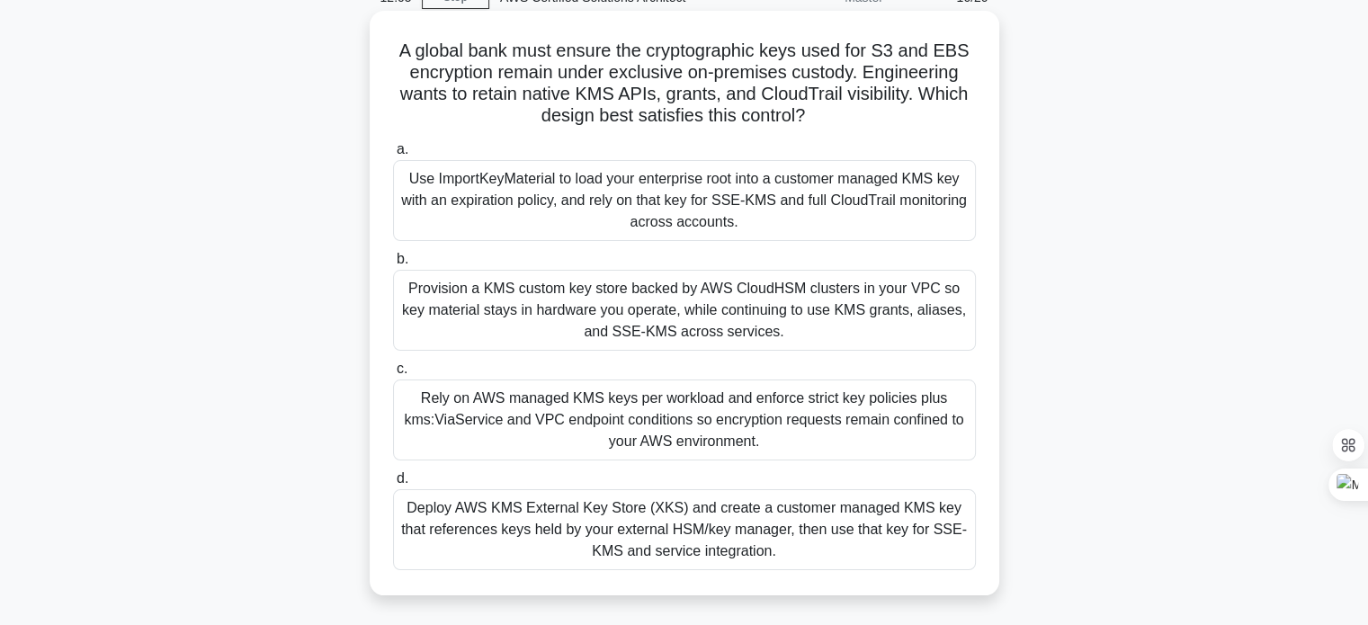
click at [583, 407] on div "Rely on AWS managed KMS keys per workload and enforce strict key policies plus …" at bounding box center [684, 420] width 583 height 81
click at [393, 375] on input "c. Rely on AWS managed KMS keys per workload and enforce strict key policies pl…" at bounding box center [393, 369] width 0 height 12
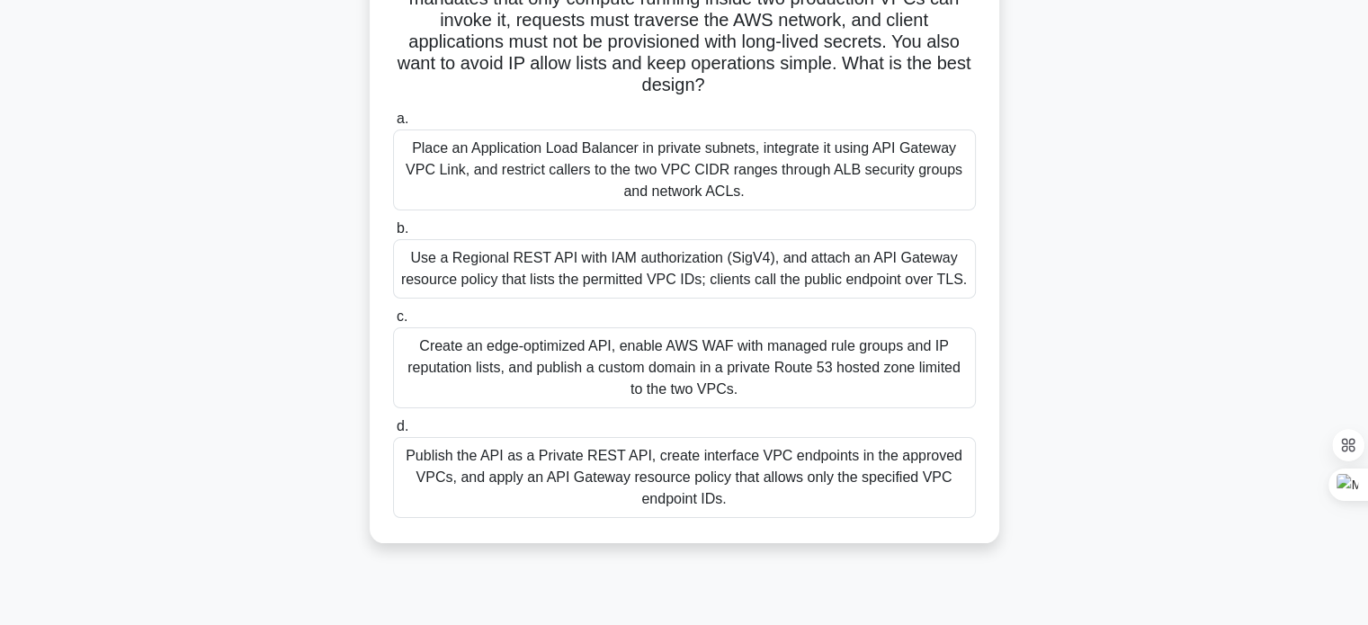
scroll to position [173, 0]
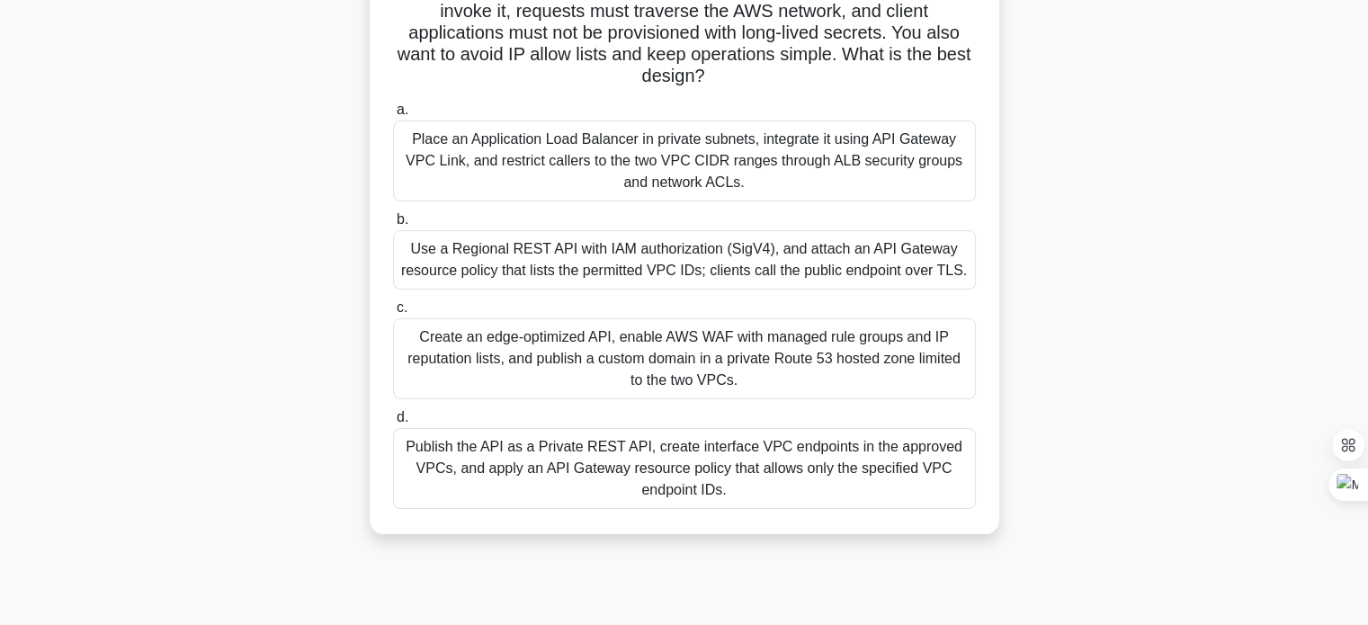
click at [834, 268] on div "Use a Regional REST API with IAM authorization (SigV4), and attach an API Gatew…" at bounding box center [684, 259] width 583 height 59
click at [393, 226] on input "b. Use a Regional REST API with IAM authorization (SigV4), and attach an API Ga…" at bounding box center [393, 220] width 0 height 12
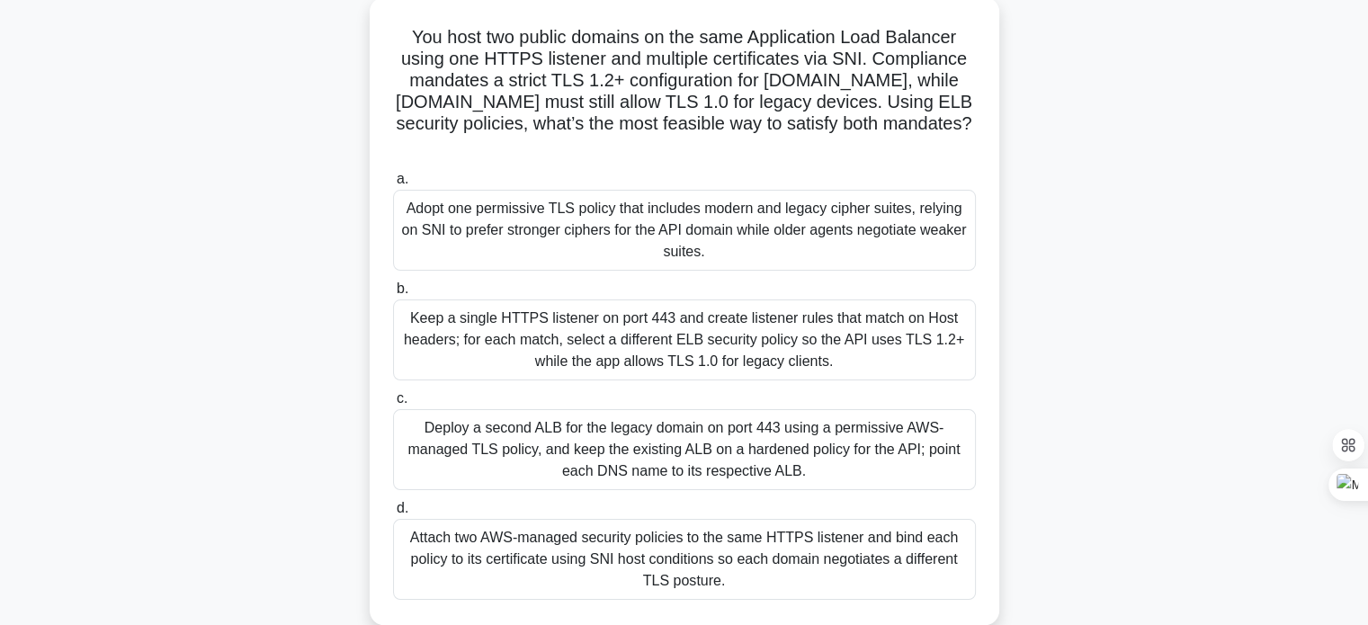
scroll to position [121, 0]
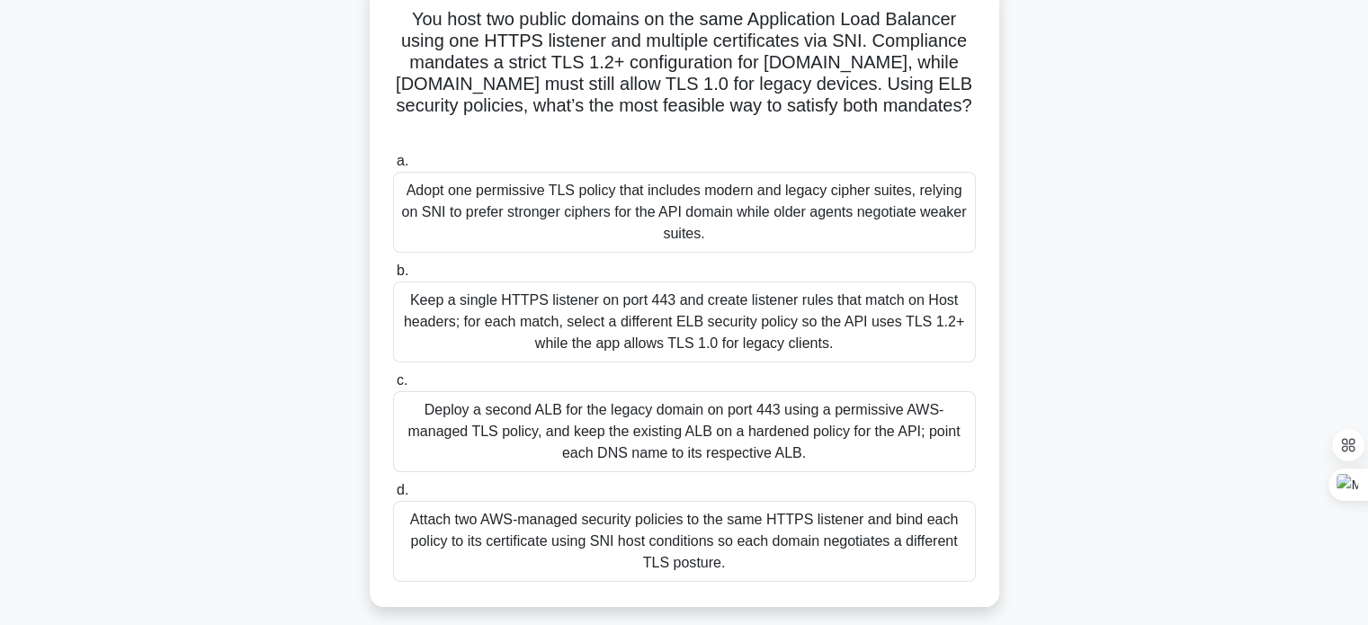
click at [773, 442] on div "Deploy a second ALB for the legacy domain on port 443 using a permissive AWS-ma…" at bounding box center [684, 431] width 583 height 81
click at [393, 387] on input "c. Deploy a second ALB for the legacy domain on port 443 using a permissive AWS…" at bounding box center [393, 381] width 0 height 12
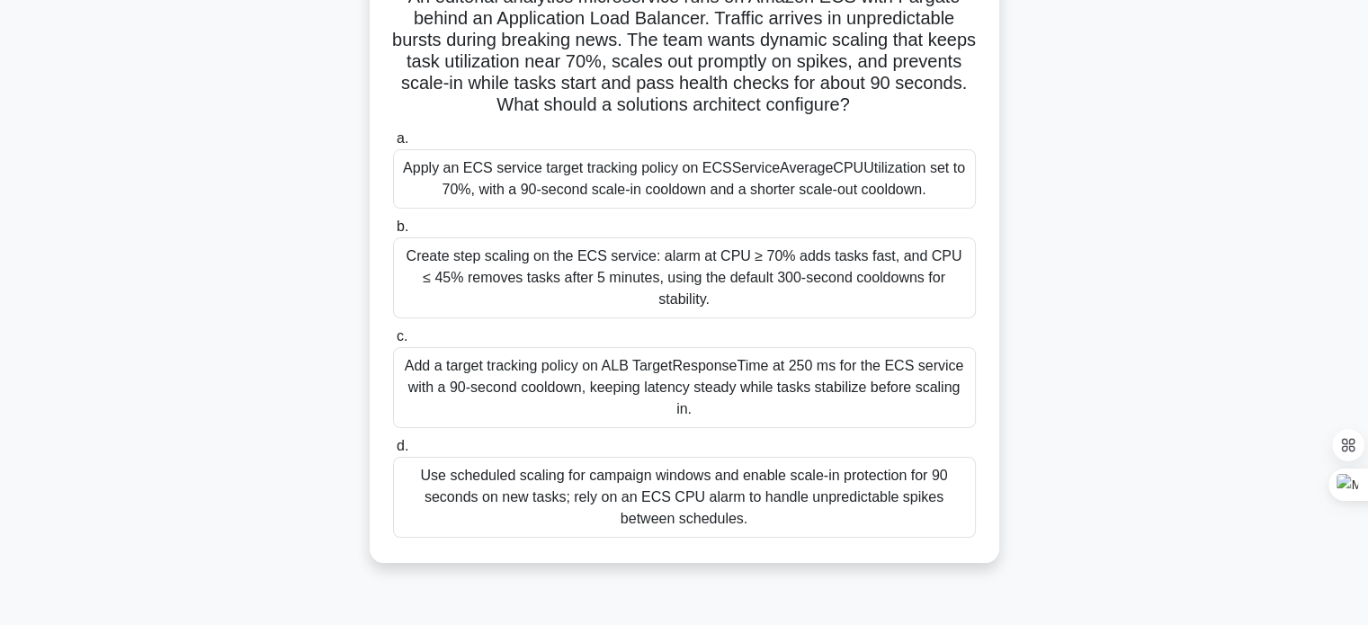
scroll to position [148, 0]
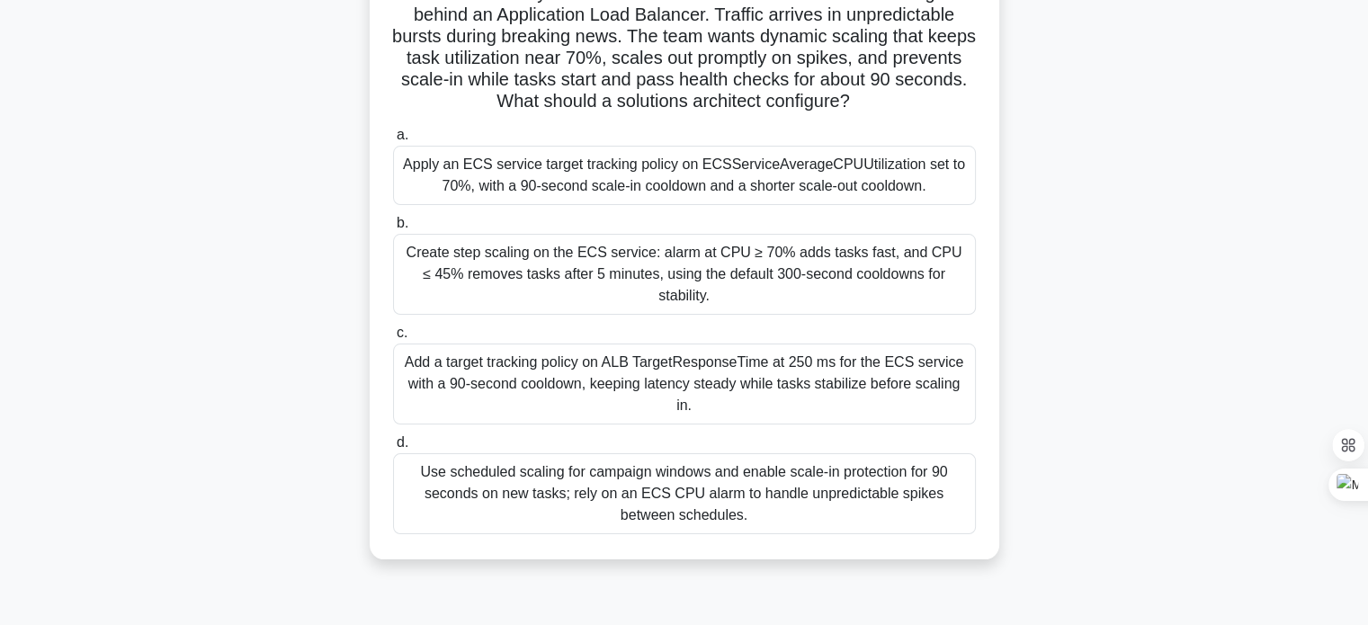
click at [696, 262] on div "Create step scaling on the ECS service: alarm at CPU ≥ 70% adds tasks fast, and…" at bounding box center [684, 274] width 583 height 81
click at [393, 229] on input "b. Create step scaling on the ECS service: alarm at CPU ≥ 70% adds tasks fast, …" at bounding box center [393, 224] width 0 height 12
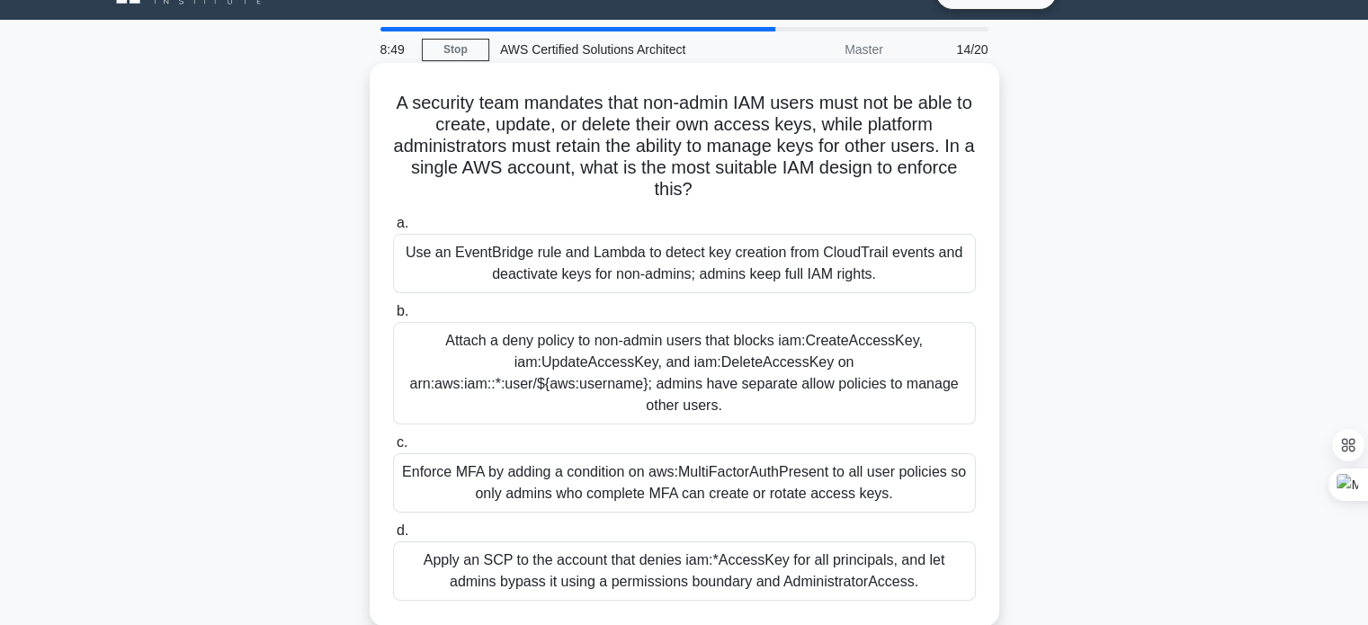
scroll to position [67, 0]
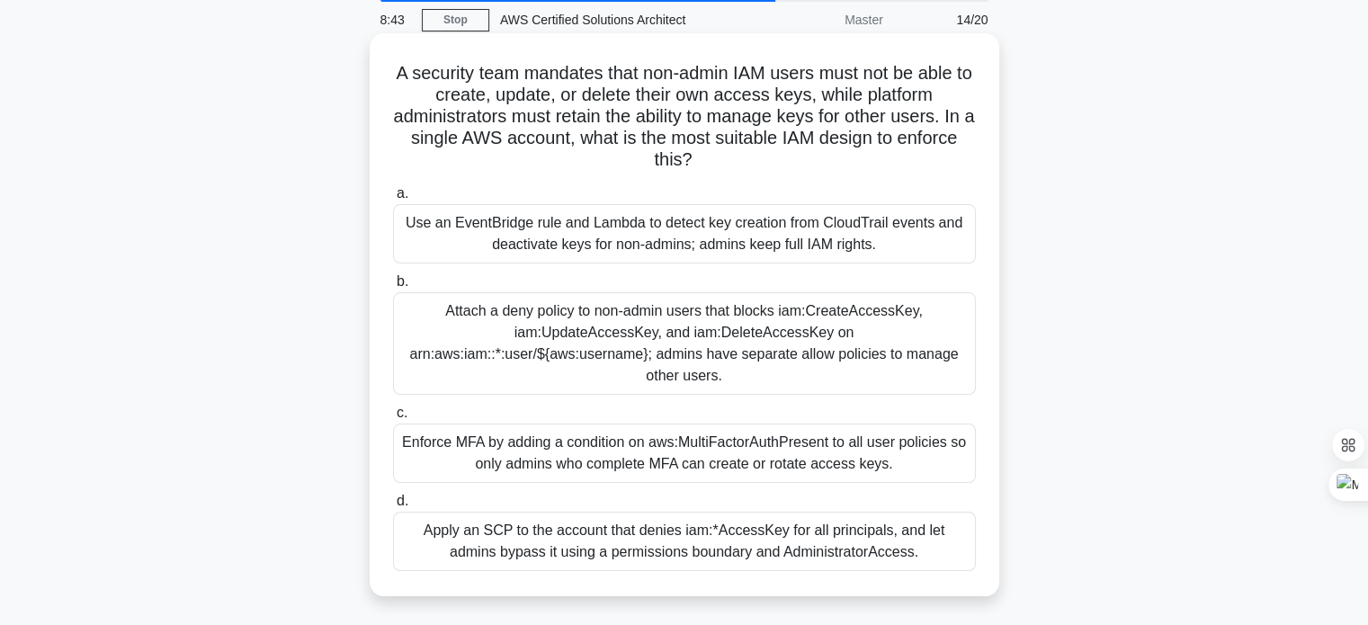
click at [637, 351] on div "Attach a deny policy to non-admin users that blocks iam:CreateAccessKey, iam:Up…" at bounding box center [684, 343] width 583 height 103
click at [393, 288] on input "b. Attach a deny policy to non-admin users that blocks iam:CreateAccessKey, iam…" at bounding box center [393, 282] width 0 height 12
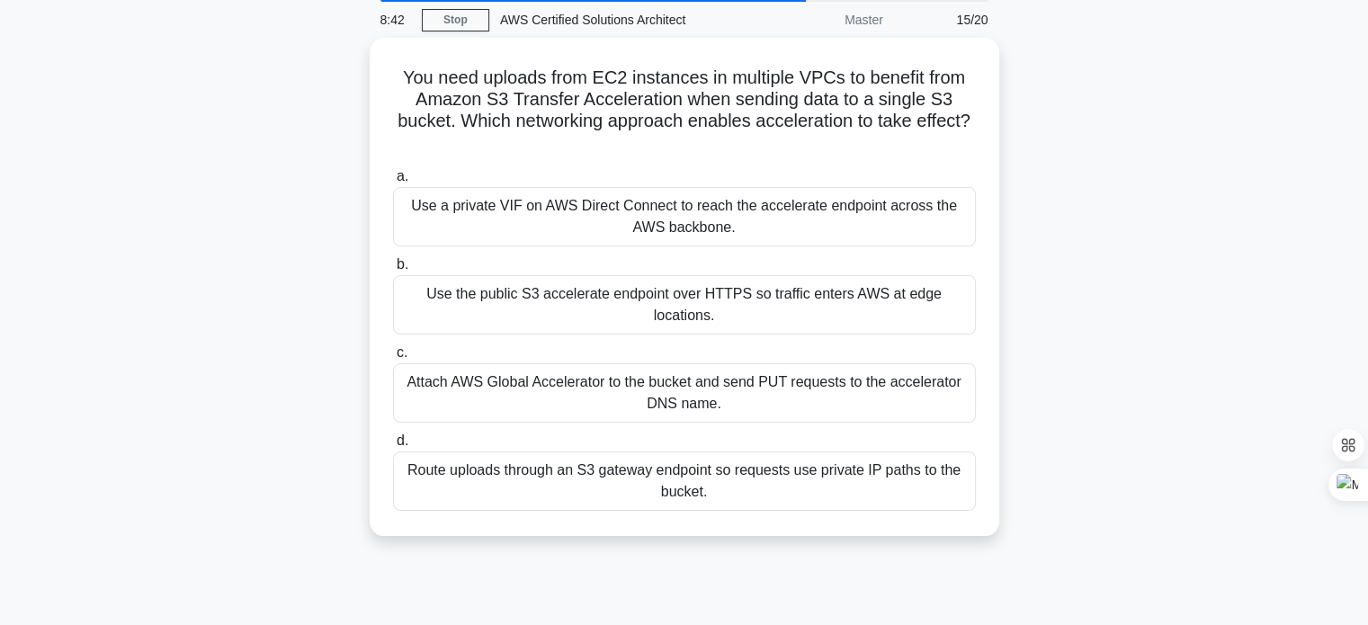
scroll to position [0, 0]
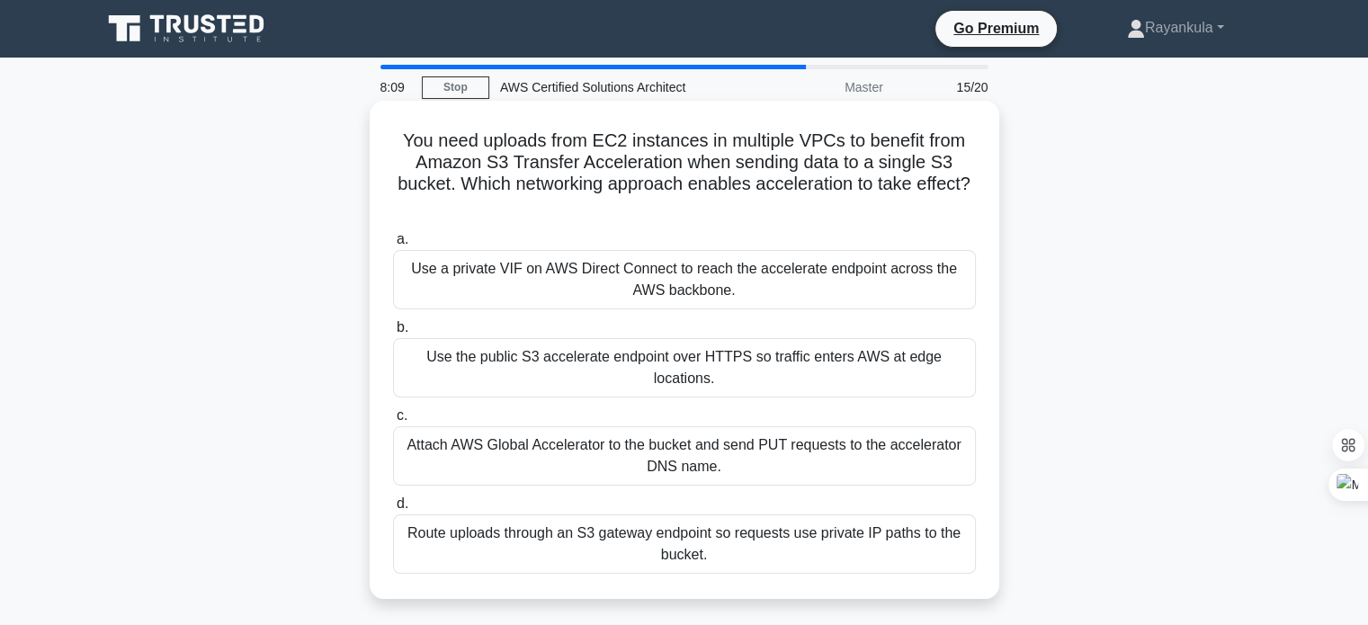
click at [559, 459] on div "Attach AWS Global Accelerator to the bucket and send PUT requests to the accele…" at bounding box center [684, 455] width 583 height 59
click at [393, 422] on input "c. Attach AWS Global Accelerator to the bucket and send PUT requests to the acc…" at bounding box center [393, 416] width 0 height 12
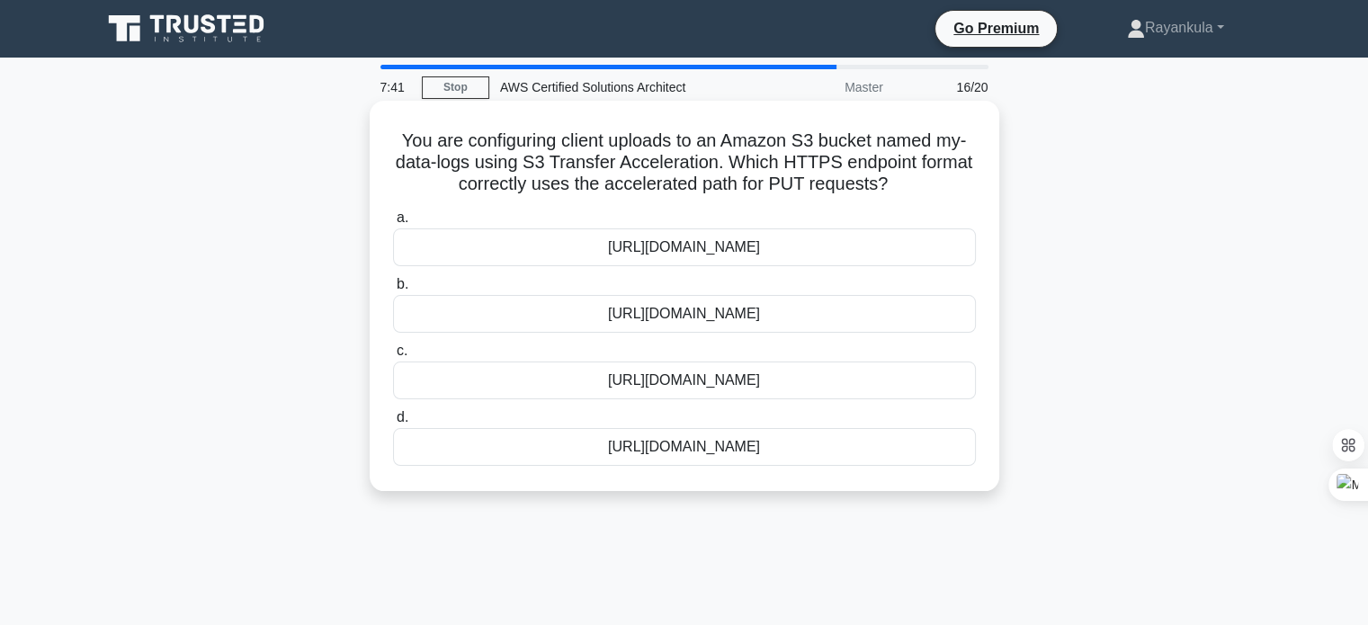
click at [695, 386] on div "https://my-data-logs.s3-accelerate.amazonaws.com" at bounding box center [684, 381] width 583 height 38
click at [393, 357] on input "c. https://my-data-logs.s3-accelerate.amazonaws.com" at bounding box center [393, 351] width 0 height 12
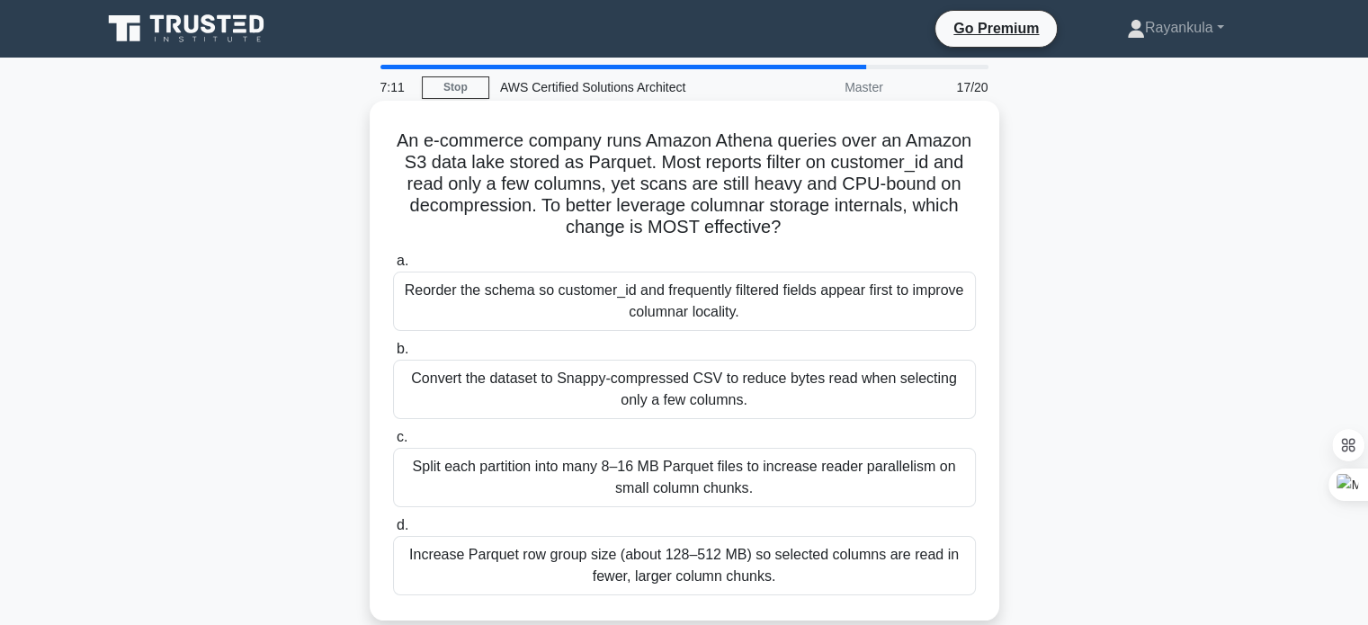
click at [524, 392] on div "Convert the dataset to Snappy-compressed CSV to reduce bytes read when selectin…" at bounding box center [684, 389] width 583 height 59
click at [393, 355] on input "b. Convert the dataset to Snappy-compressed CSV to reduce bytes read when selec…" at bounding box center [393, 350] width 0 height 12
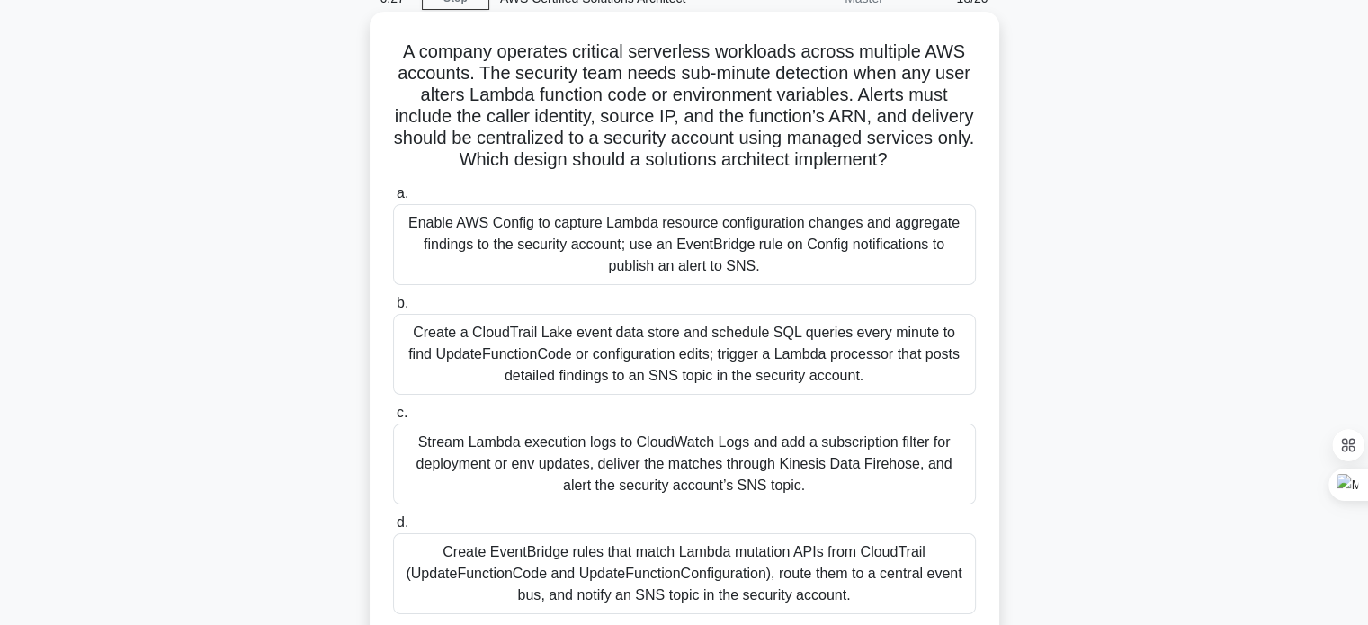
scroll to position [90, 0]
click at [691, 366] on div "Create a CloudTrail Lake event data store and schedule SQL queries every minute…" at bounding box center [684, 353] width 583 height 81
click at [393, 309] on input "b. Create a CloudTrail Lake event data store and schedule SQL queries every min…" at bounding box center [393, 303] width 0 height 12
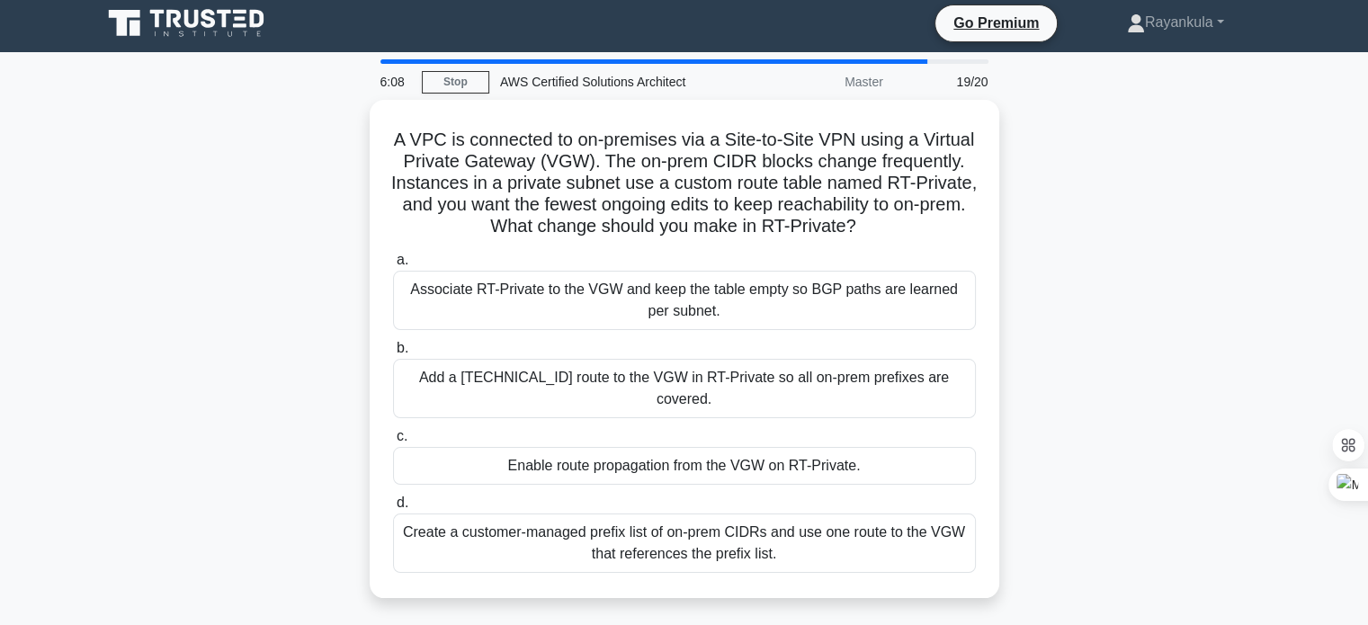
scroll to position [0, 0]
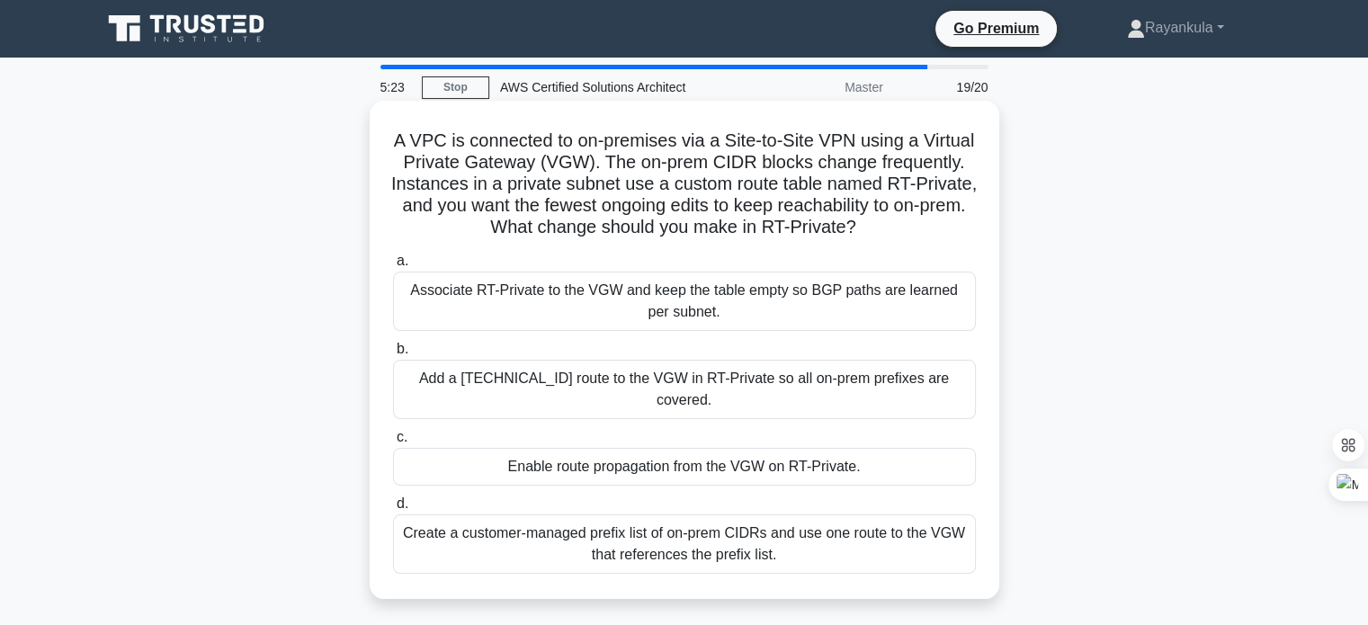
click at [688, 467] on div "Enable route propagation from the VGW on RT-Private." at bounding box center [684, 467] width 583 height 38
click at [393, 444] on input "c. Enable route propagation from the VGW on RT-Private." at bounding box center [393, 438] width 0 height 12
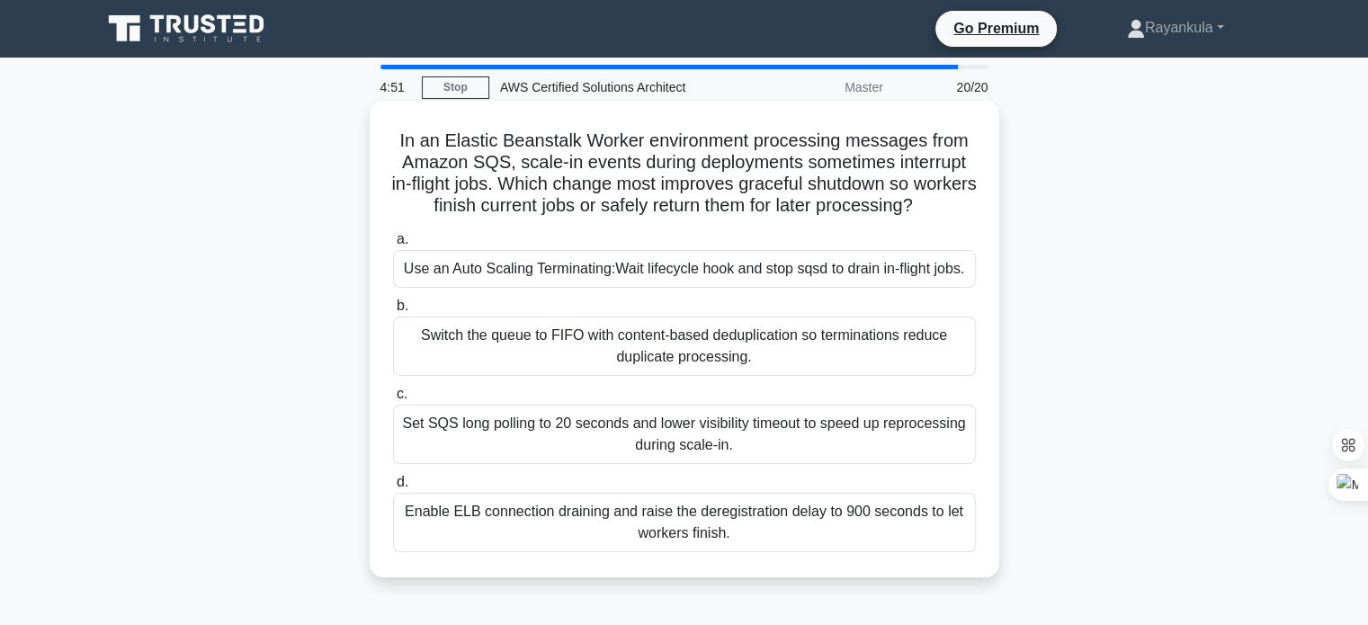
click at [698, 373] on div "Switch the queue to FIFO with content-based deduplication so terminations reduc…" at bounding box center [684, 346] width 583 height 59
click at [393, 312] on input "b. Switch the queue to FIFO with content-based deduplication so terminations re…" at bounding box center [393, 306] width 0 height 12
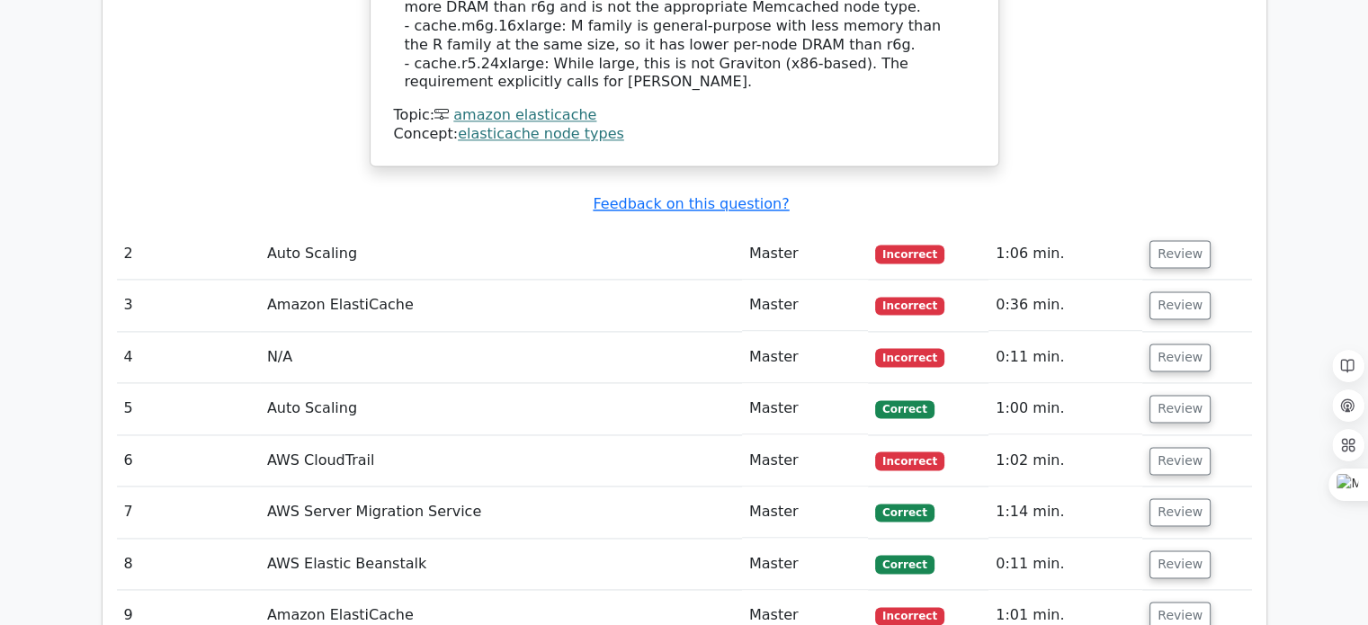
scroll to position [2479, 0]
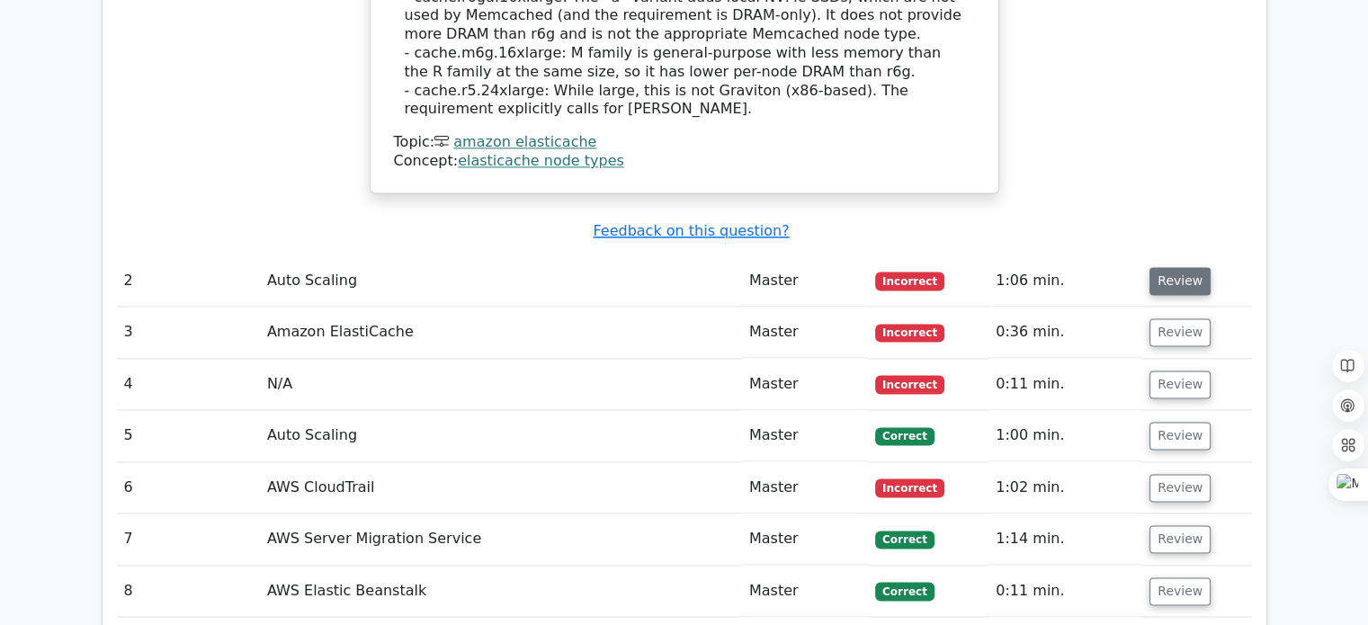
click at [1185, 267] on button "Review" at bounding box center [1180, 281] width 61 height 28
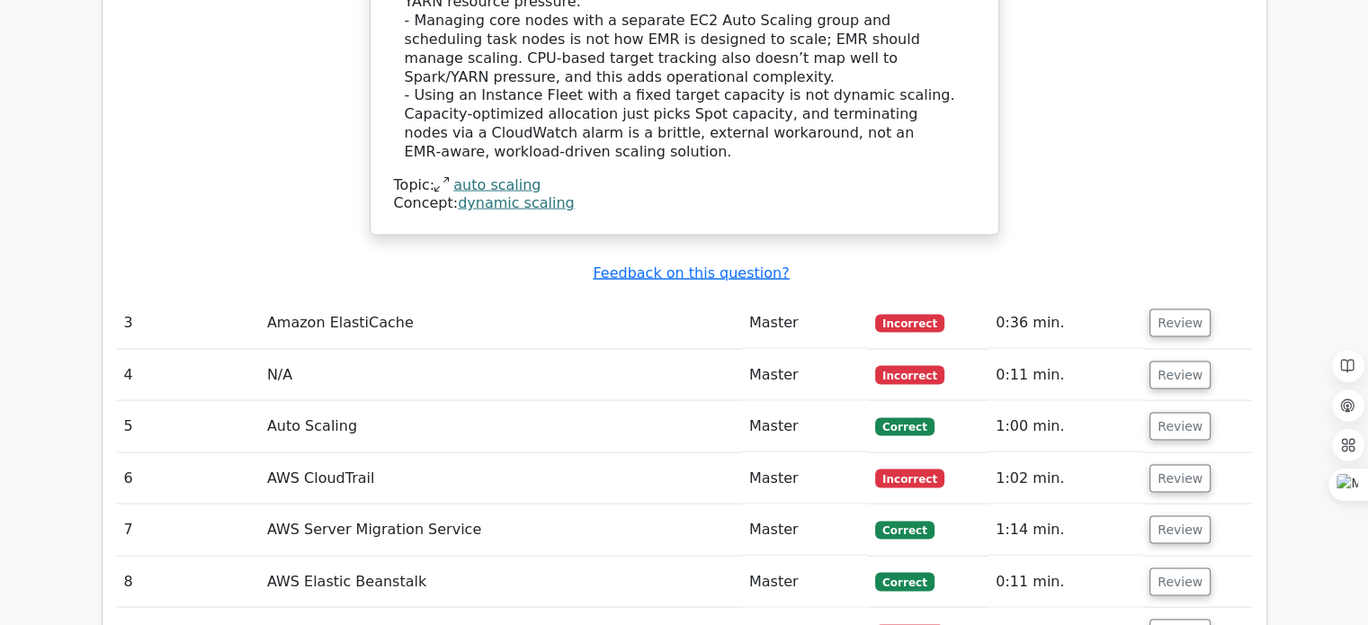
scroll to position [3586, 0]
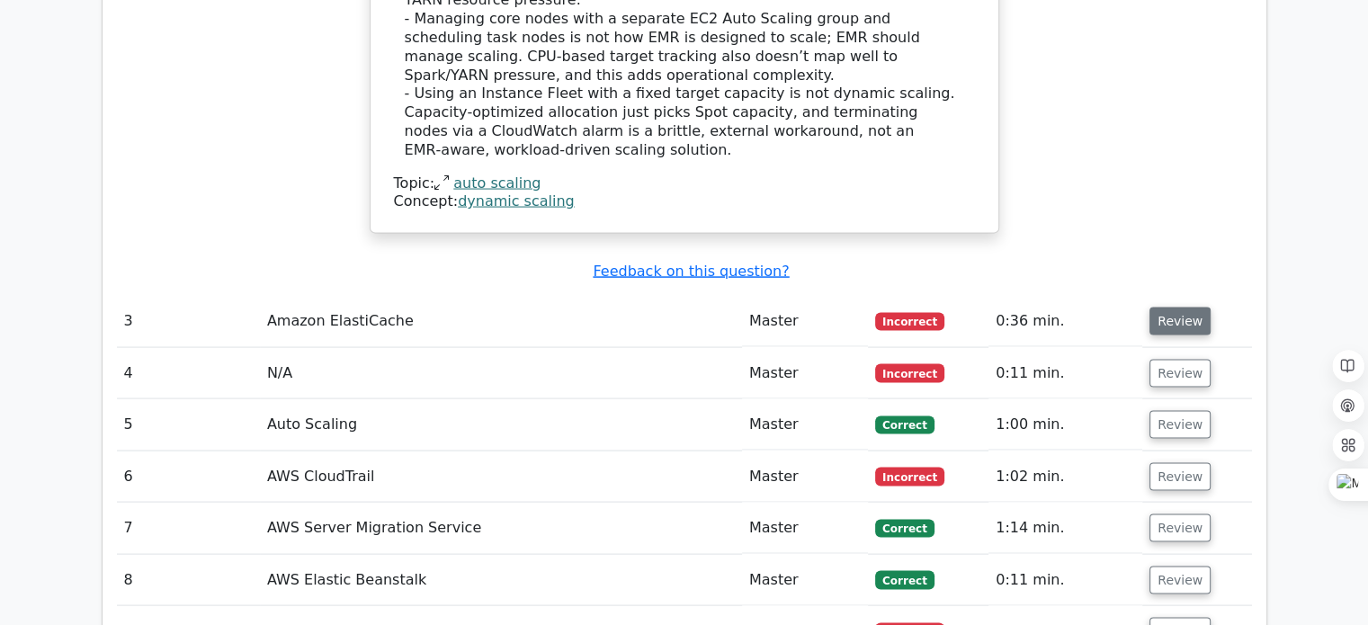
click at [1174, 308] on button "Review" at bounding box center [1180, 322] width 61 height 28
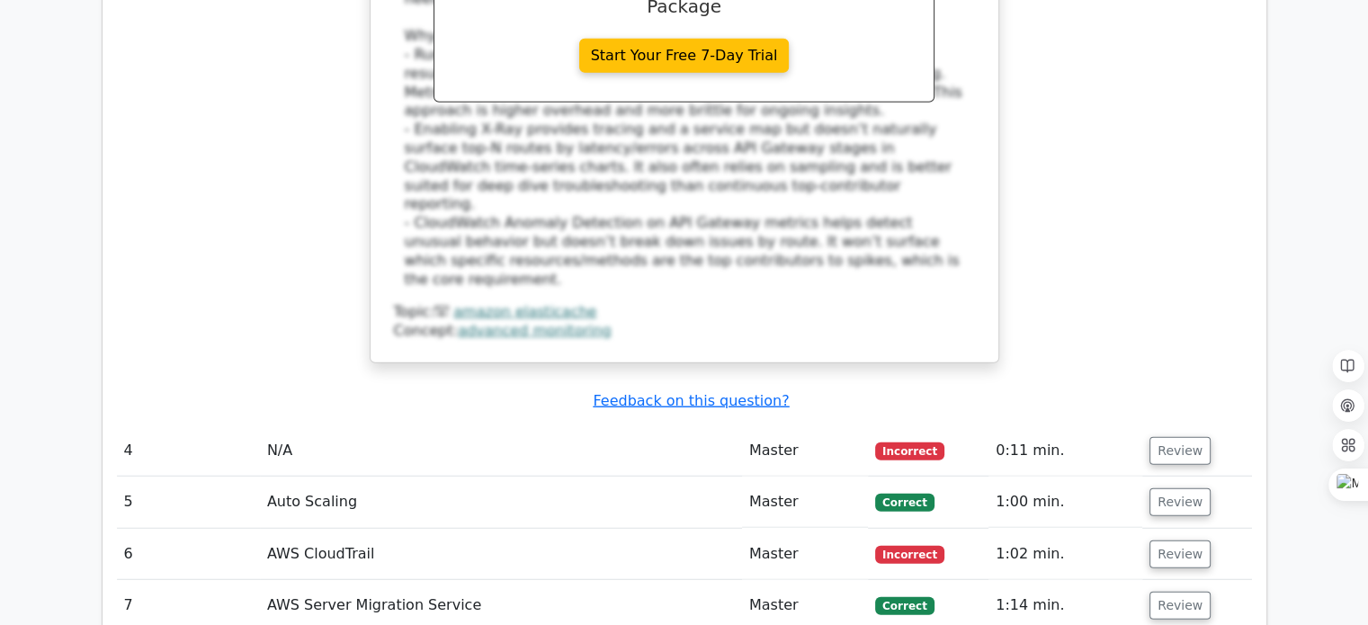
scroll to position [4647, 0]
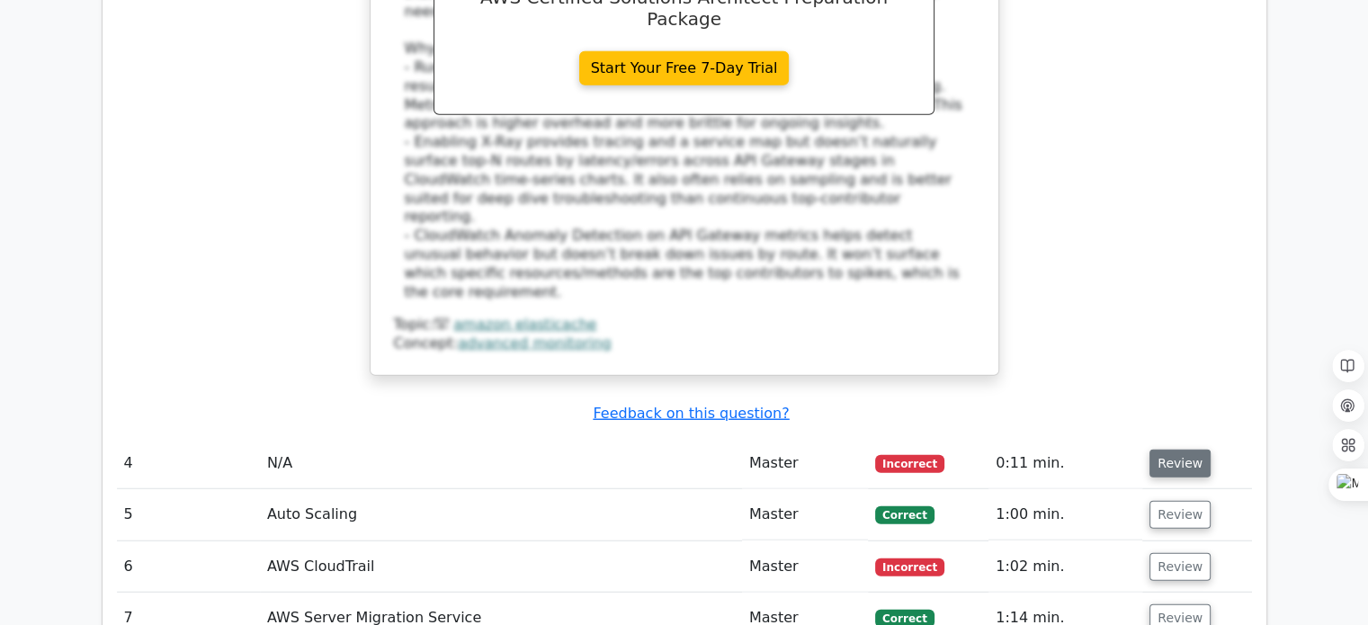
click at [1183, 450] on button "Review" at bounding box center [1180, 464] width 61 height 28
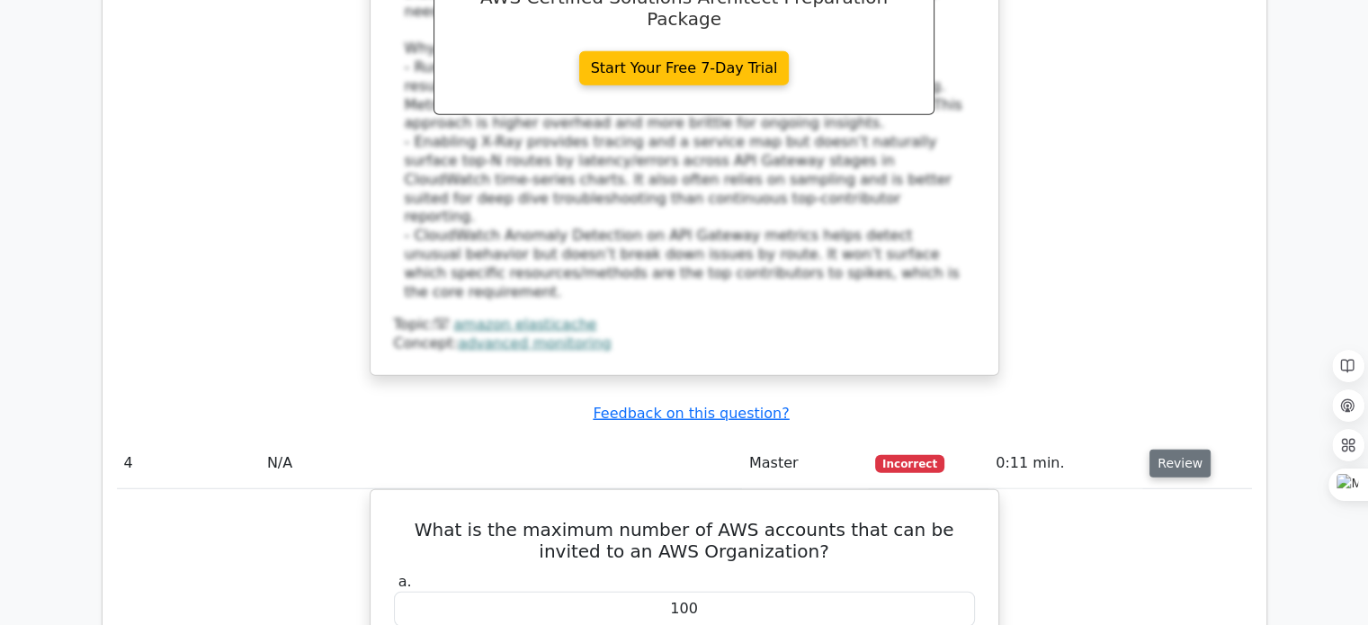
click at [1169, 450] on button "Review" at bounding box center [1180, 464] width 61 height 28
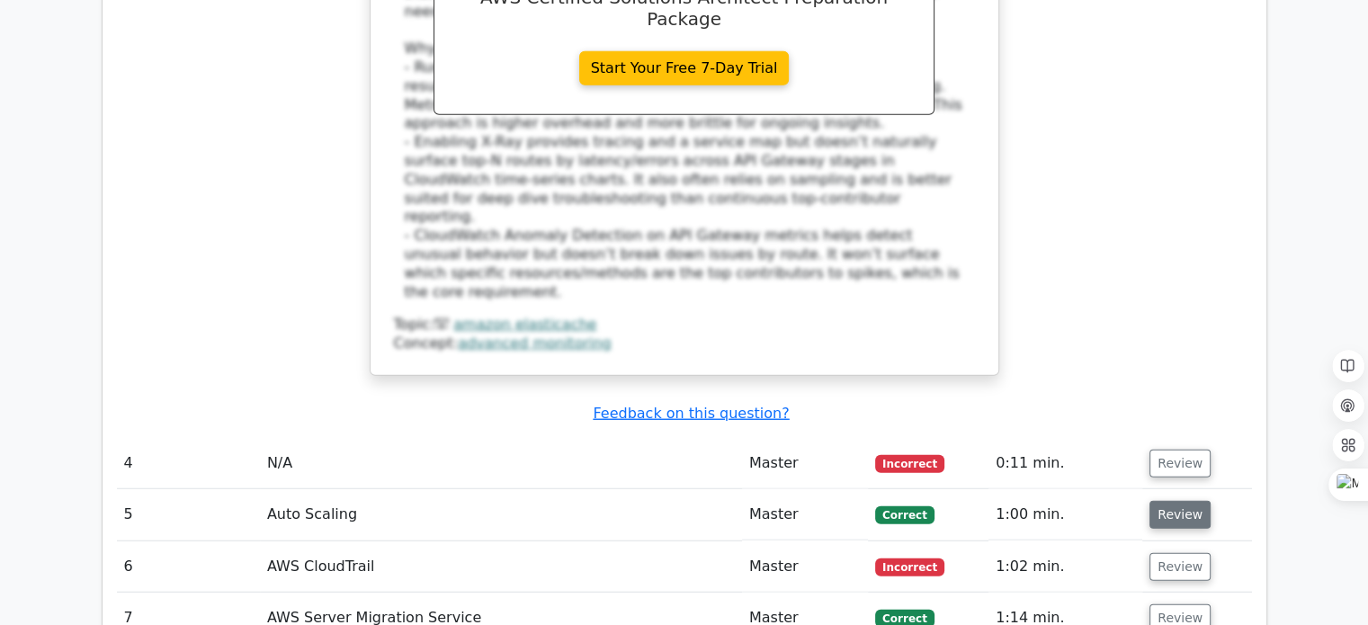
click at [1174, 501] on button "Review" at bounding box center [1180, 515] width 61 height 28
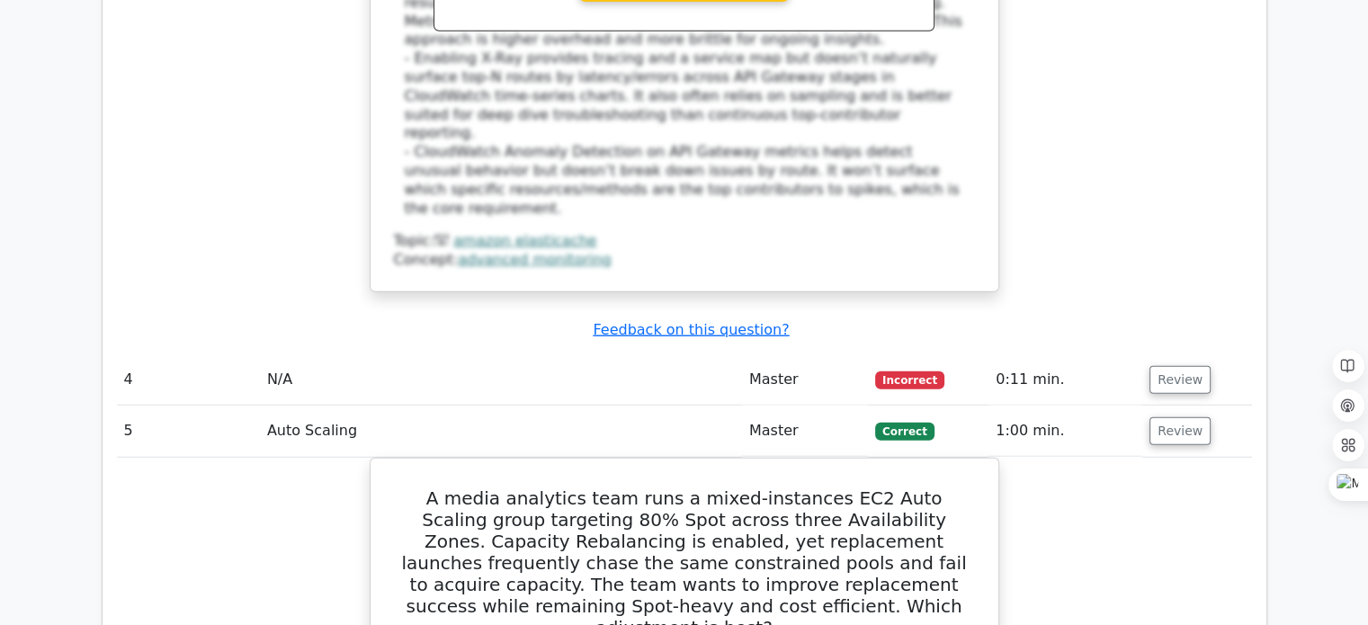
scroll to position [4730, 0]
click at [1166, 418] on button "Review" at bounding box center [1180, 432] width 61 height 28
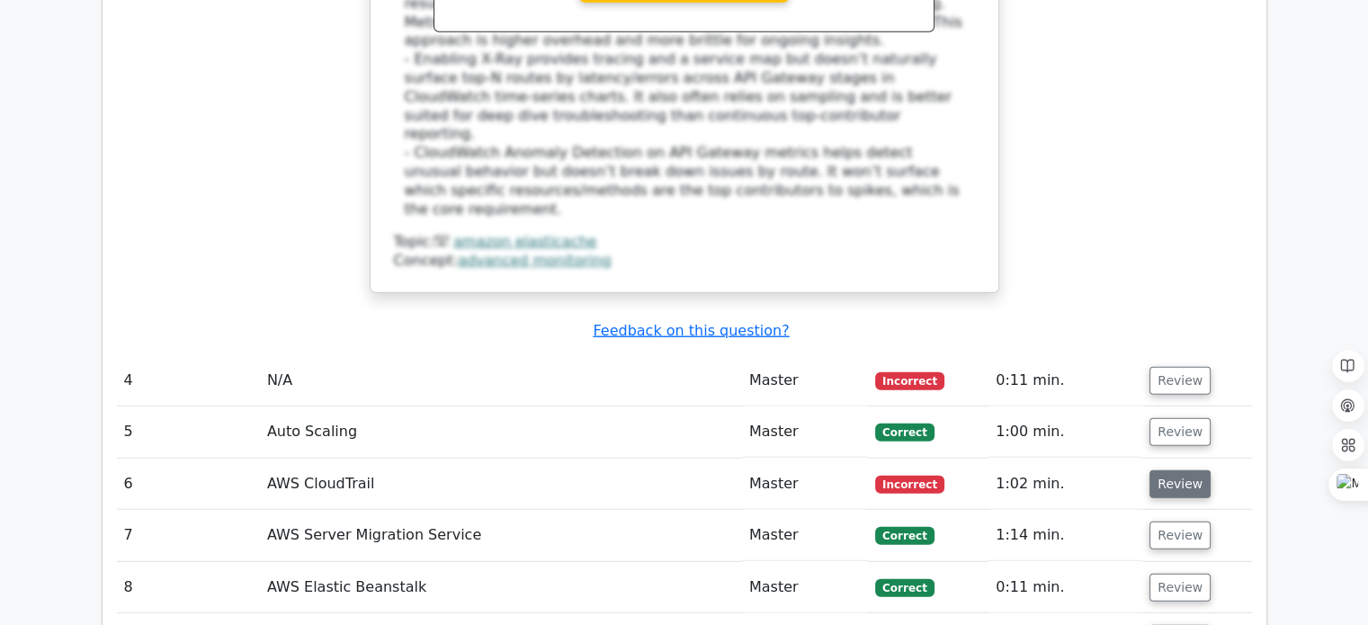
click at [1170, 471] on button "Review" at bounding box center [1180, 485] width 61 height 28
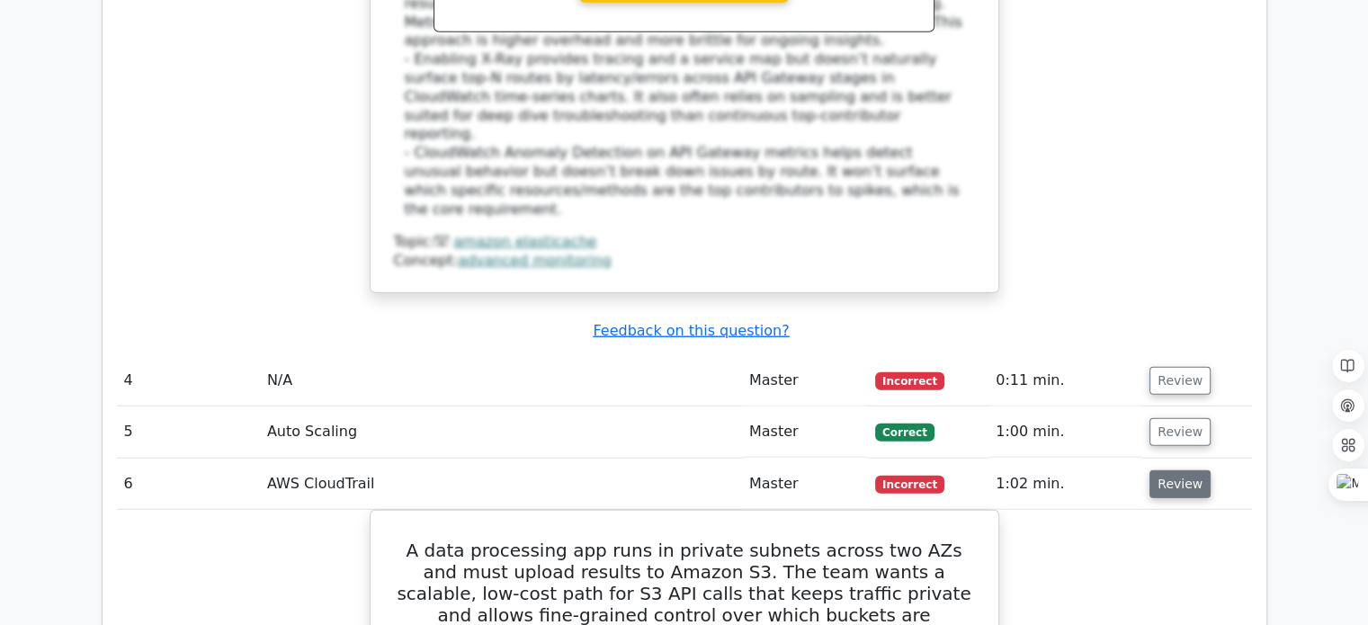
click at [1189, 471] on button "Review" at bounding box center [1180, 485] width 61 height 28
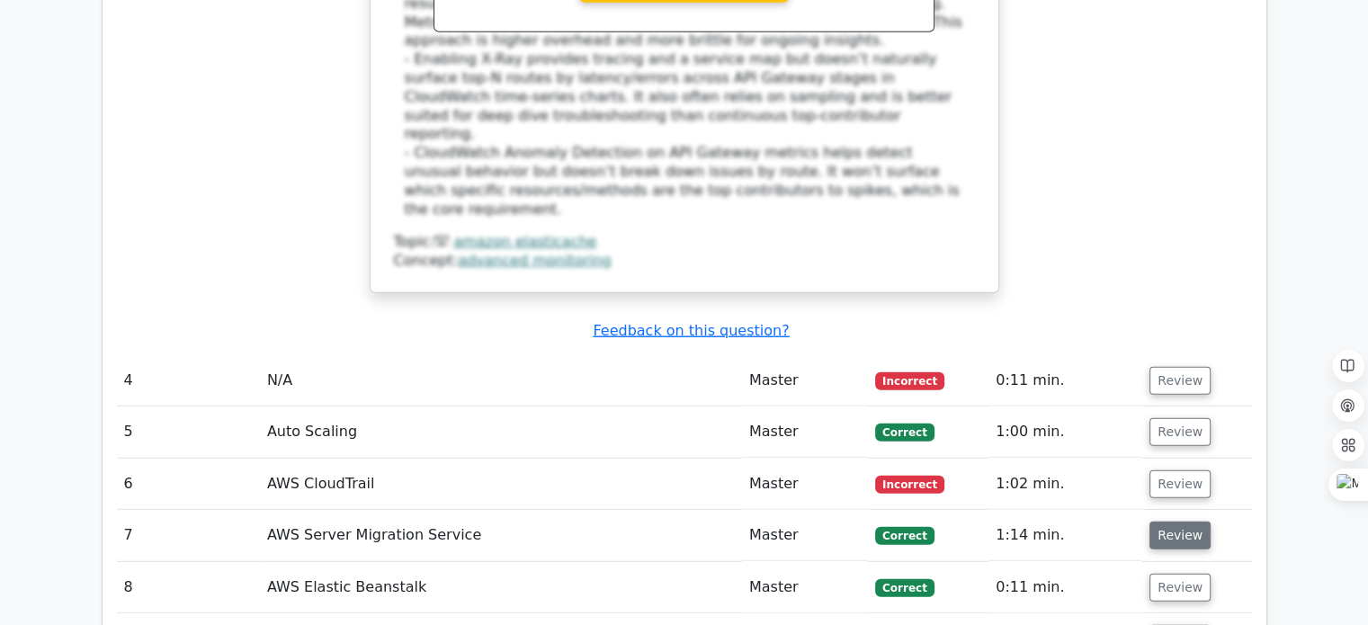
click at [1174, 522] on button "Review" at bounding box center [1180, 536] width 61 height 28
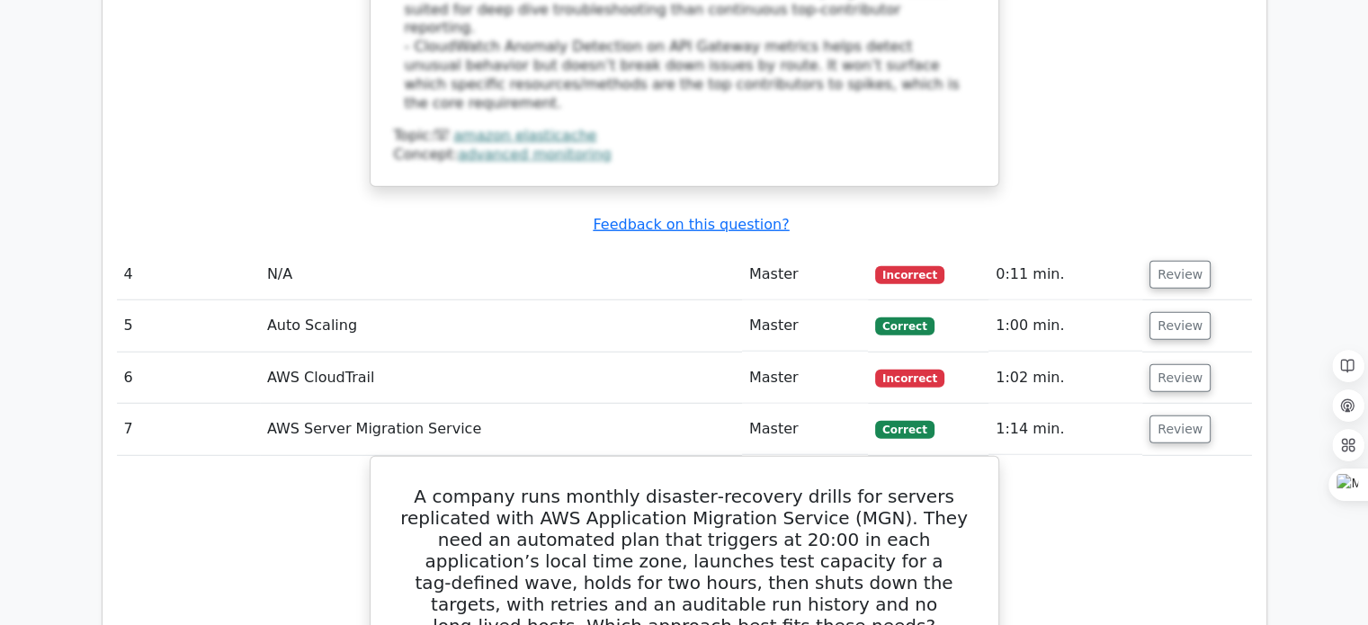
scroll to position [4757, 0]
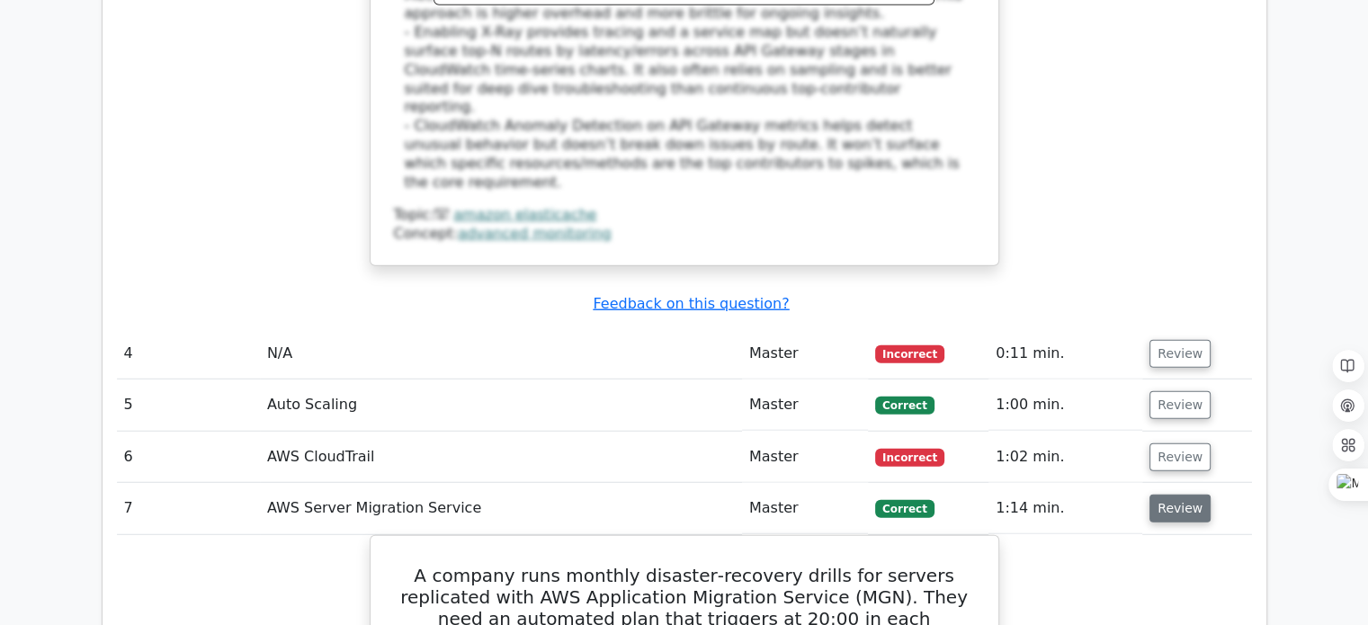
click at [1172, 495] on button "Review" at bounding box center [1180, 509] width 61 height 28
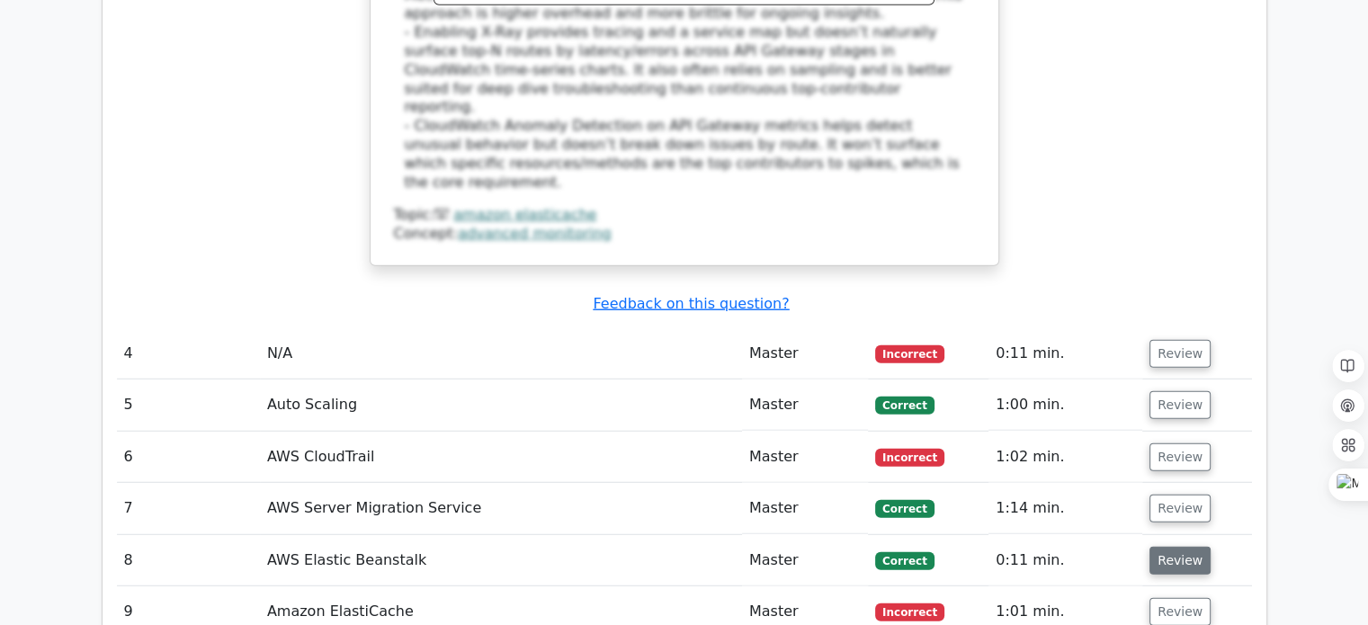
click at [1170, 547] on button "Review" at bounding box center [1180, 561] width 61 height 28
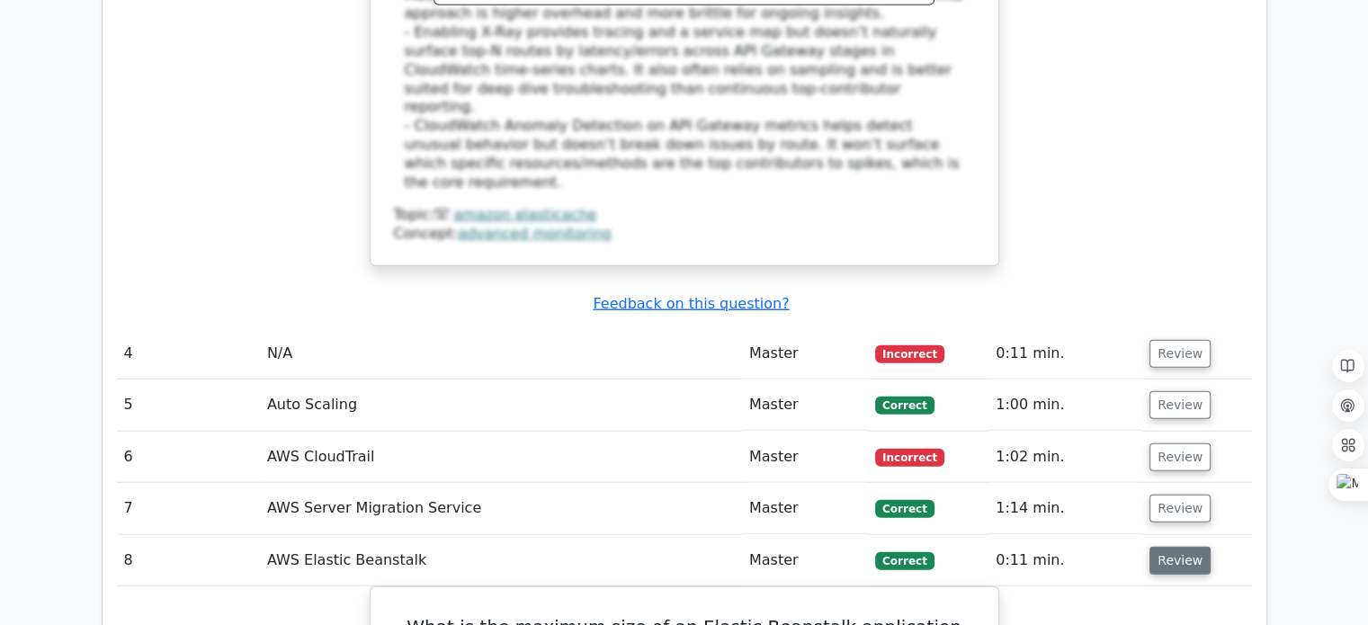
click at [1163, 547] on button "Review" at bounding box center [1180, 561] width 61 height 28
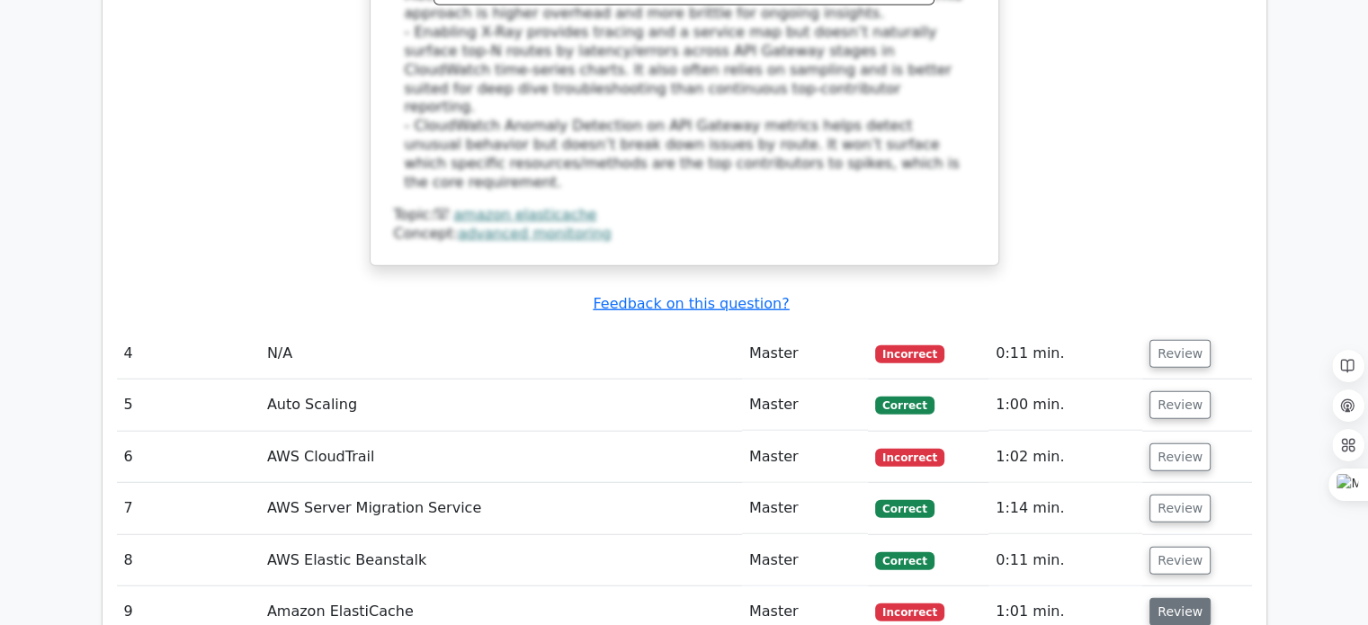
click at [1173, 598] on button "Review" at bounding box center [1180, 612] width 61 height 28
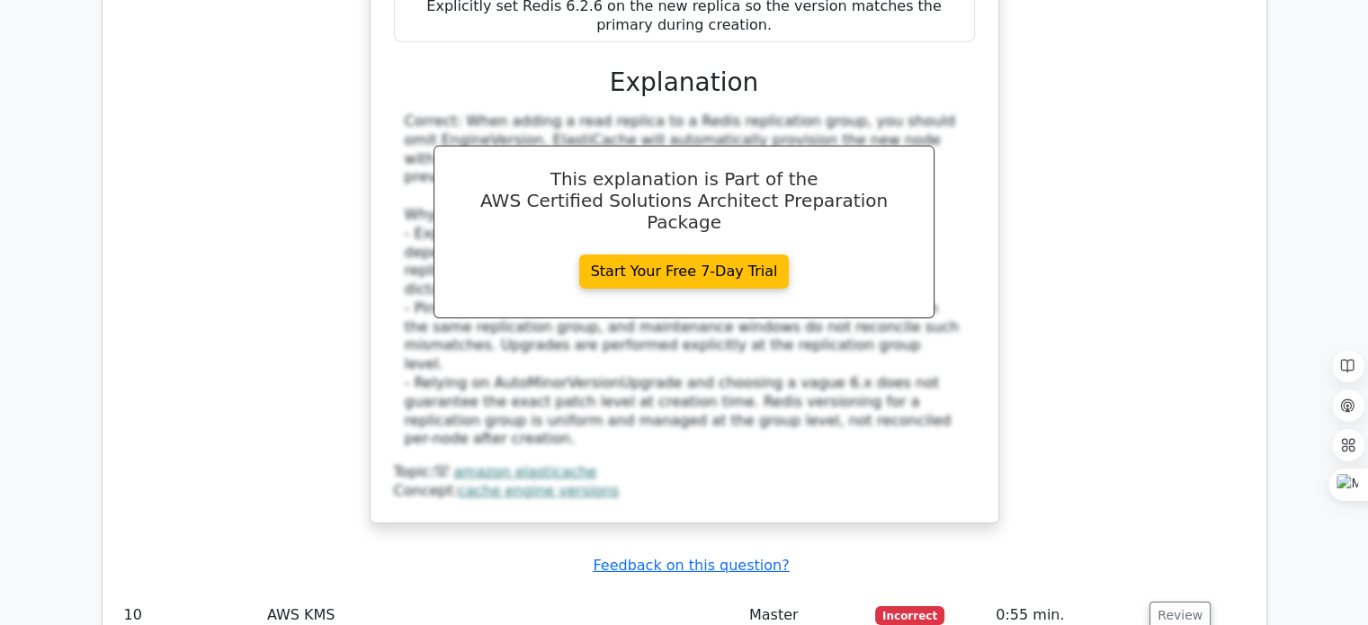
scroll to position [5905, 0]
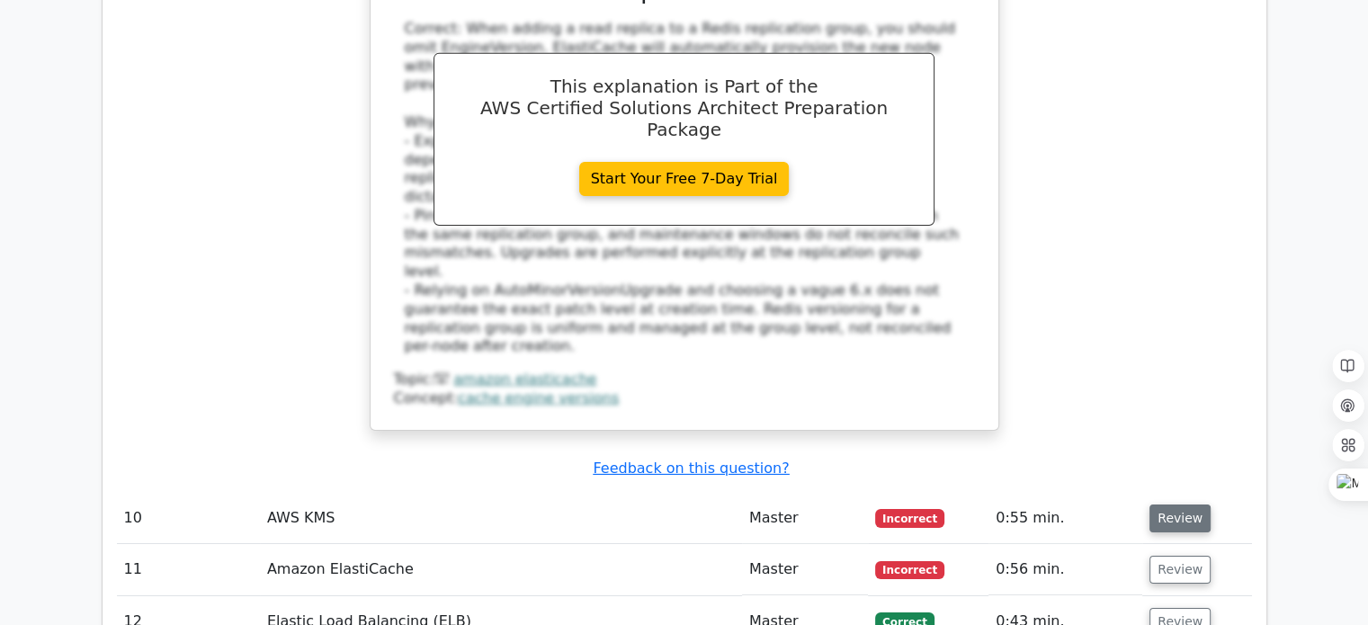
click at [1166, 505] on button "Review" at bounding box center [1180, 519] width 61 height 28
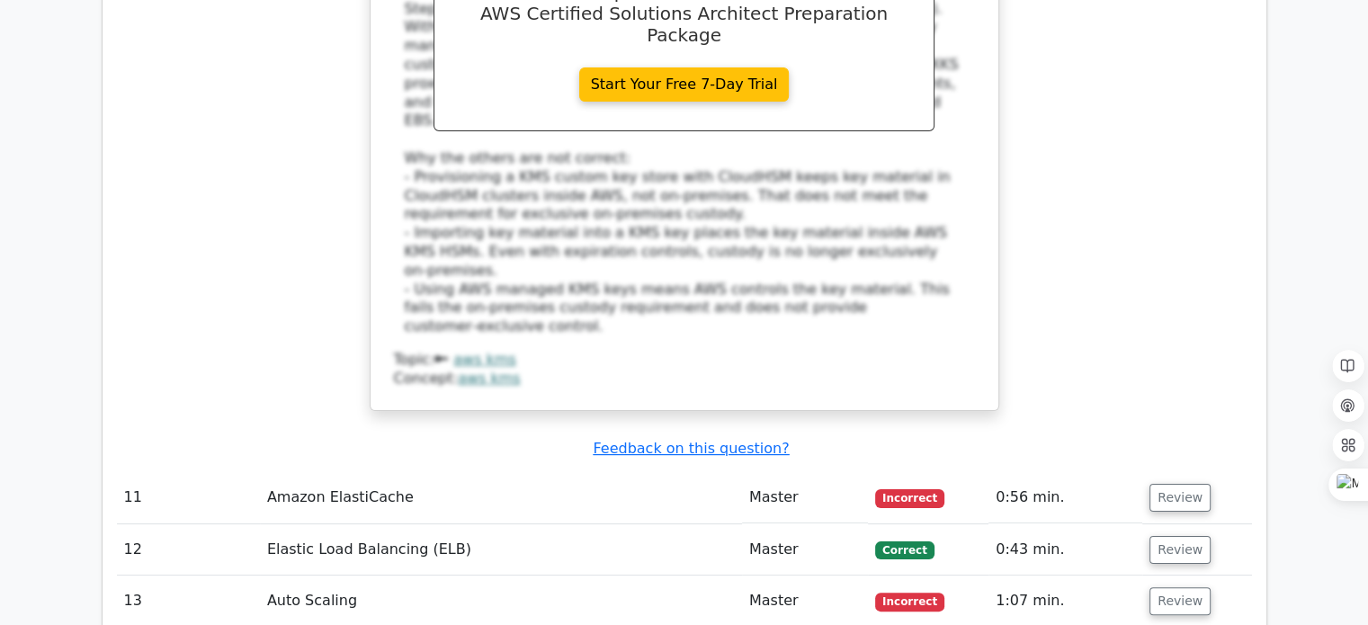
scroll to position [6996, 0]
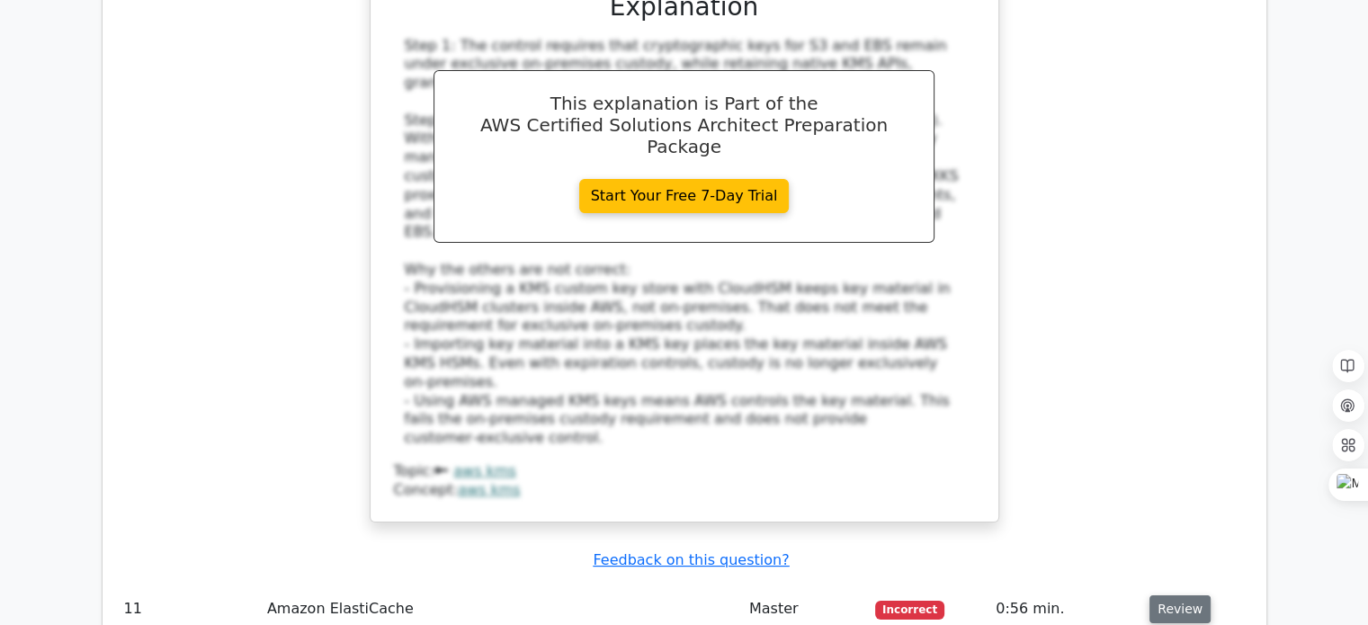
click at [1168, 596] on button "Review" at bounding box center [1180, 610] width 61 height 28
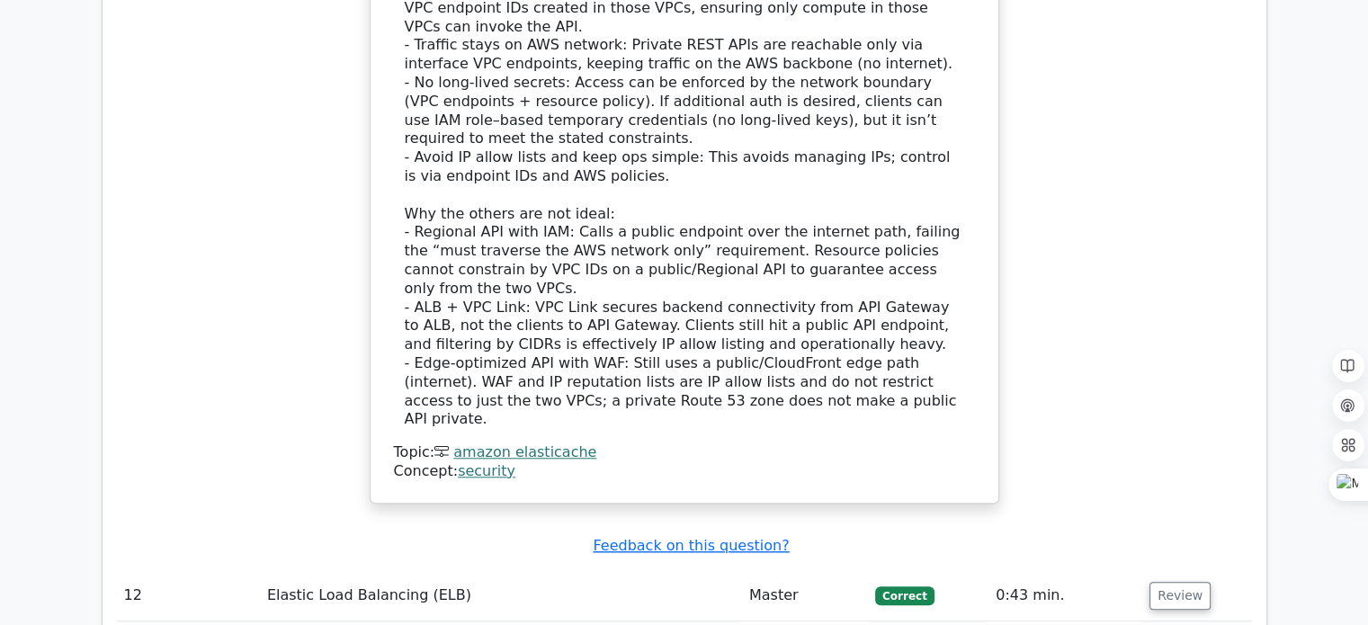
scroll to position [8382, 0]
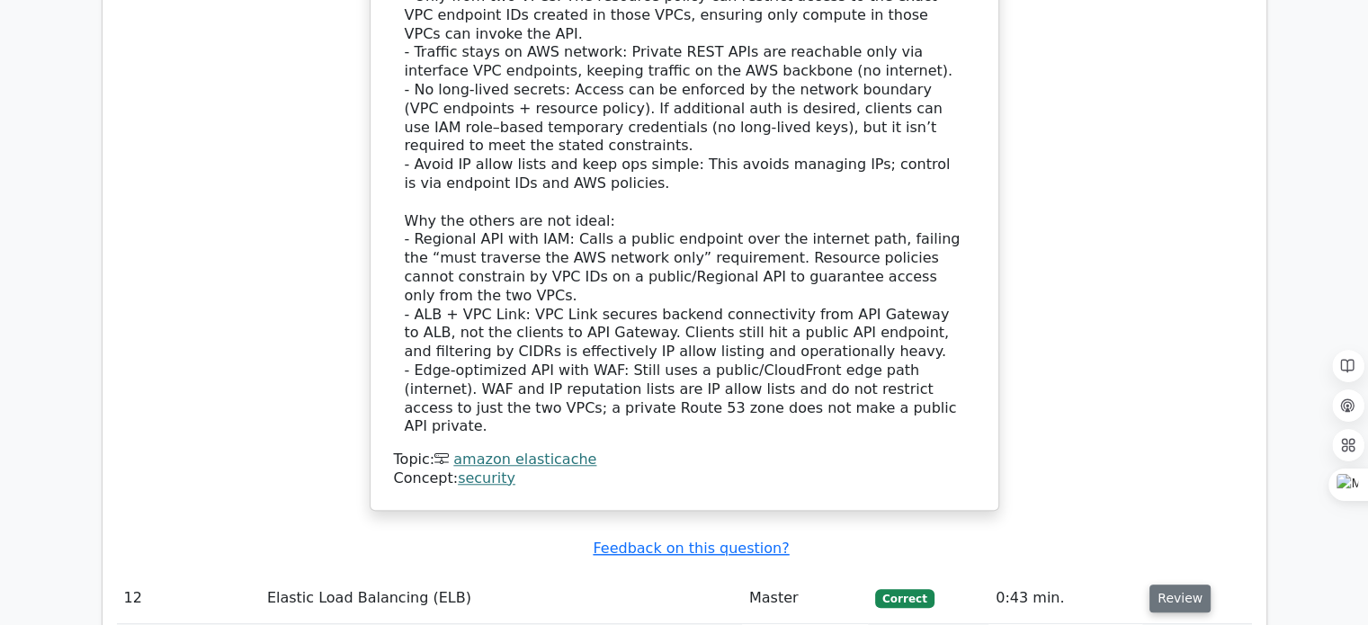
click at [1164, 585] on button "Review" at bounding box center [1180, 599] width 61 height 28
click at [1161, 585] on button "Review" at bounding box center [1180, 599] width 61 height 28
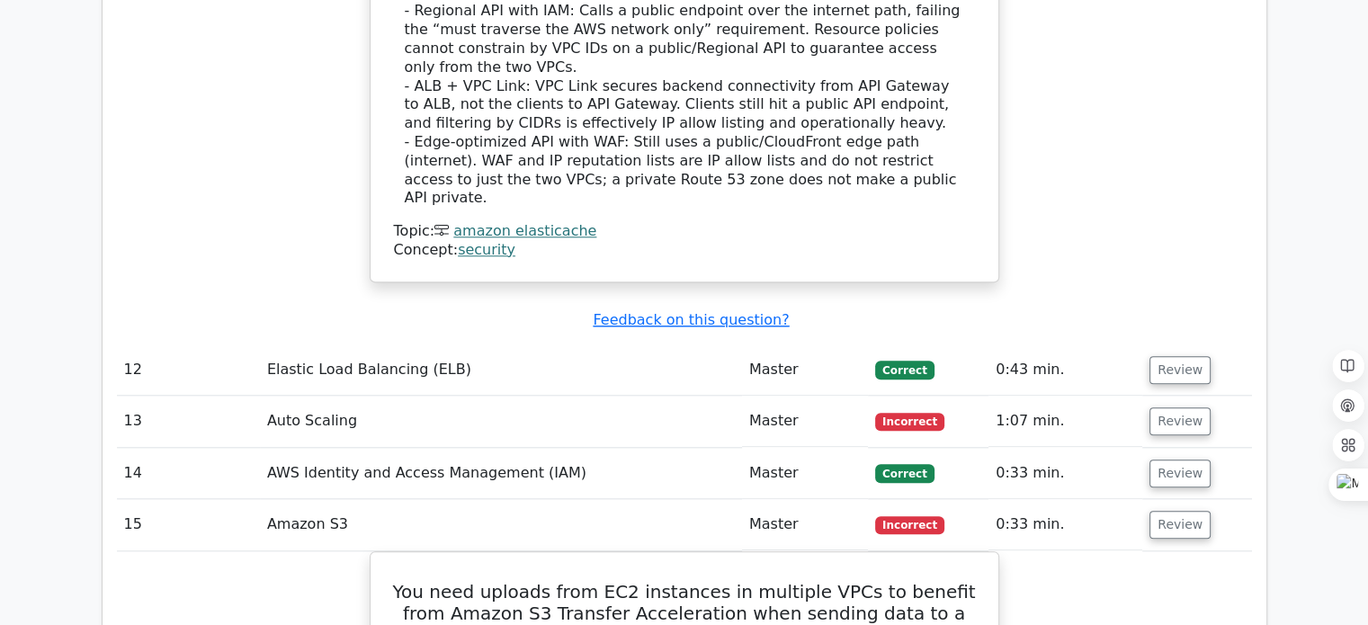
scroll to position [8611, 0]
click at [1179, 510] on button "Review" at bounding box center [1180, 524] width 61 height 28
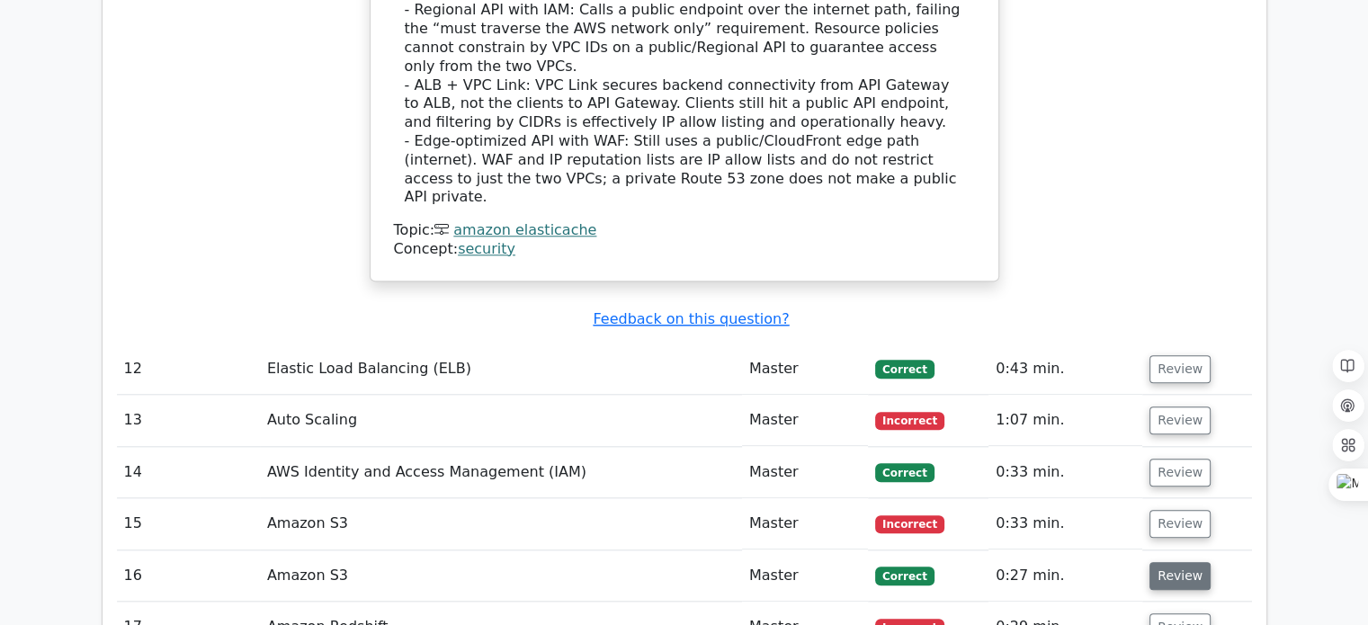
click at [1173, 562] on button "Review" at bounding box center [1180, 576] width 61 height 28
click at [1176, 562] on button "Review" at bounding box center [1180, 576] width 61 height 28
click at [1173, 614] on button "Review" at bounding box center [1180, 628] width 61 height 28
click at [1179, 614] on button "Review" at bounding box center [1180, 628] width 61 height 28
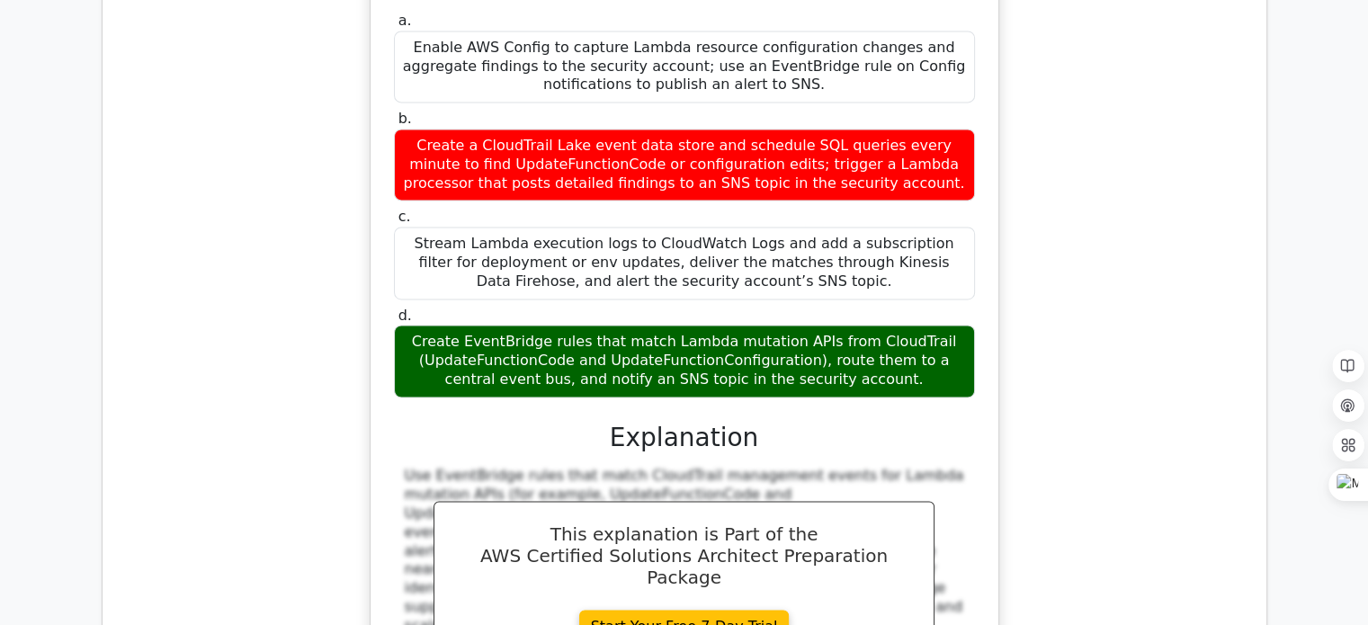
scroll to position [9540, 0]
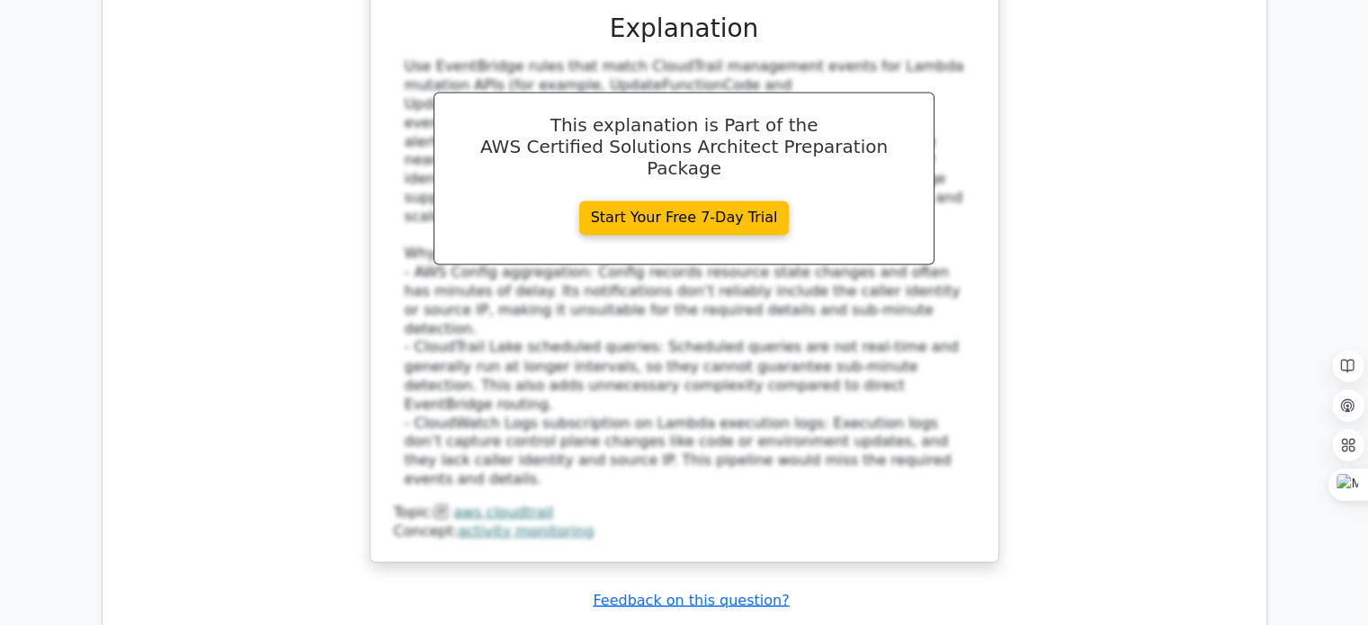
scroll to position [9918, 0]
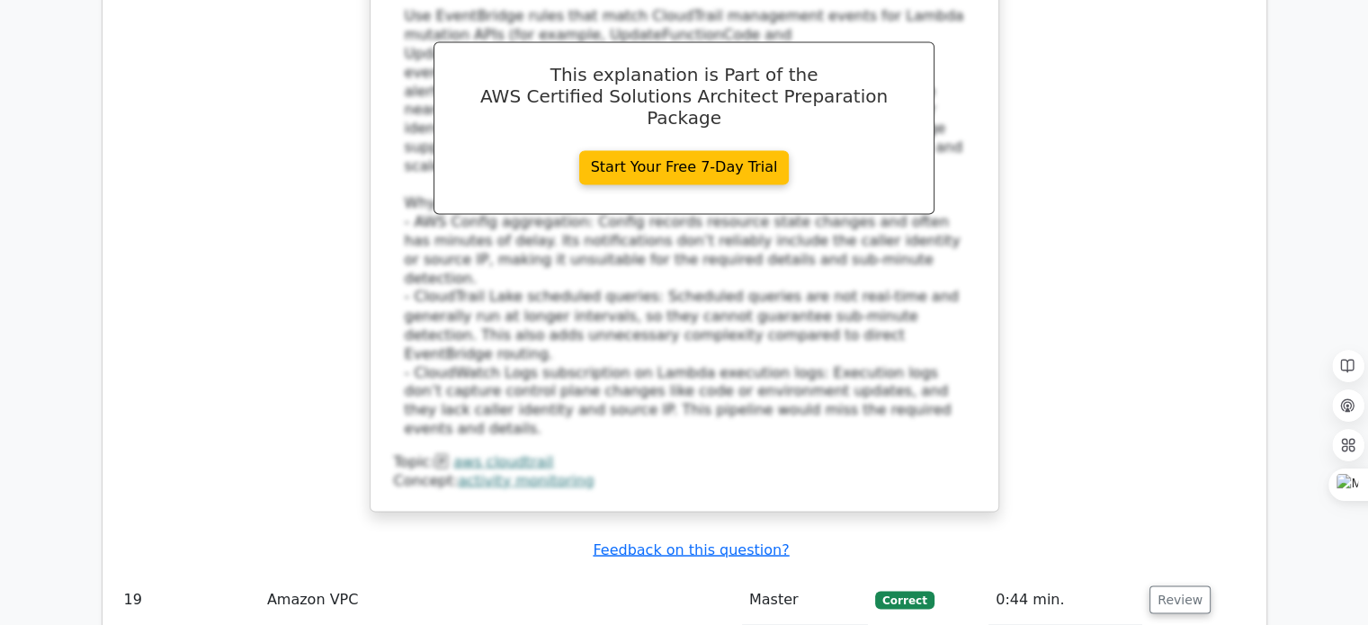
scroll to position [9961, 0]
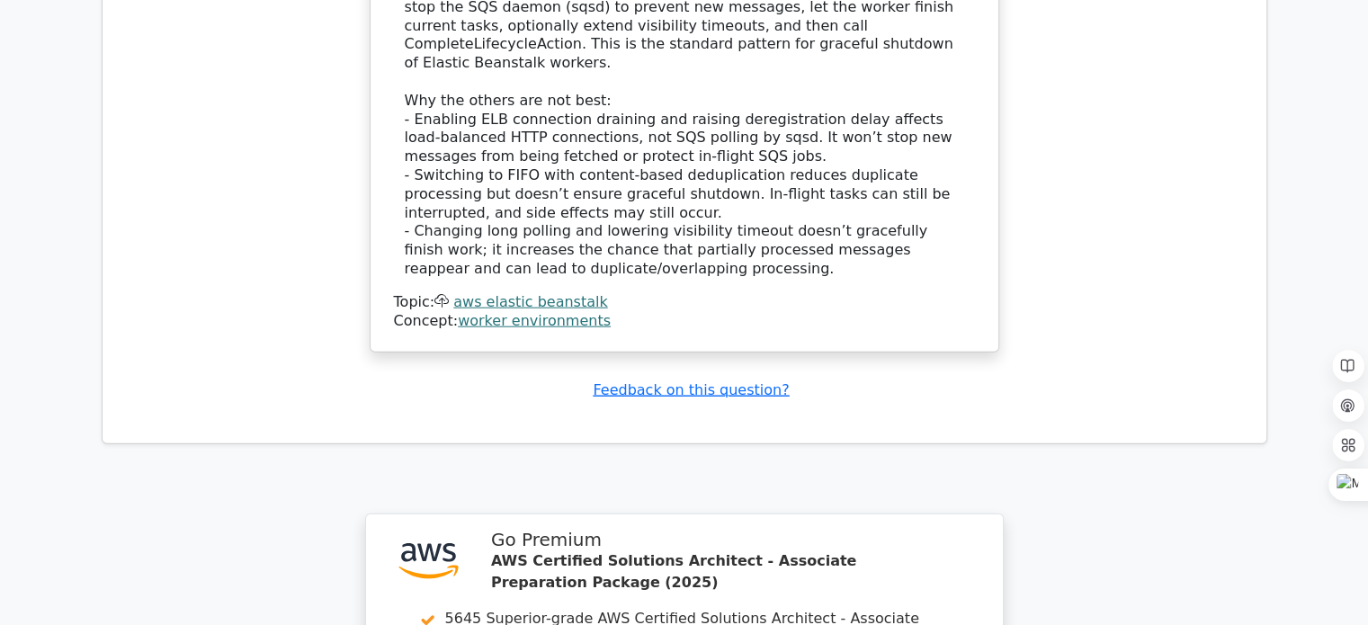
scroll to position [11229, 0]
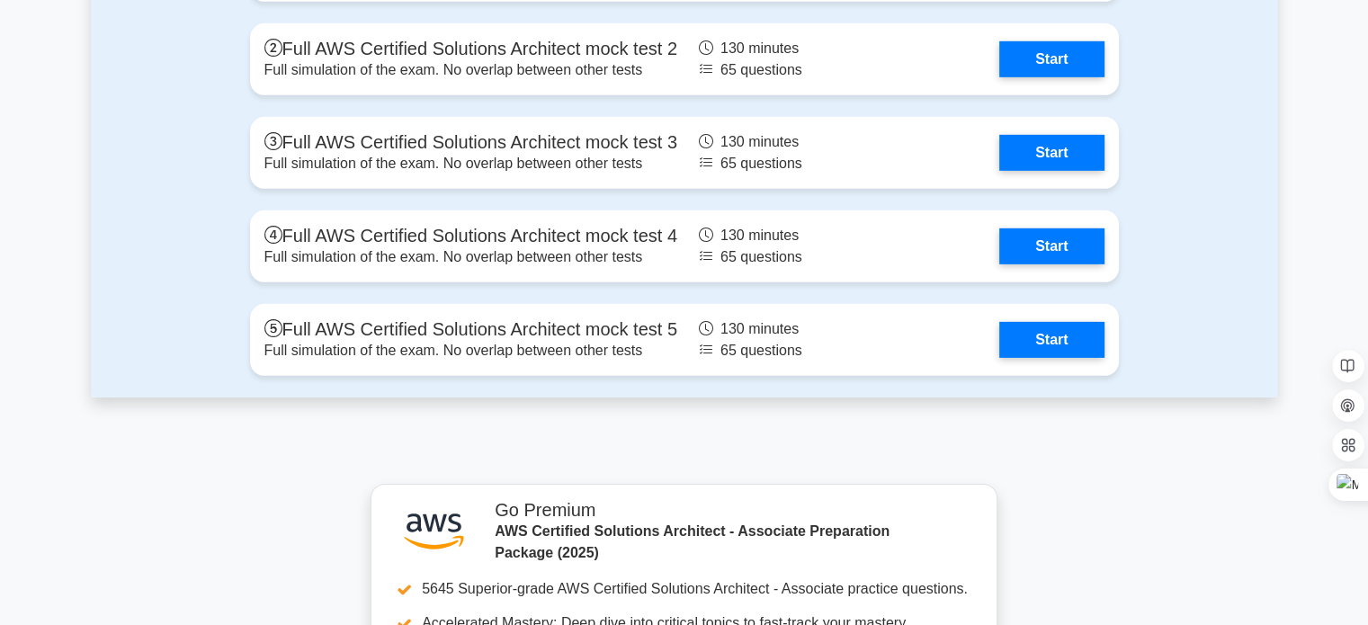
scroll to position [5502, 0]
